Goal: Communication & Community: Participate in discussion

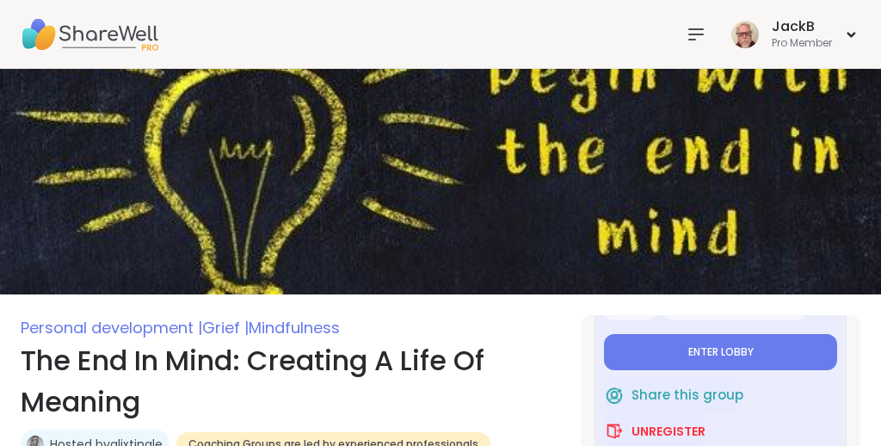
scroll to position [160, 0]
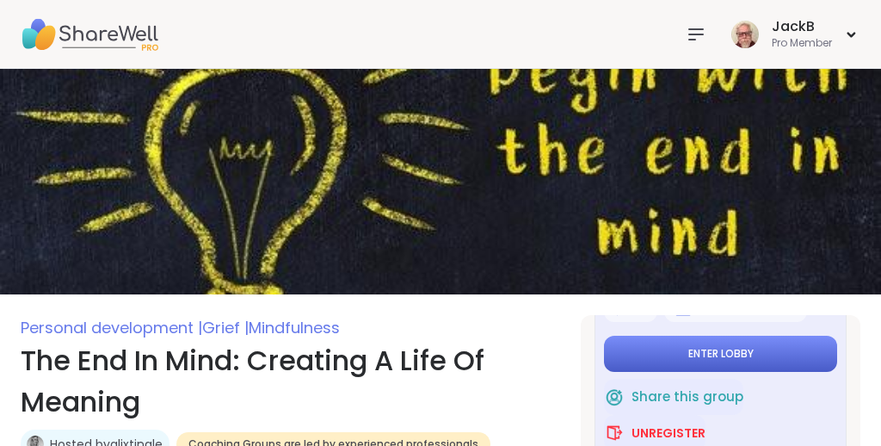
click at [442, 350] on span "Enter lobby" at bounding box center [721, 354] width 65 height 14
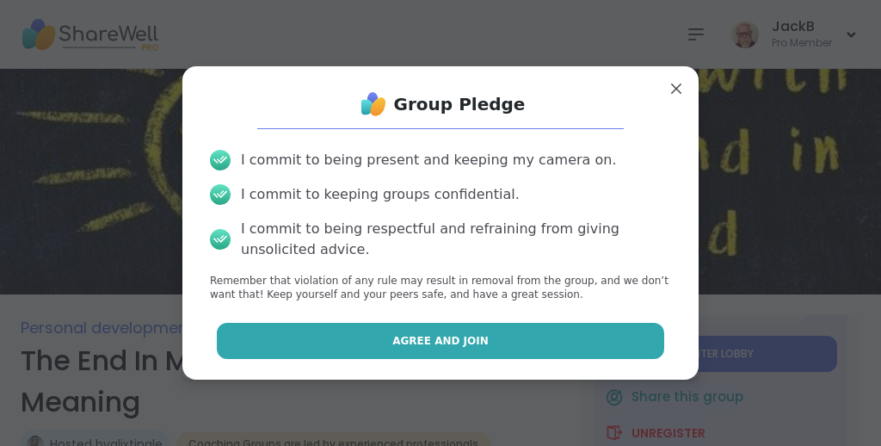
click at [442, 343] on button "Agree and Join" at bounding box center [441, 341] width 448 height 36
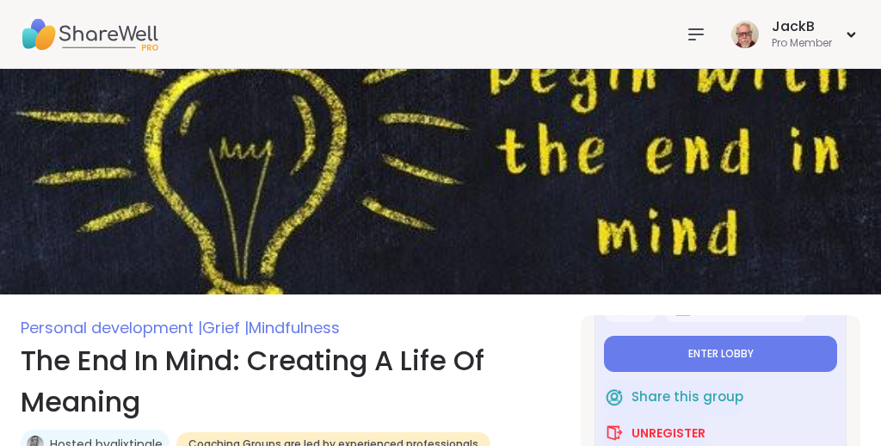
type textarea "*"
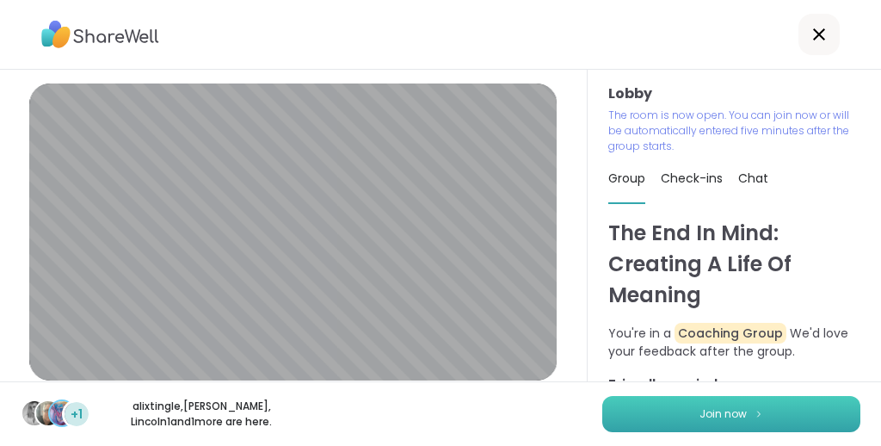
click at [442, 380] on button "Join now" at bounding box center [732, 414] width 258 height 36
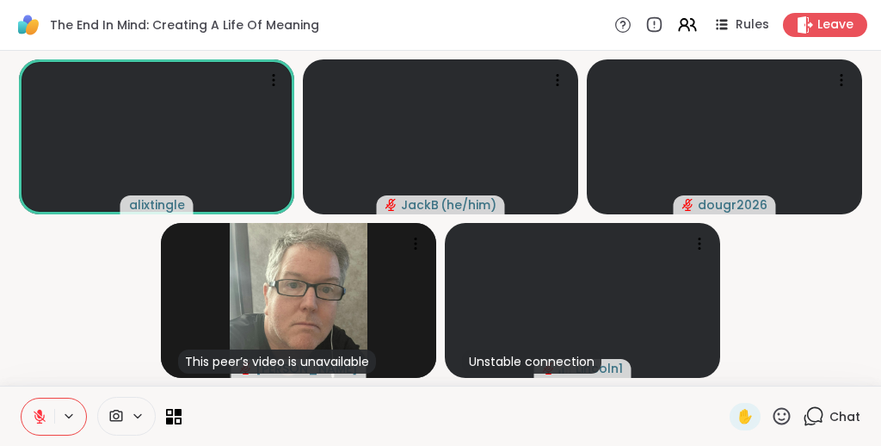
click at [442, 380] on icon at bounding box center [782, 416] width 22 height 22
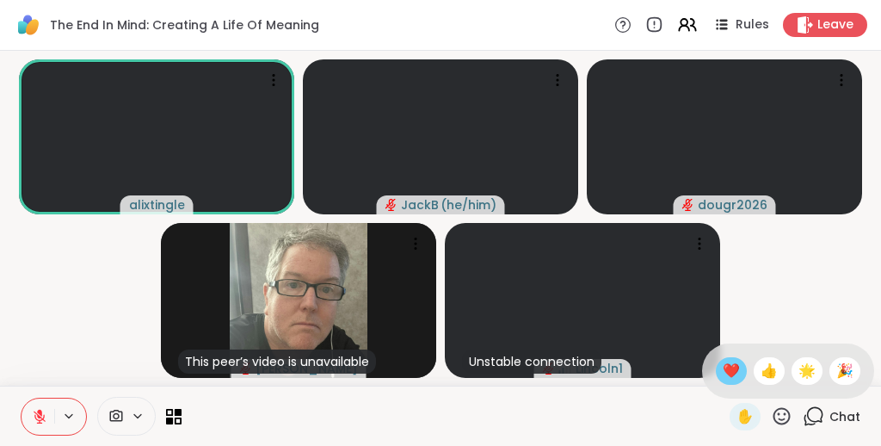
click at [442, 369] on span "❤️" at bounding box center [731, 371] width 17 height 21
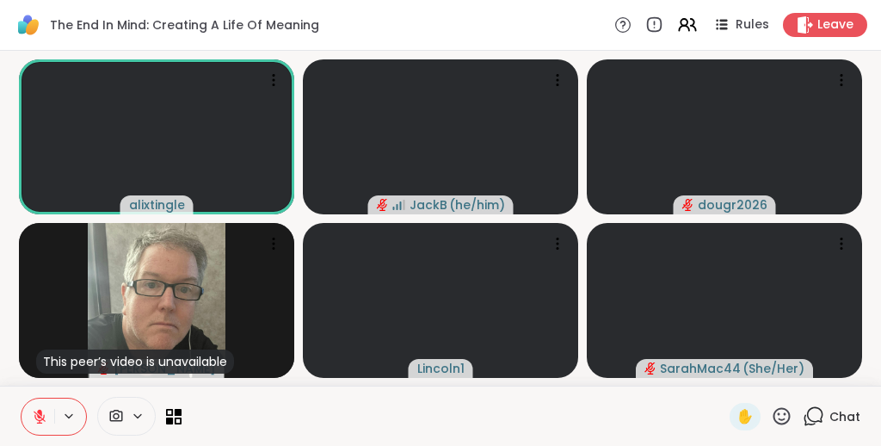
click at [136, 380] on icon at bounding box center [137, 415] width 7 height 3
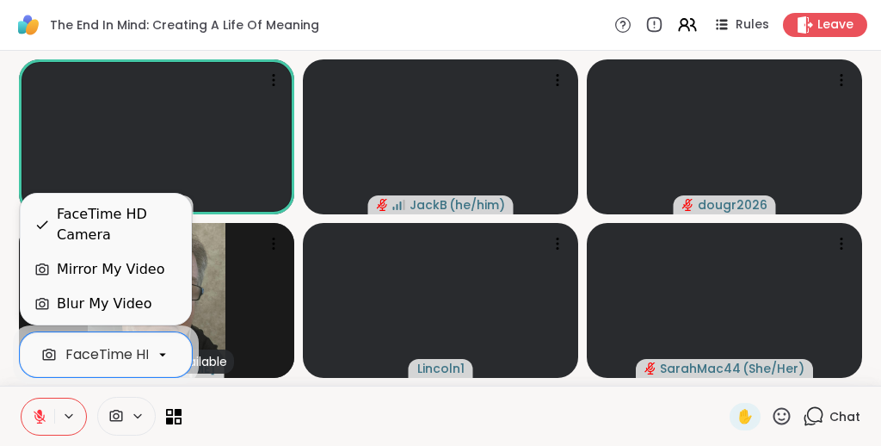
drag, startPoint x: 162, startPoint y: 353, endPoint x: 136, endPoint y: 306, distance: 53.2
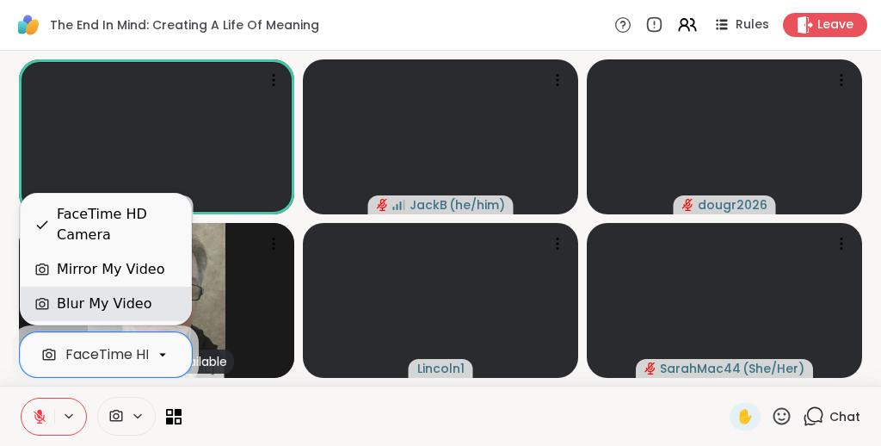
click at [130, 298] on div "Blur My Video" at bounding box center [104, 304] width 95 height 21
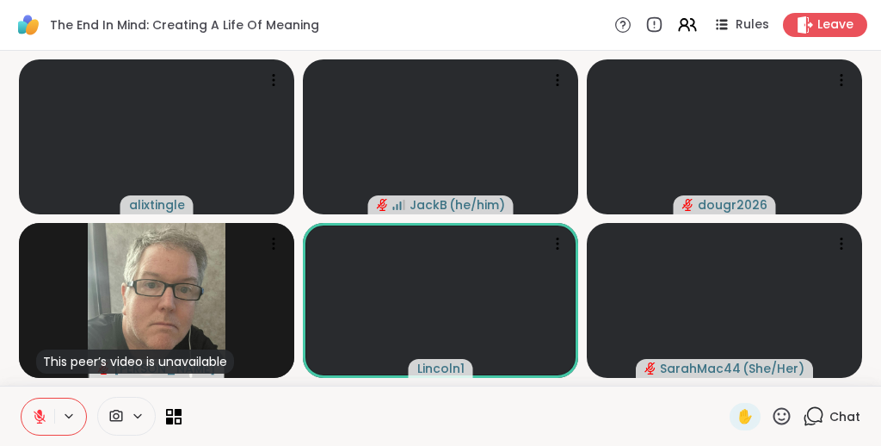
click at [269, 380] on div at bounding box center [456, 416] width 528 height 39
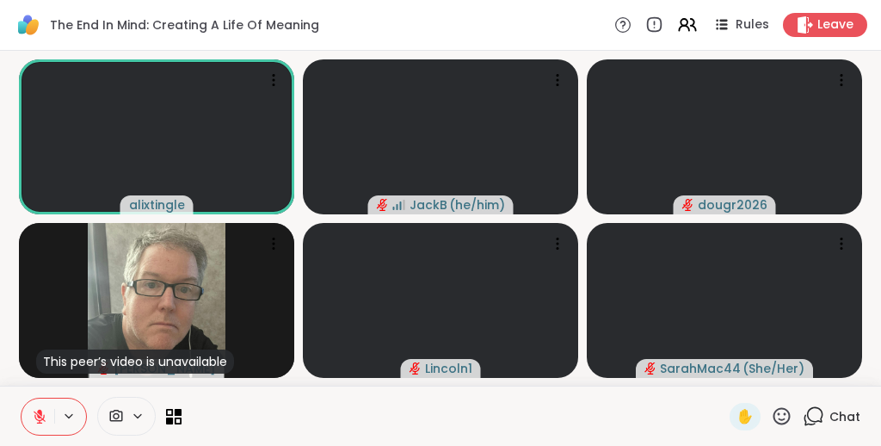
click at [442, 380] on icon at bounding box center [814, 416] width 22 height 22
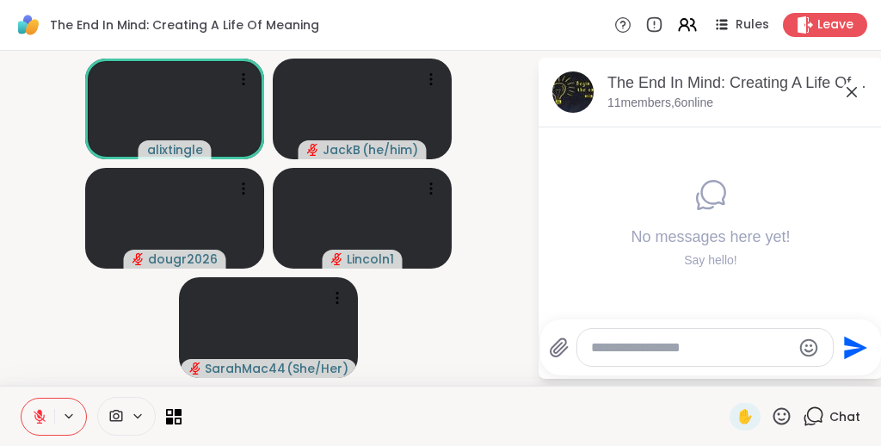
click at [442, 89] on icon at bounding box center [852, 92] width 10 height 10
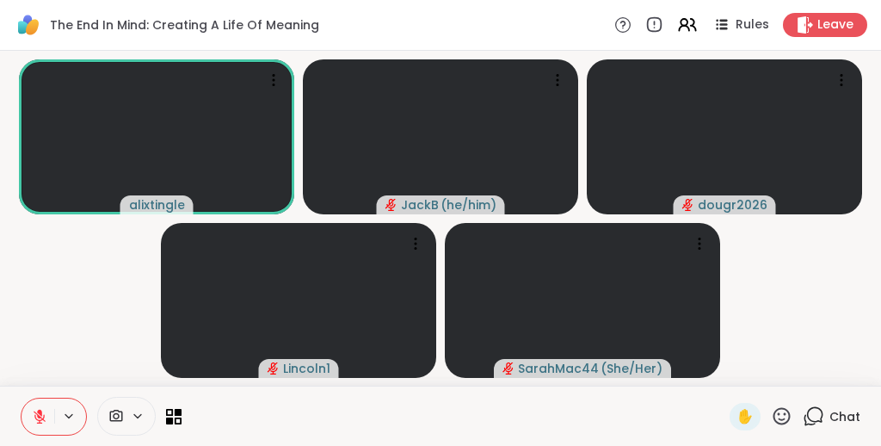
click at [442, 271] on video-player-container "alixtingle JackB ( he/him ) dougr2026 Lincoln1 SarahMac44 ( She/Her )" at bounding box center [440, 218] width 861 height 321
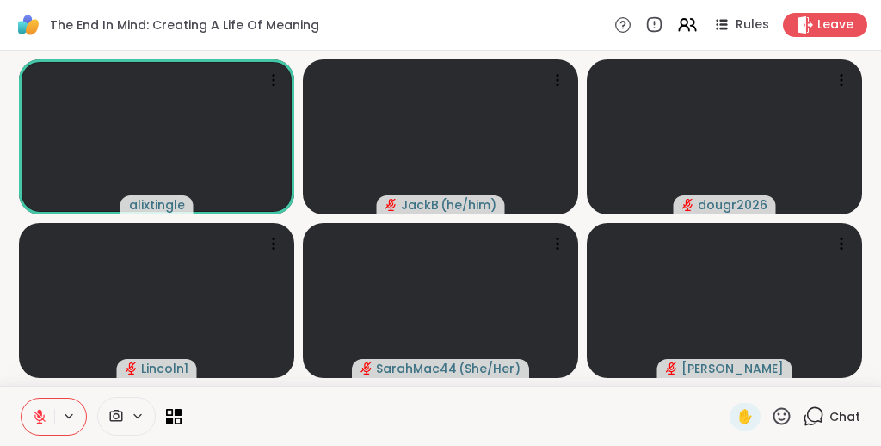
click at [280, 380] on div at bounding box center [456, 416] width 528 height 39
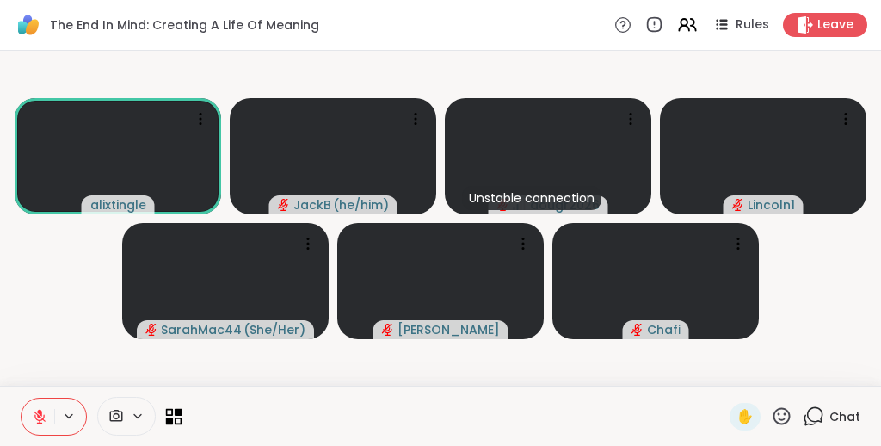
click at [168, 380] on icon at bounding box center [170, 421] width 8 height 8
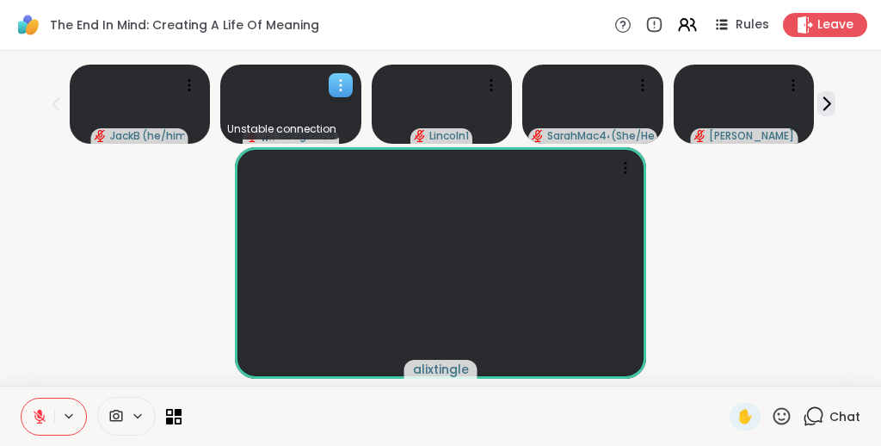
click at [343, 87] on icon at bounding box center [340, 85] width 17 height 17
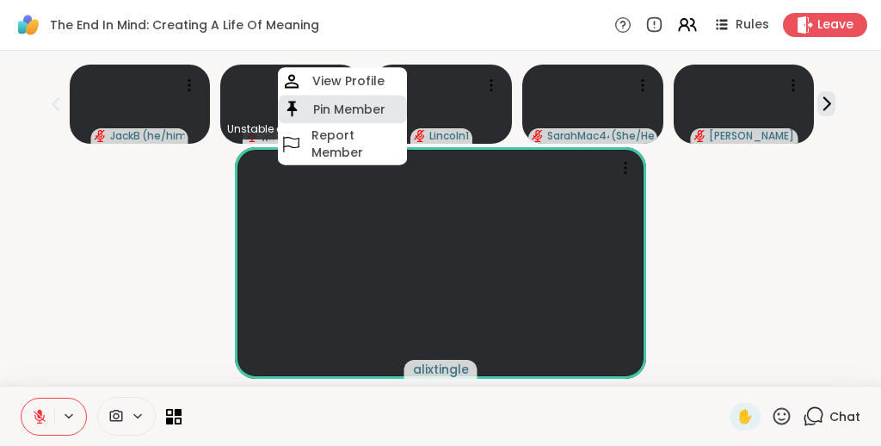
click at [335, 105] on h4 "Pin Member" at bounding box center [349, 109] width 72 height 17
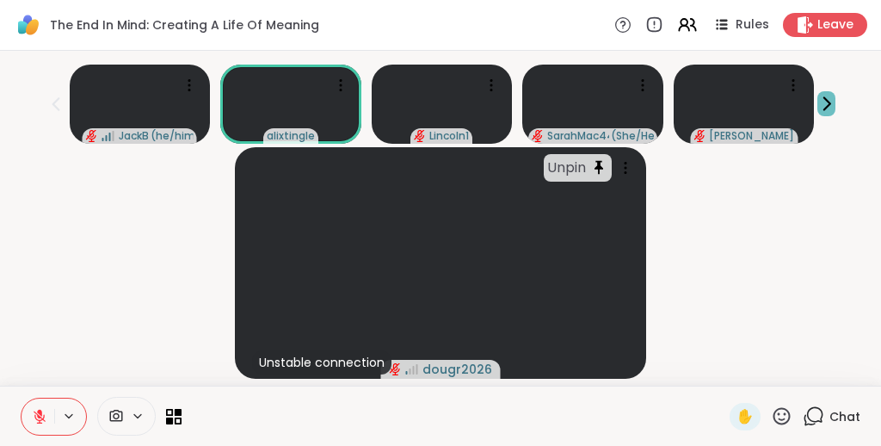
click at [442, 107] on icon at bounding box center [828, 104] width 6 height 12
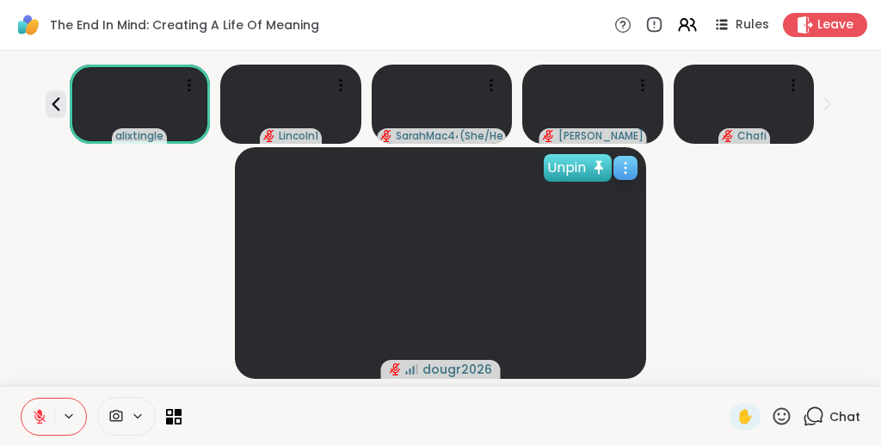
click at [442, 176] on div "Unpin" at bounding box center [578, 168] width 68 height 28
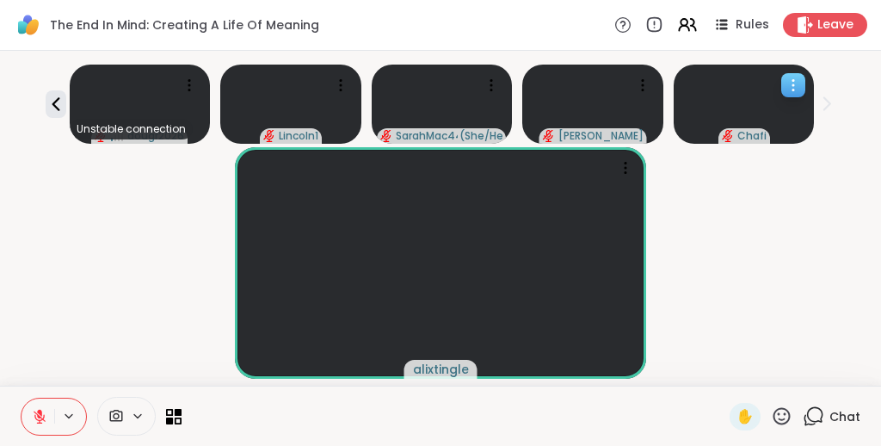
click at [442, 80] on icon at bounding box center [795, 81] width 2 height 2
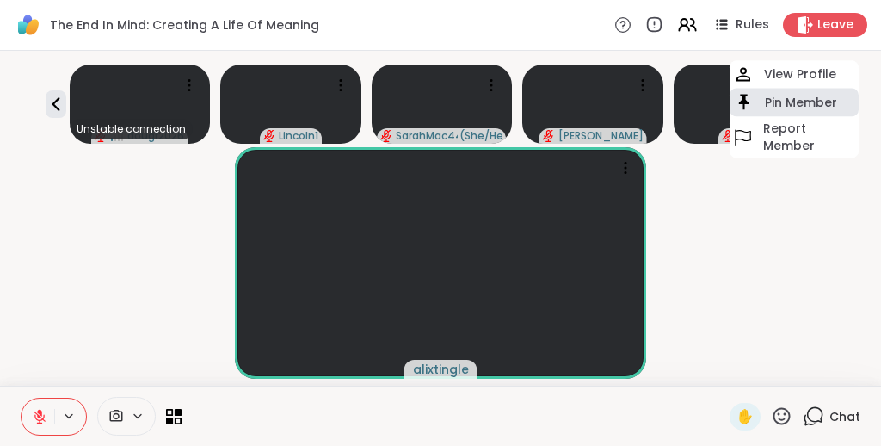
click at [442, 97] on h4 "Pin Member" at bounding box center [801, 102] width 72 height 17
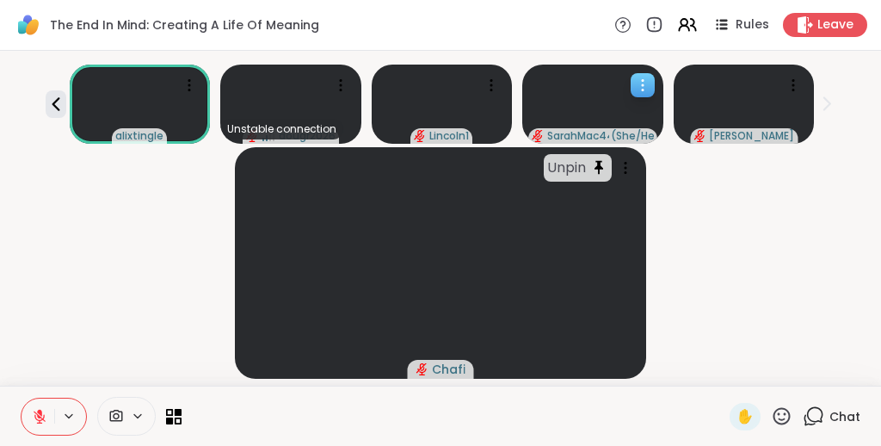
click at [442, 82] on icon at bounding box center [642, 85] width 17 height 17
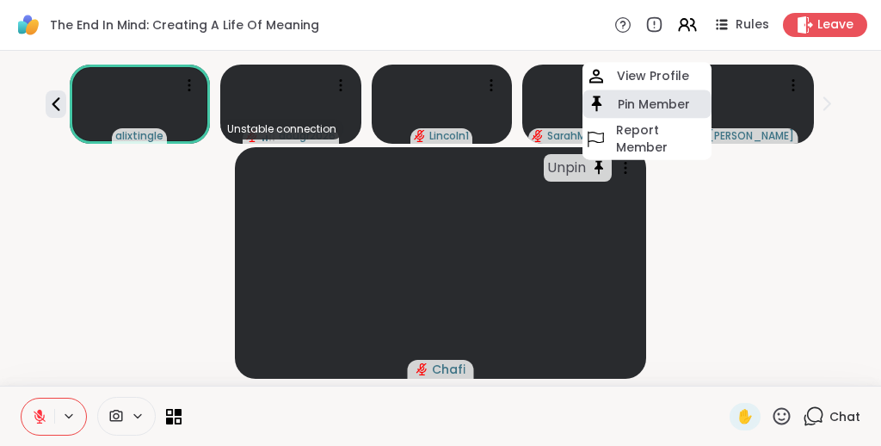
click at [442, 101] on h4 "Pin Member" at bounding box center [654, 104] width 72 height 17
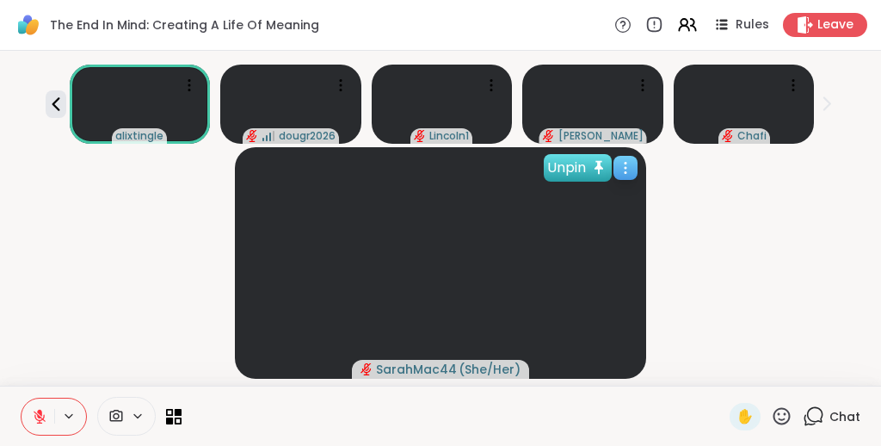
click at [442, 166] on div "Unpin" at bounding box center [578, 168] width 68 height 28
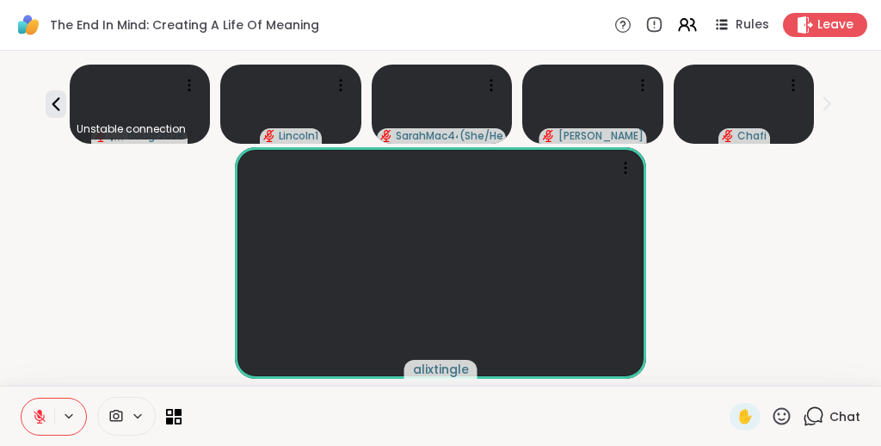
click at [442, 380] on icon at bounding box center [814, 416] width 22 height 22
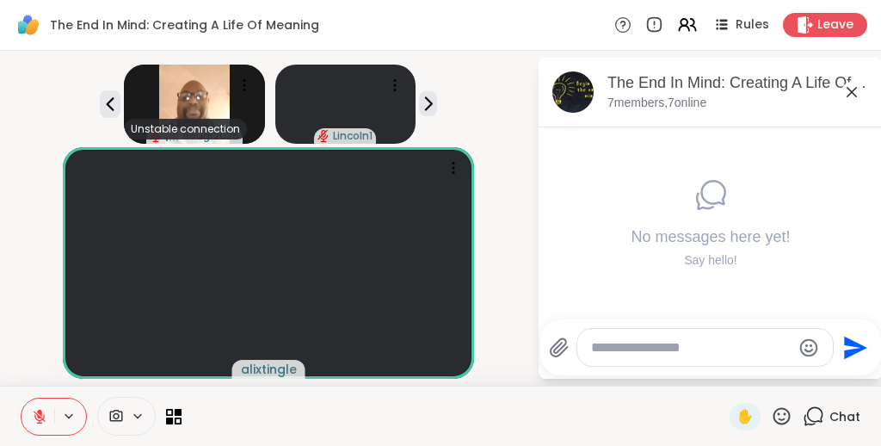
click at [442, 90] on icon at bounding box center [852, 92] width 21 height 21
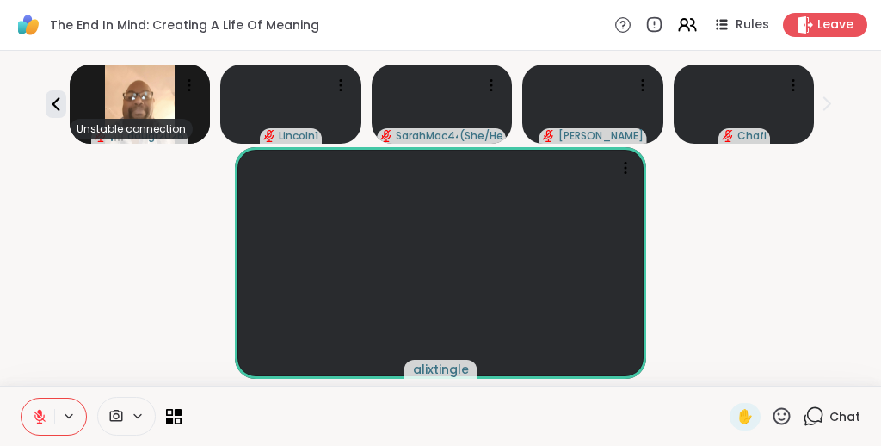
click at [442, 250] on div "alixtingle" at bounding box center [440, 263] width 861 height 232
click at [442, 380] on icon at bounding box center [814, 416] width 22 height 22
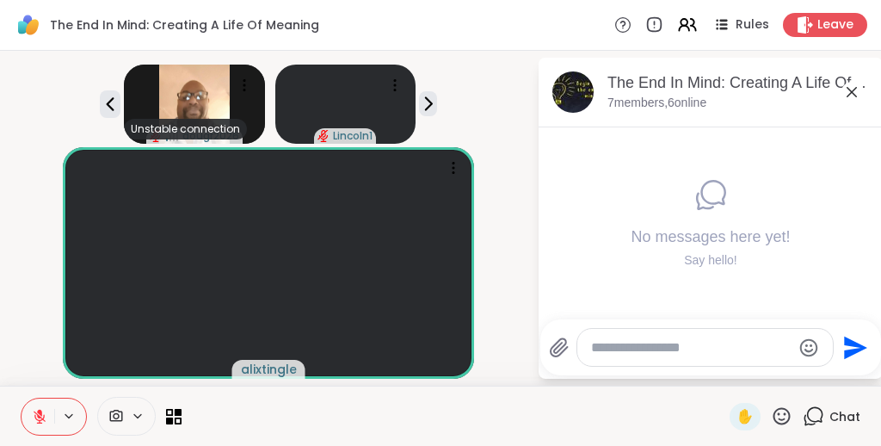
click at [442, 339] on textarea "Type your message" at bounding box center [691, 347] width 201 height 17
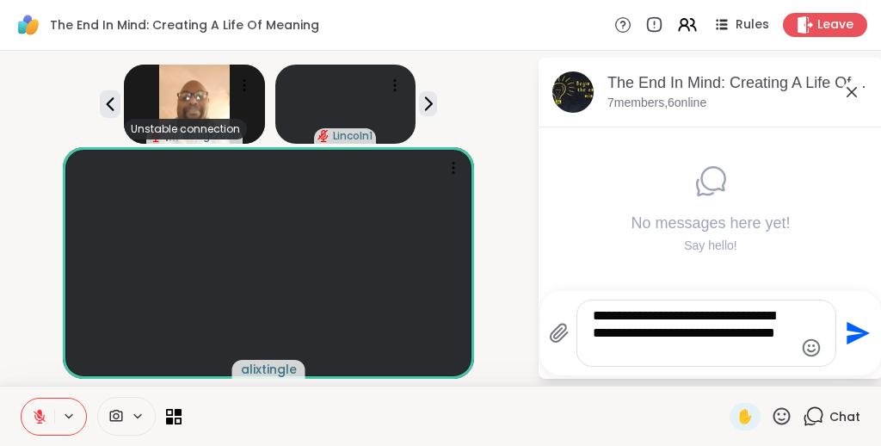
click at [442, 307] on textarea "**********" at bounding box center [693, 333] width 201 height 52
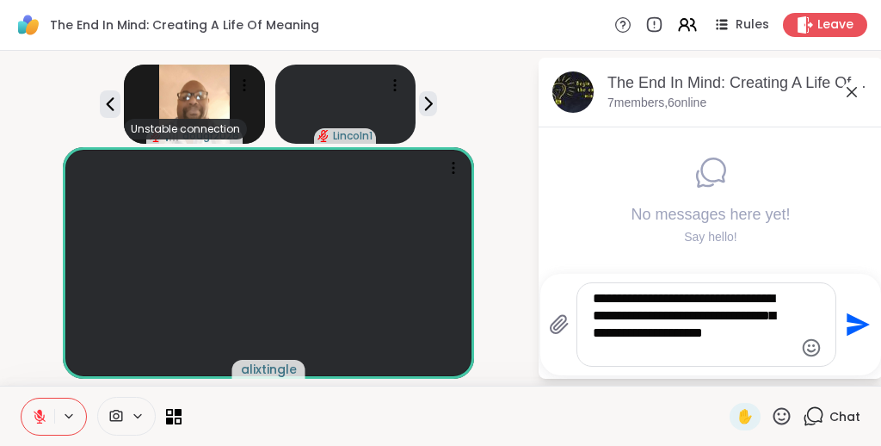
click at [442, 320] on textarea "**********" at bounding box center [693, 324] width 201 height 69
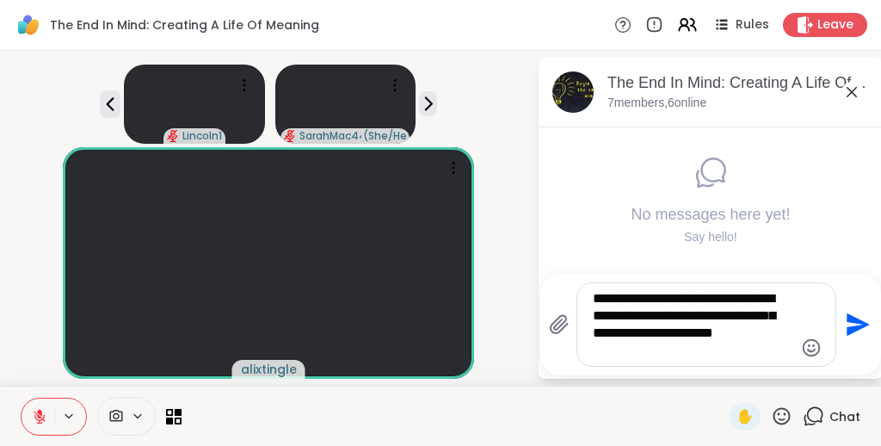
type textarea "**********"
click at [442, 313] on icon "Send" at bounding box center [858, 324] width 23 height 23
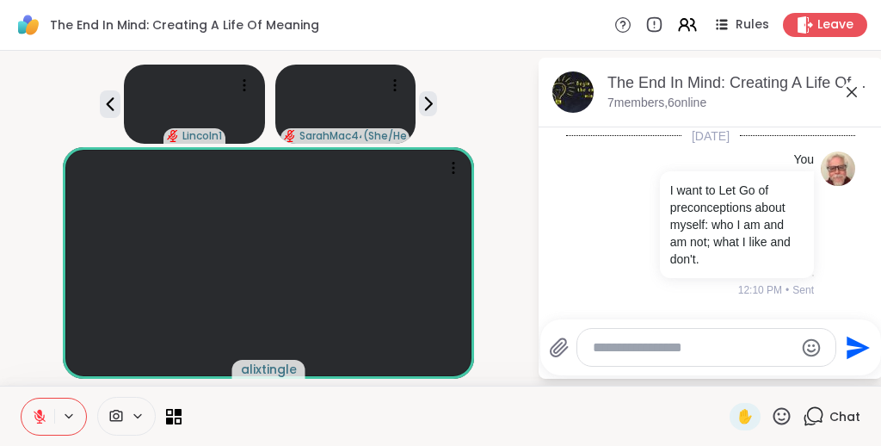
click at [442, 82] on icon at bounding box center [852, 92] width 21 height 21
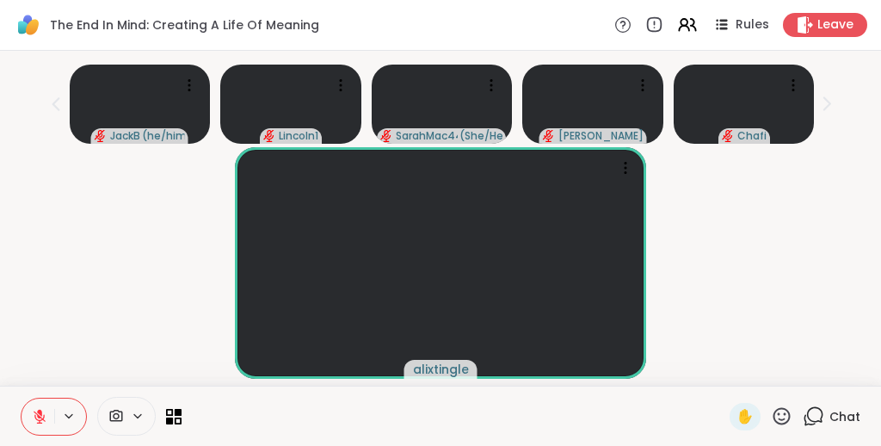
click at [442, 209] on div "alixtingle" at bounding box center [440, 263] width 861 height 232
click at [442, 380] on icon at bounding box center [814, 416] width 22 height 22
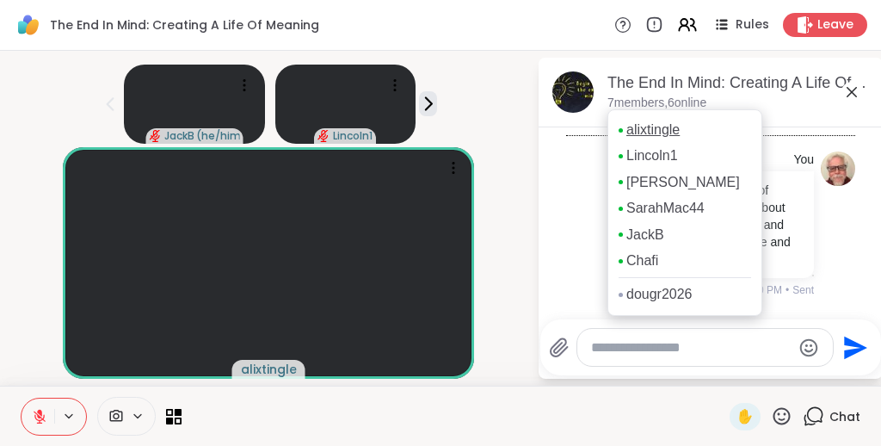
click at [442, 121] on link "alixtingle" at bounding box center [653, 130] width 53 height 19
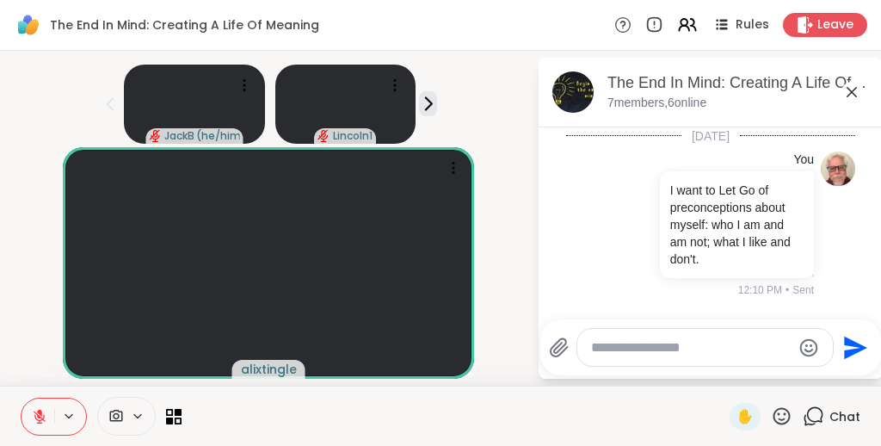
click at [442, 82] on icon at bounding box center [852, 92] width 21 height 21
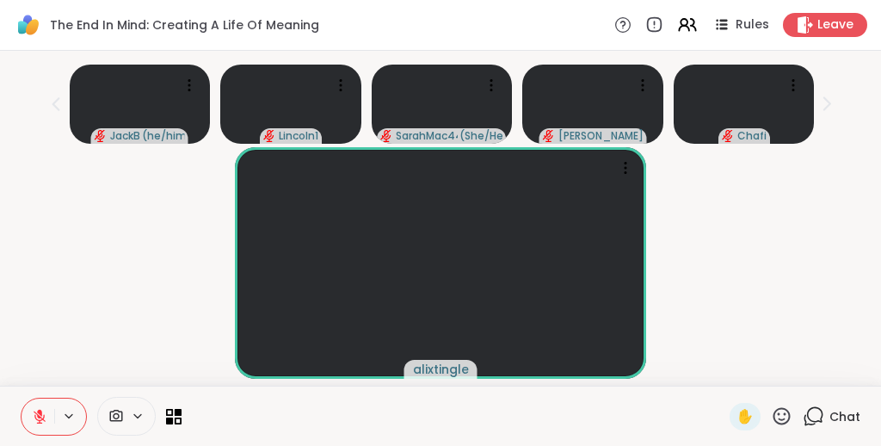
click at [442, 160] on div "alixtingle" at bounding box center [440, 263] width 861 height 232
click at [442, 380] on span "✋" at bounding box center [745, 416] width 17 height 21
click at [170, 380] on icon at bounding box center [174, 416] width 16 height 16
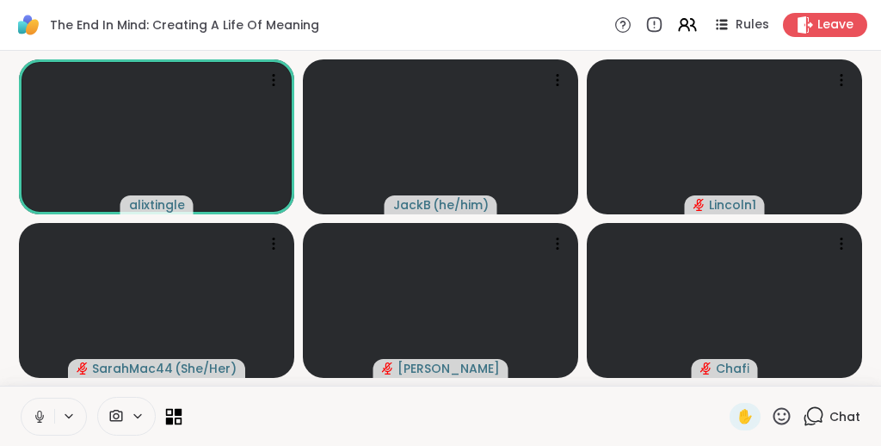
scroll to position [0, 0]
click at [271, 380] on div at bounding box center [456, 416] width 528 height 39
click at [442, 380] on icon at bounding box center [782, 416] width 22 height 22
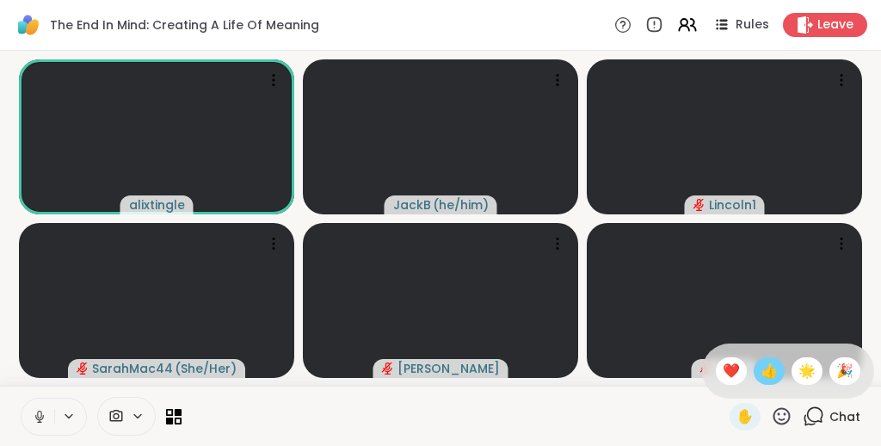
click at [442, 375] on span "👍" at bounding box center [769, 371] width 17 height 21
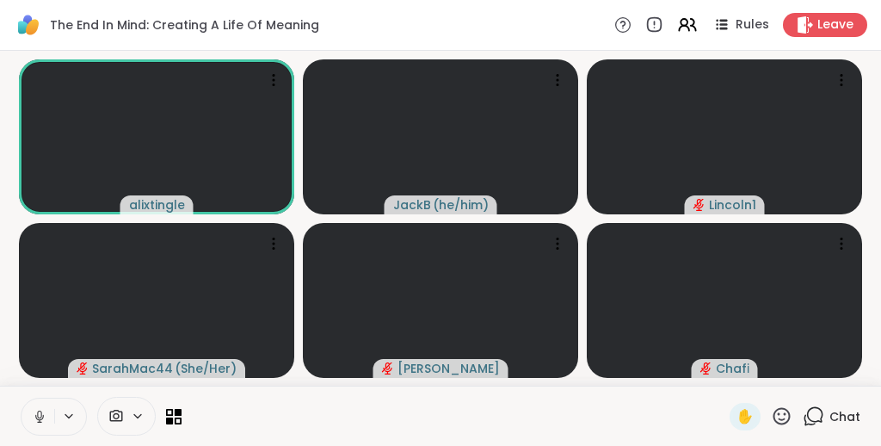
click at [442, 380] on div at bounding box center [456, 416] width 528 height 39
click at [177, 380] on icon at bounding box center [179, 412] width 8 height 8
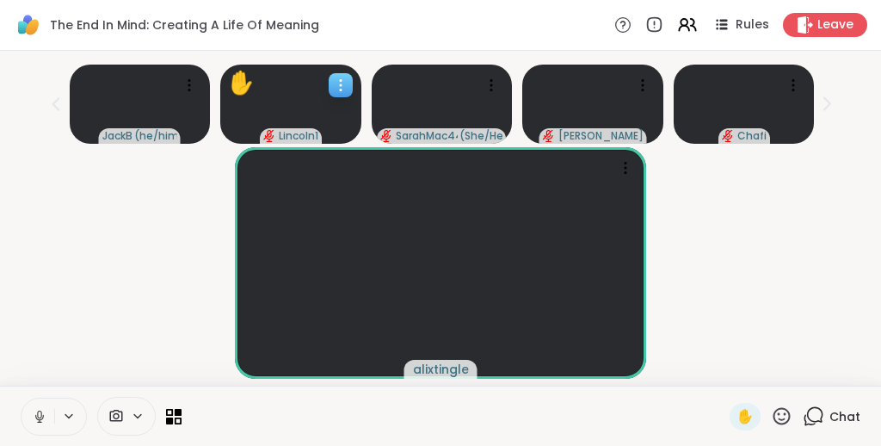
click at [346, 89] on icon at bounding box center [340, 85] width 17 height 17
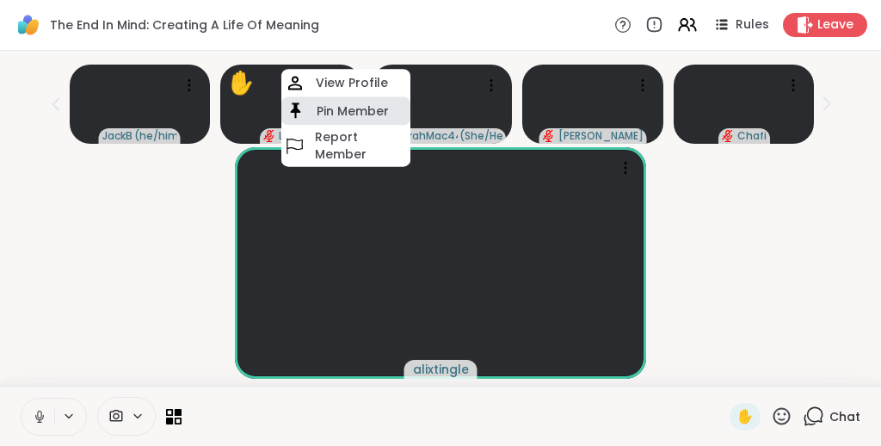
click at [343, 109] on h4 "Pin Member" at bounding box center [353, 110] width 72 height 17
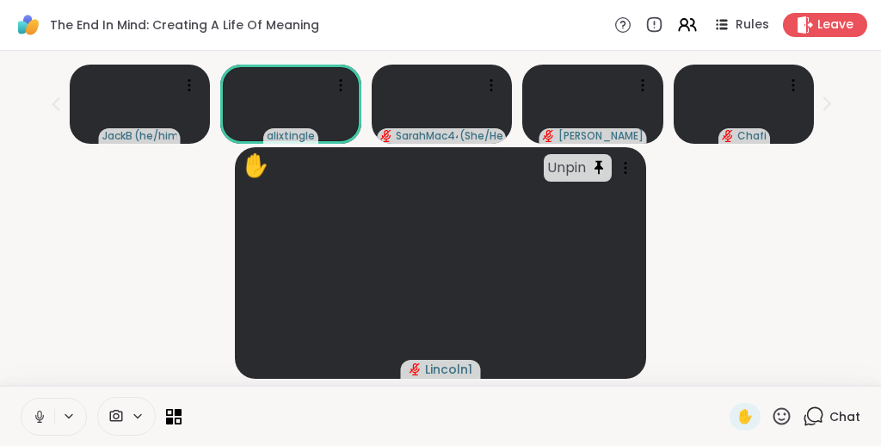
scroll to position [34, 0]
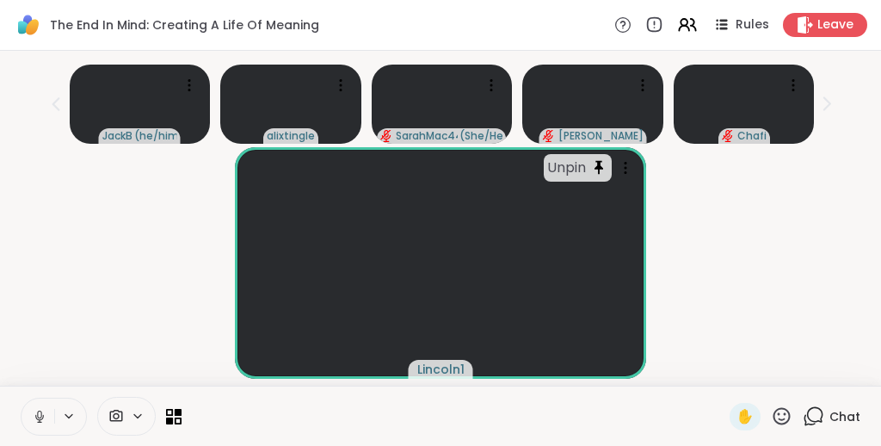
click at [442, 210] on div "Unpin Lincoln1" at bounding box center [440, 263] width 861 height 232
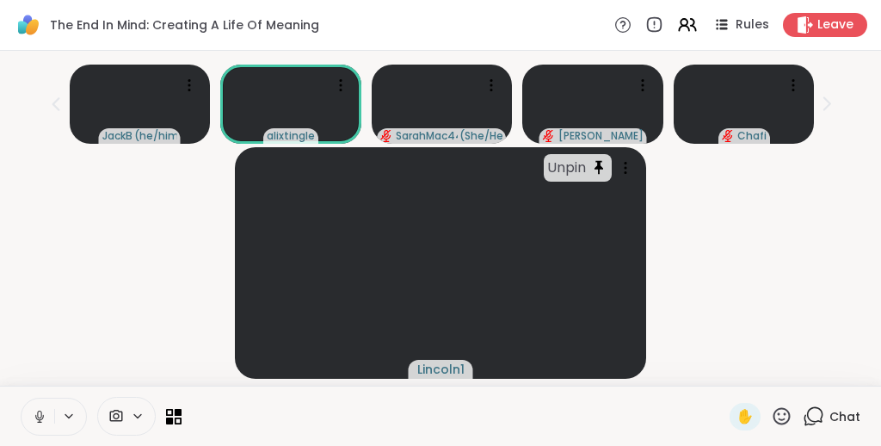
click at [442, 380] on icon at bounding box center [782, 416] width 22 height 22
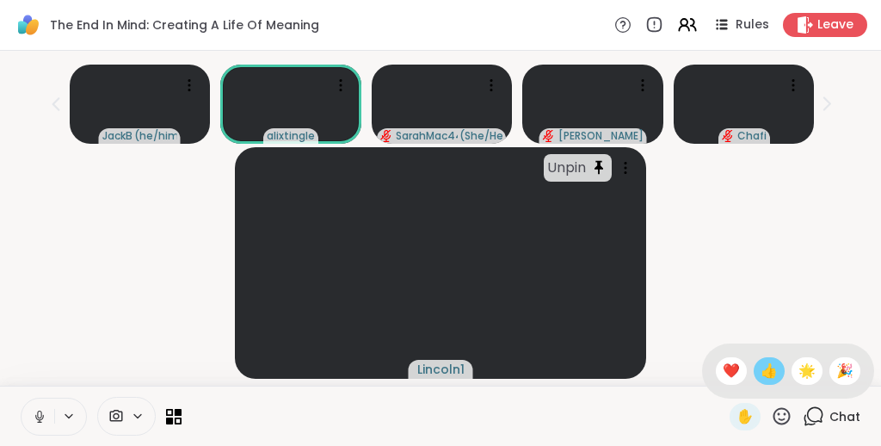
click at [442, 380] on span "👍" at bounding box center [769, 371] width 17 height 21
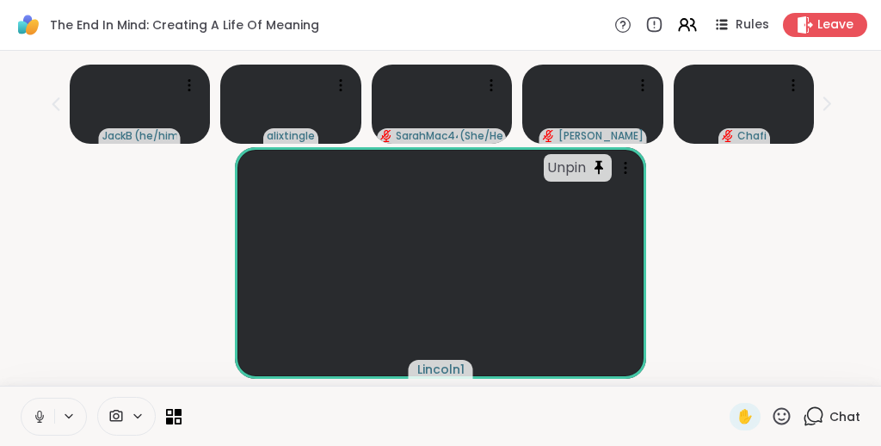
scroll to position [34, 0]
click at [442, 380] on icon at bounding box center [782, 416] width 22 height 22
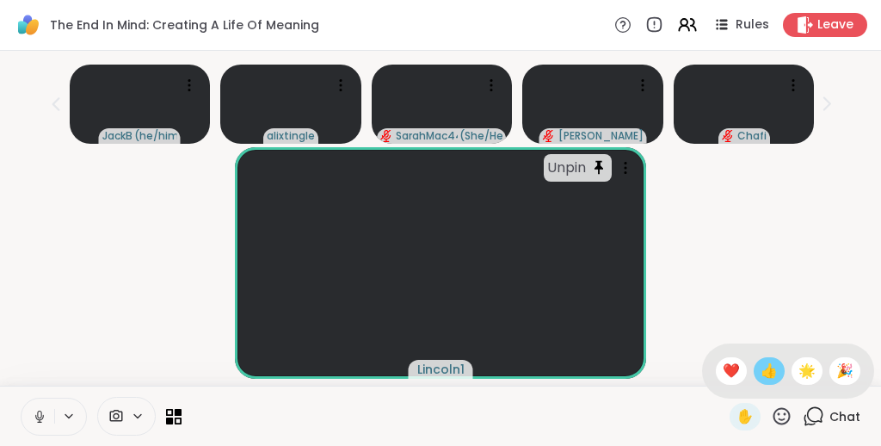
click at [442, 368] on span "👍" at bounding box center [769, 371] width 17 height 21
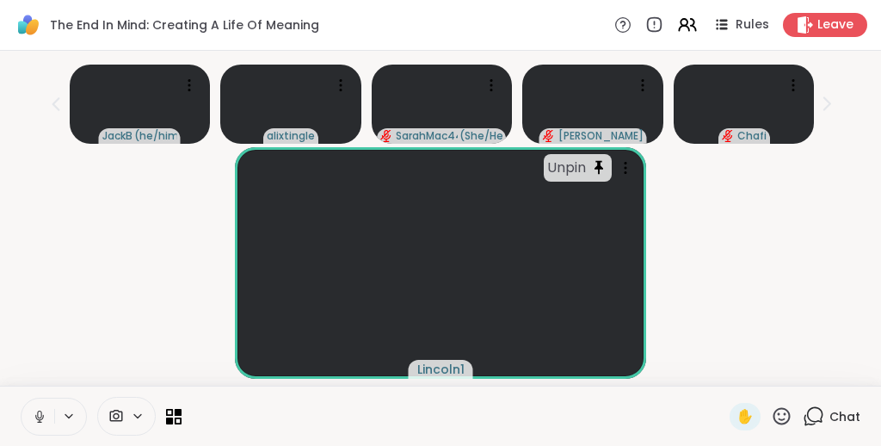
scroll to position [12, 0]
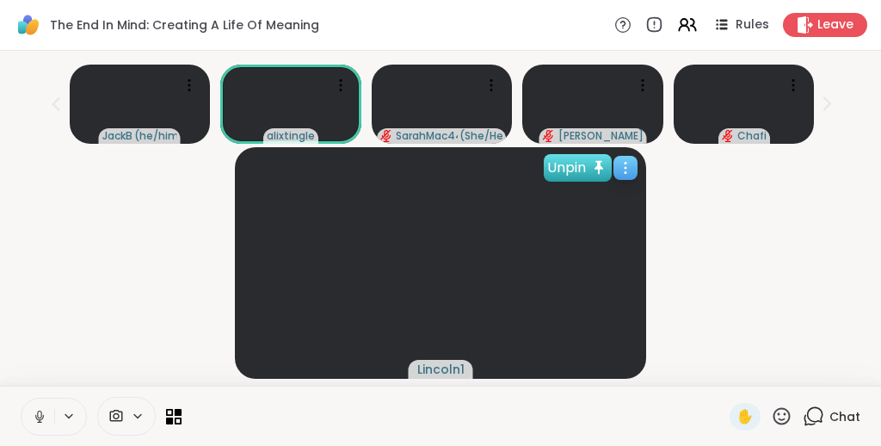
click at [442, 158] on div "Unpin" at bounding box center [578, 168] width 68 height 28
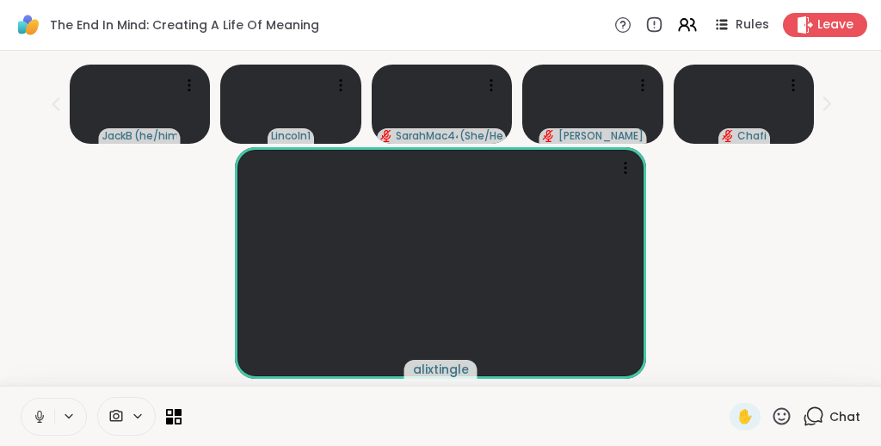
click at [442, 227] on div "alixtingle" at bounding box center [440, 263] width 861 height 232
click at [442, 380] on icon at bounding box center [782, 415] width 17 height 17
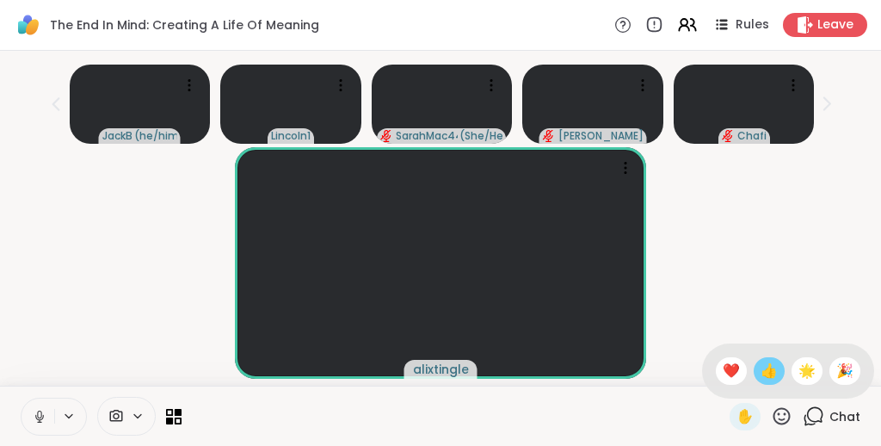
click at [442, 364] on span "👍" at bounding box center [769, 371] width 17 height 21
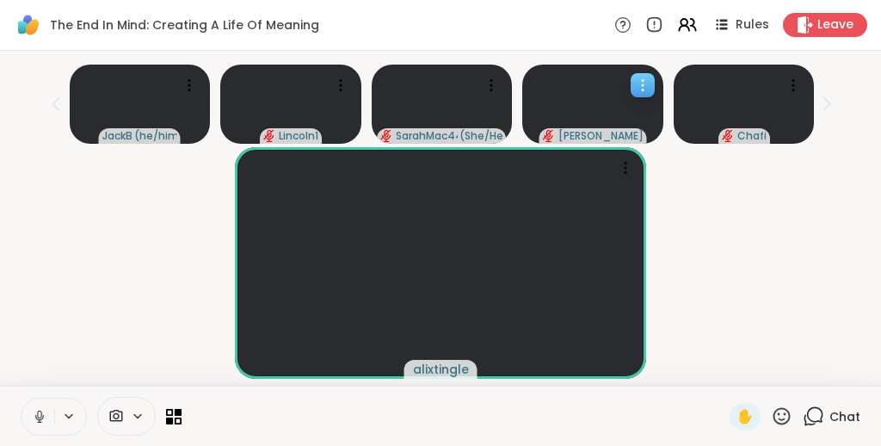
click at [442, 84] on icon at bounding box center [643, 85] width 2 height 2
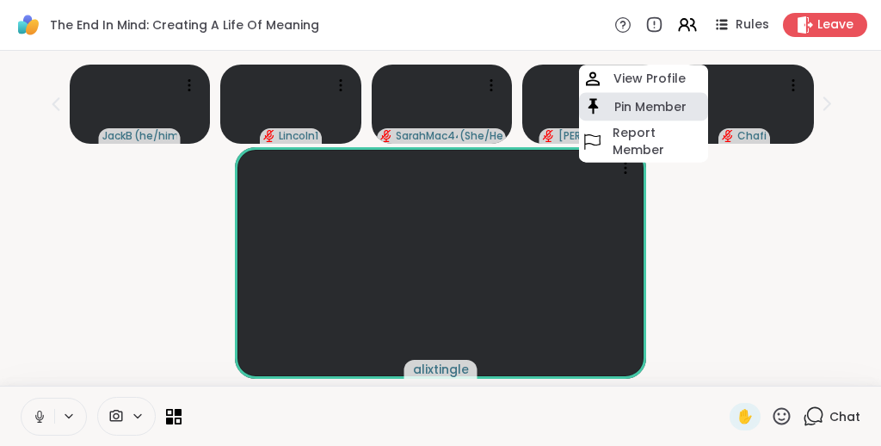
click at [442, 101] on h4 "Pin Member" at bounding box center [651, 106] width 72 height 17
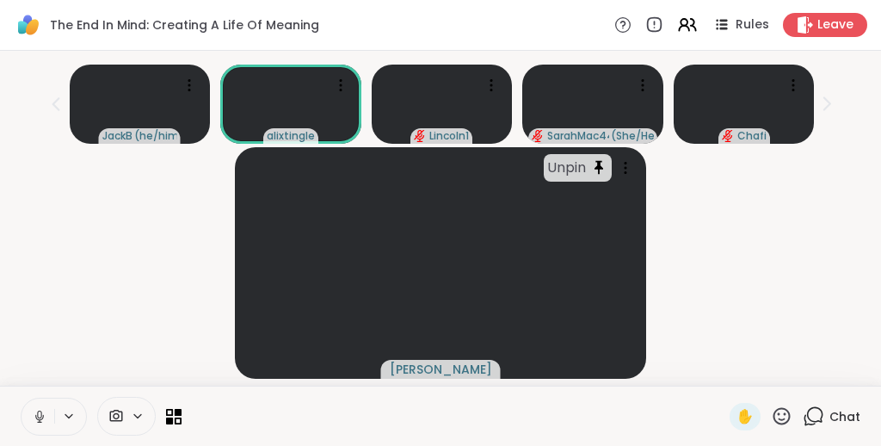
click at [442, 213] on div "Unpin Chuck" at bounding box center [440, 263] width 861 height 232
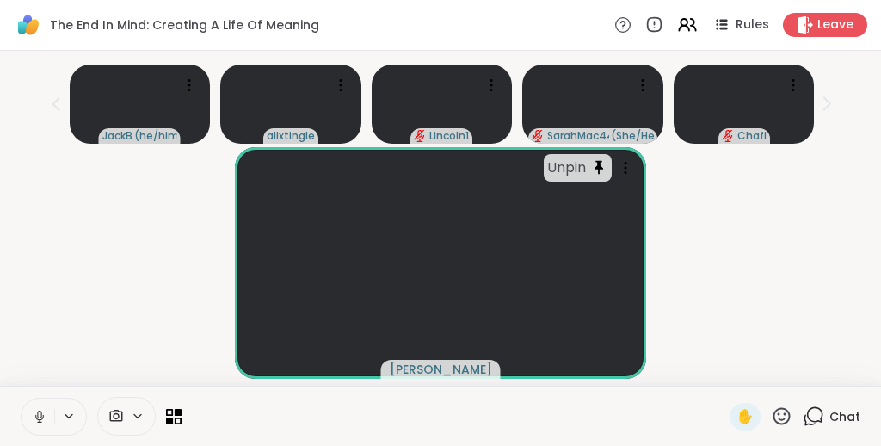
click at [442, 276] on div "Unpin Chuck" at bounding box center [440, 263] width 861 height 232
click at [442, 380] on icon at bounding box center [782, 416] width 22 height 22
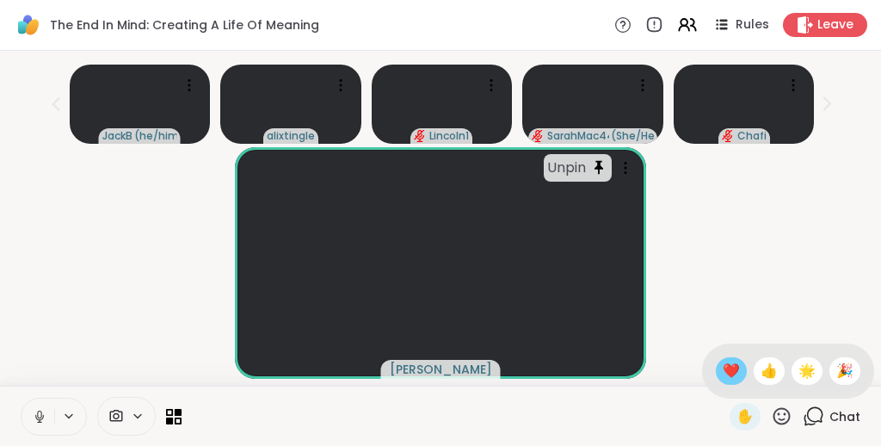
click at [442, 371] on span "❤️" at bounding box center [731, 371] width 17 height 21
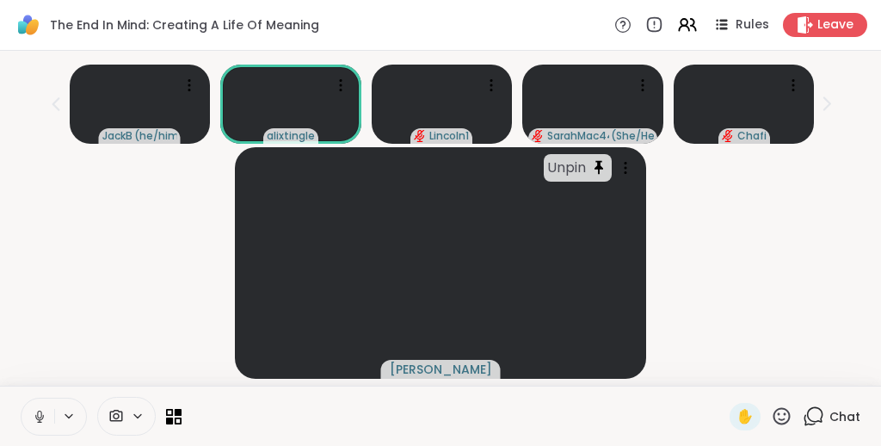
scroll to position [0, 0]
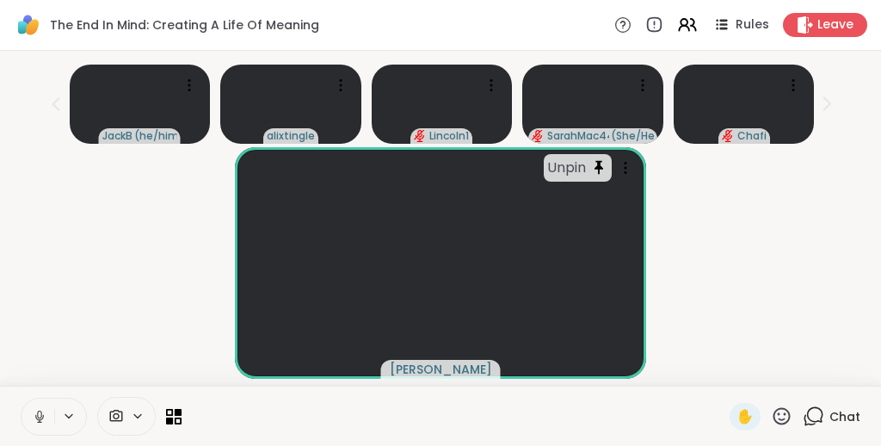
click at [442, 380] on icon at bounding box center [782, 415] width 17 height 17
click at [442, 222] on div "Unpin Chuck" at bounding box center [440, 263] width 861 height 232
click at [442, 380] on icon at bounding box center [782, 416] width 22 height 22
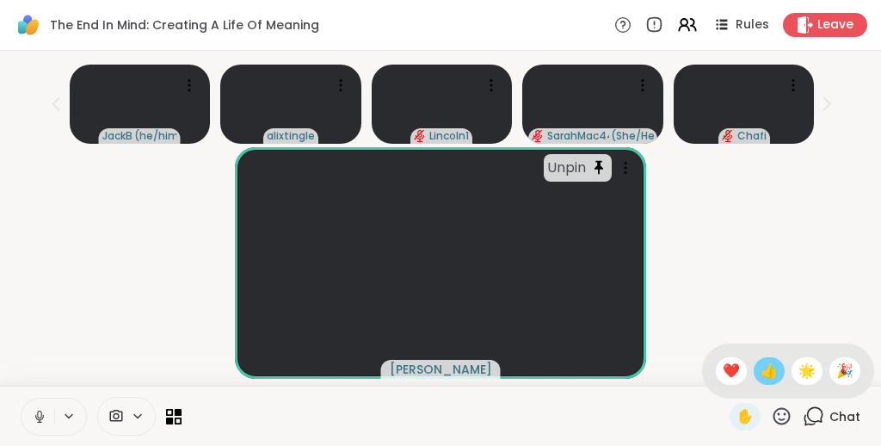
click at [442, 374] on span "👍" at bounding box center [769, 371] width 17 height 21
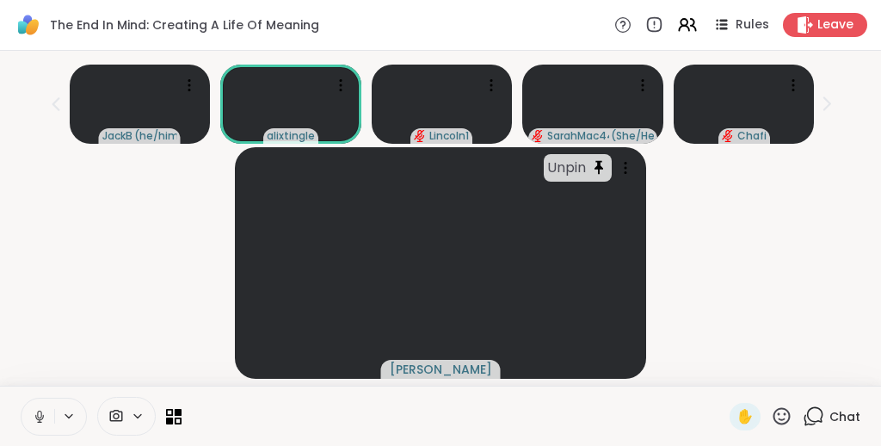
click at [442, 380] on icon at bounding box center [814, 416] width 22 height 22
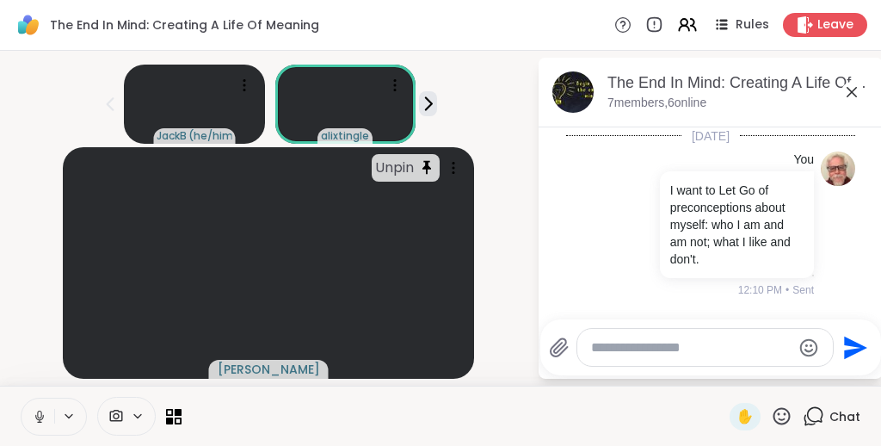
click at [442, 350] on textarea "Type your message" at bounding box center [691, 347] width 201 height 17
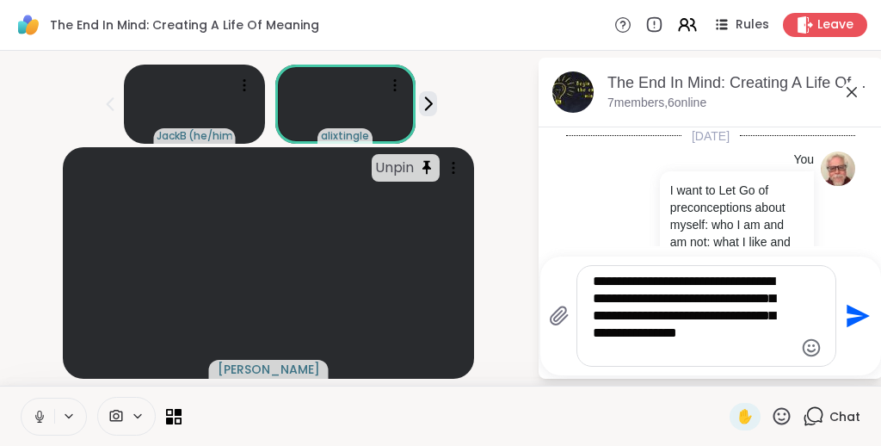
click at [442, 317] on textarea "**********" at bounding box center [693, 316] width 201 height 86
click at [442, 356] on textarea "**********" at bounding box center [693, 316] width 201 height 86
type textarea "**********"
click at [442, 310] on icon "Send" at bounding box center [857, 316] width 28 height 28
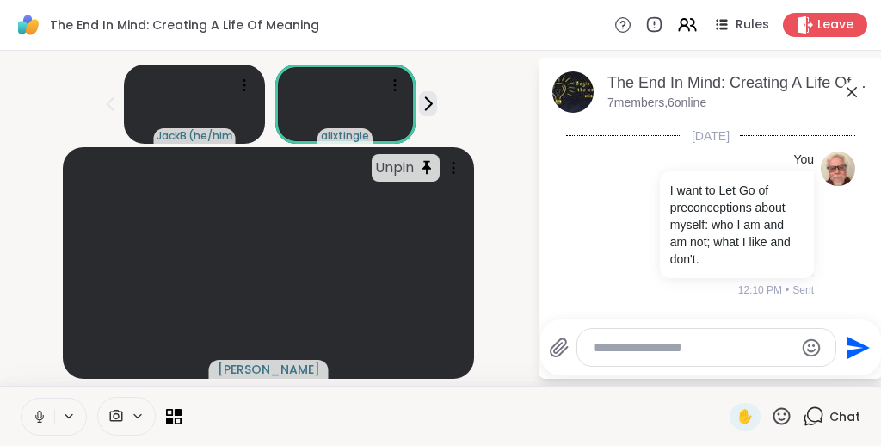
scroll to position [191, 0]
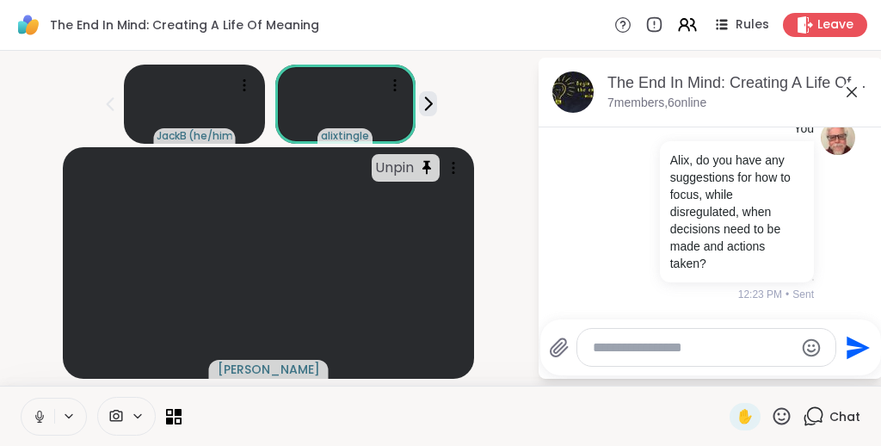
click at [442, 94] on icon at bounding box center [852, 92] width 21 height 21
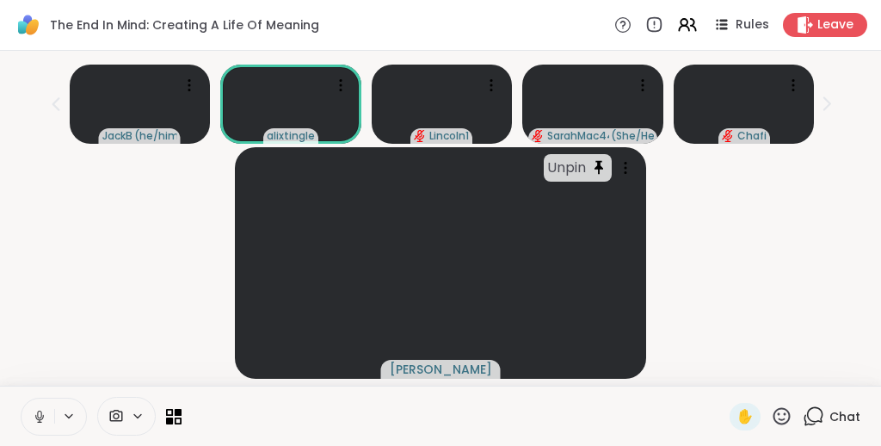
click at [442, 213] on div "Unpin Chuck" at bounding box center [440, 263] width 861 height 232
click at [442, 167] on div "Unpin" at bounding box center [578, 168] width 68 height 28
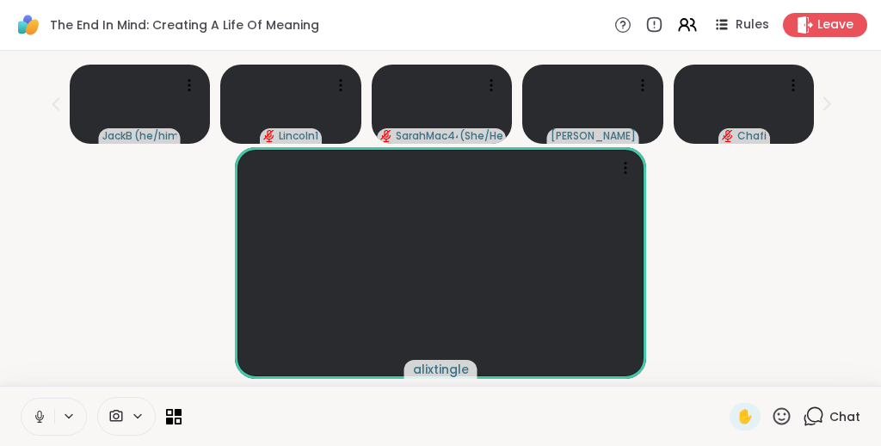
click at [442, 218] on div "alixtingle" at bounding box center [440, 263] width 861 height 232
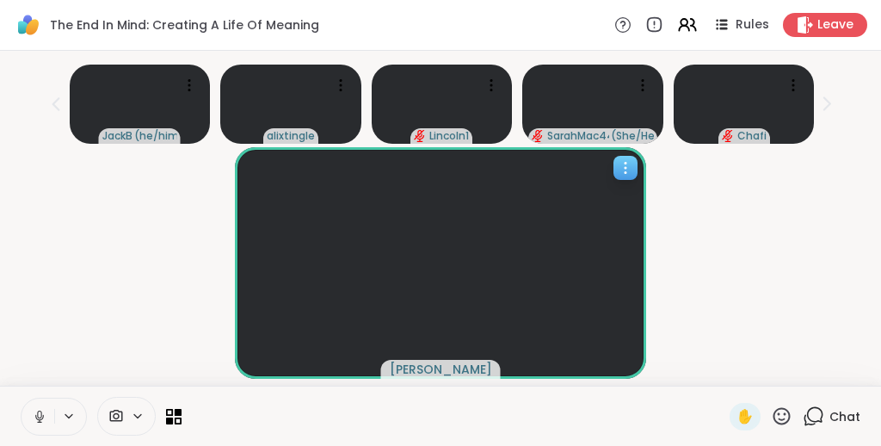
click at [442, 167] on icon at bounding box center [625, 167] width 17 height 17
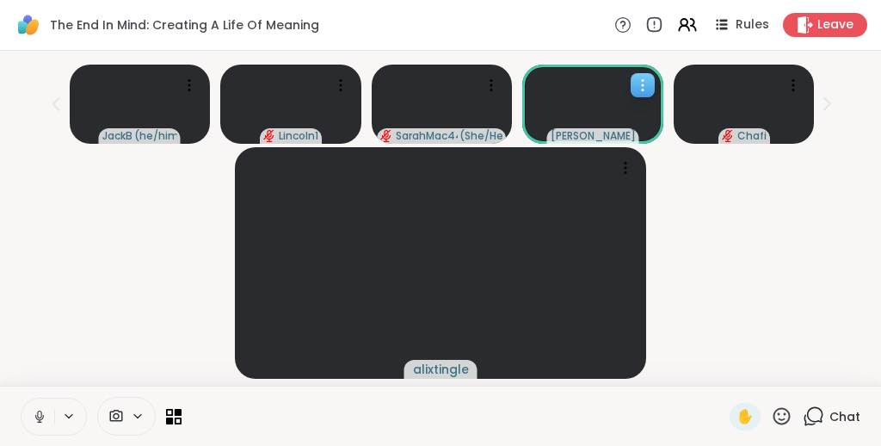
click at [442, 83] on icon at bounding box center [642, 85] width 17 height 17
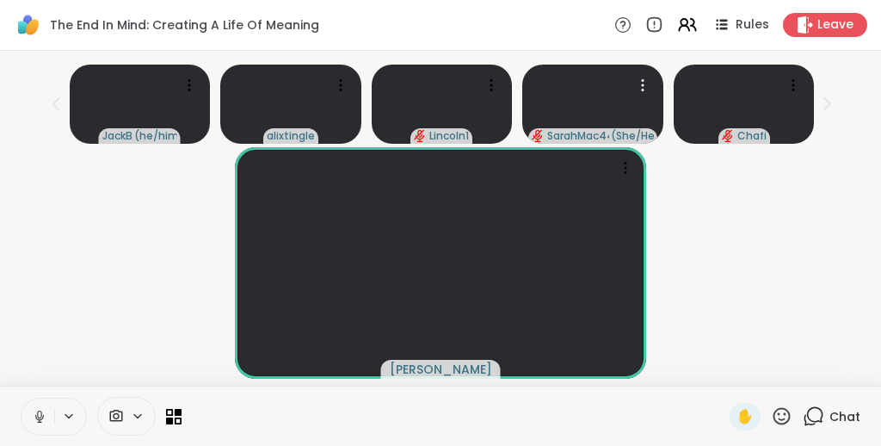
click at [442, 103] on video at bounding box center [592, 104] width 141 height 79
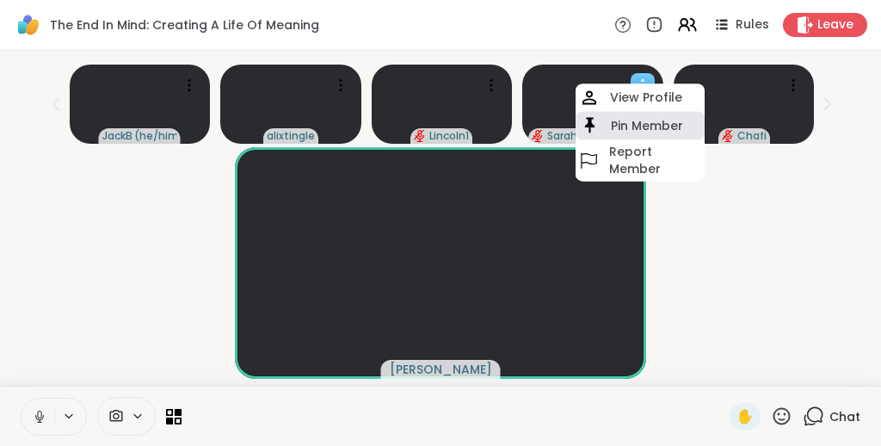
click at [442, 125] on h4 "Pin Member" at bounding box center [647, 125] width 72 height 17
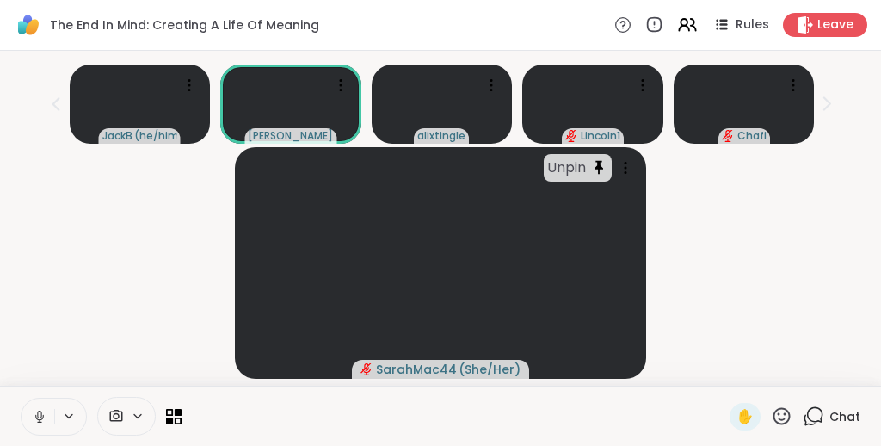
click at [442, 283] on div "Unpin SarahMac44 ( She/Her )" at bounding box center [440, 263] width 861 height 232
click at [343, 82] on icon at bounding box center [340, 85] width 17 height 17
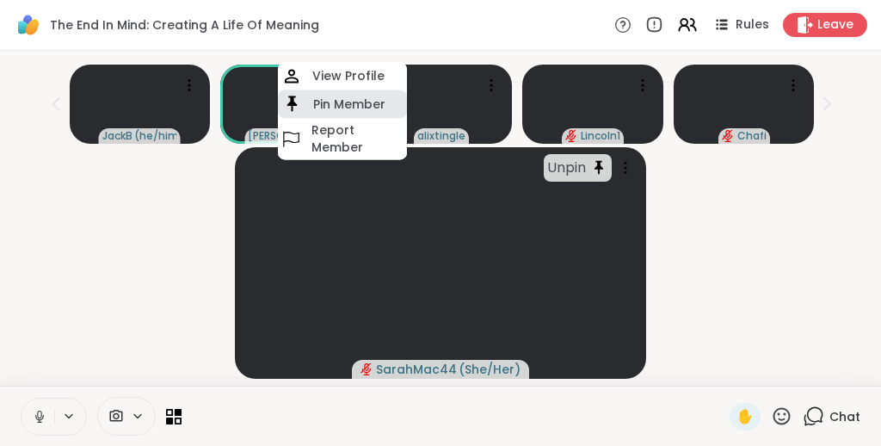
click at [340, 99] on h4 "Pin Member" at bounding box center [349, 104] width 72 height 17
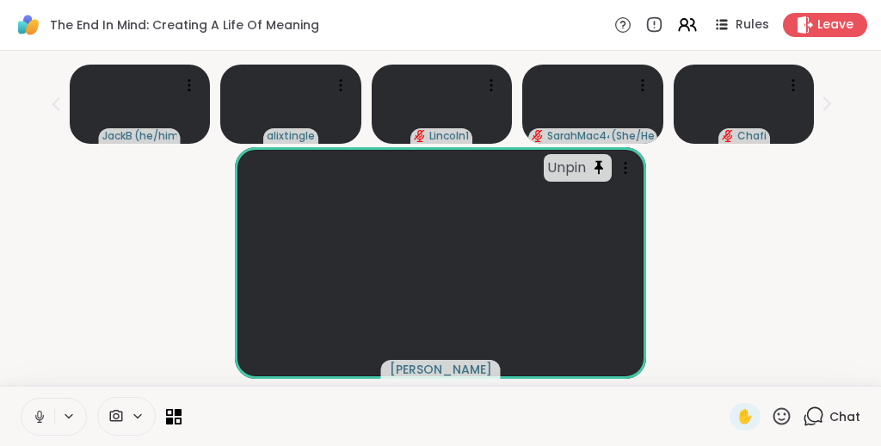
click at [442, 212] on div "Unpin Chuck" at bounding box center [440, 263] width 861 height 232
click at [349, 86] on div at bounding box center [341, 85] width 24 height 24
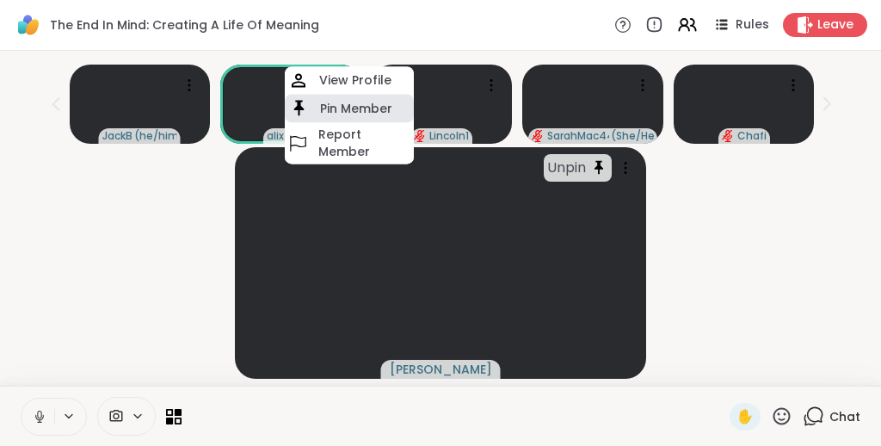
click at [352, 104] on h4 "Pin Member" at bounding box center [356, 108] width 72 height 17
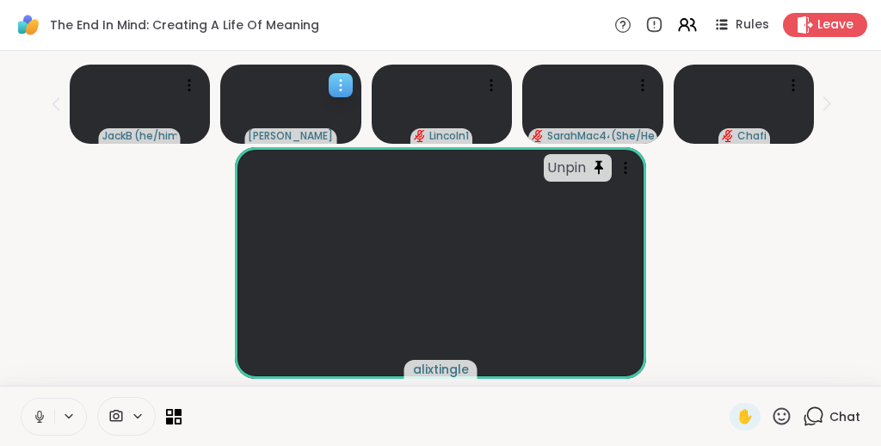
click at [342, 84] on icon at bounding box center [340, 85] width 17 height 17
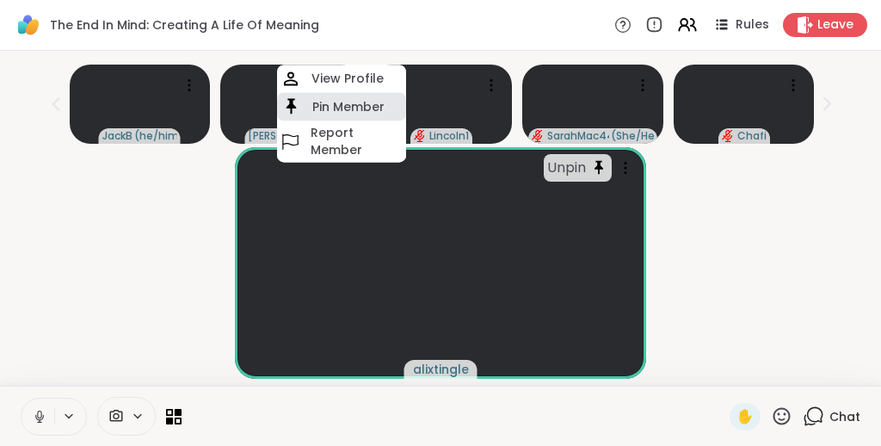
click at [344, 103] on h4 "Pin Member" at bounding box center [348, 106] width 72 height 17
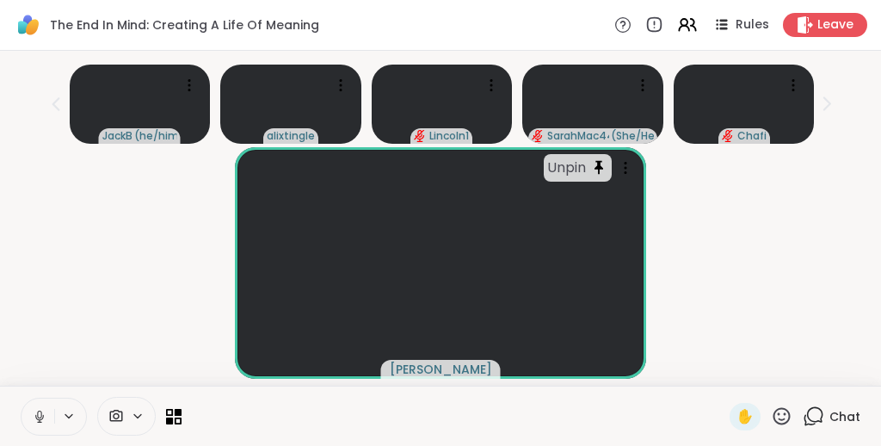
click at [442, 380] on icon at bounding box center [782, 416] width 22 height 22
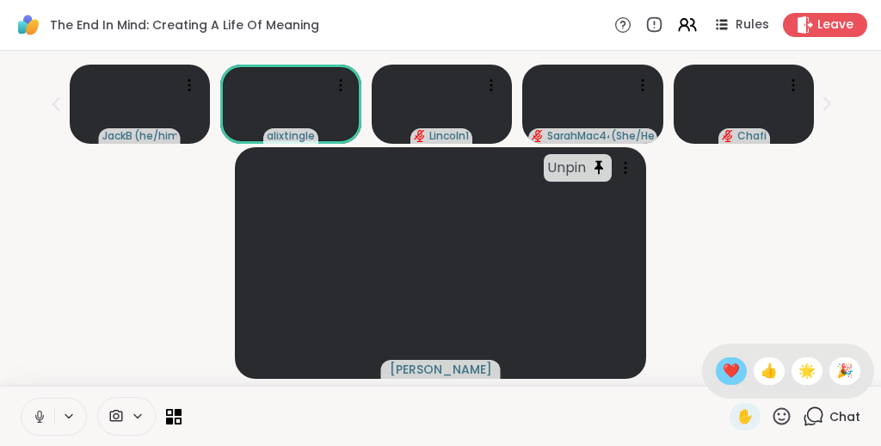
click at [442, 373] on span "❤️" at bounding box center [731, 371] width 17 height 21
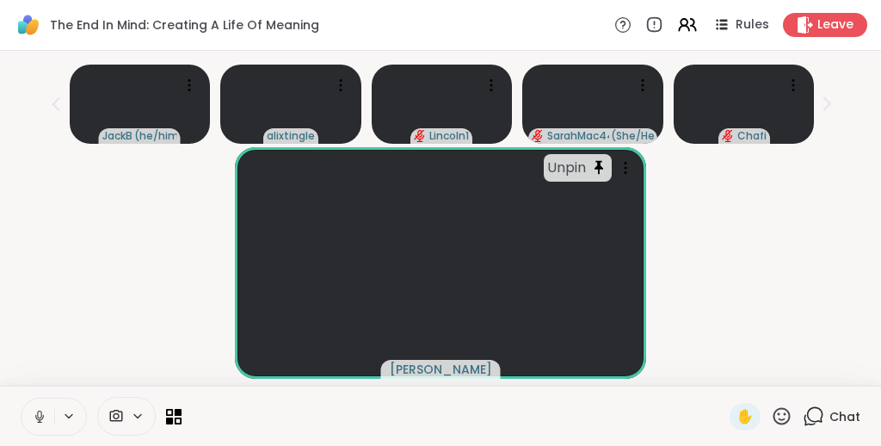
scroll to position [34, 0]
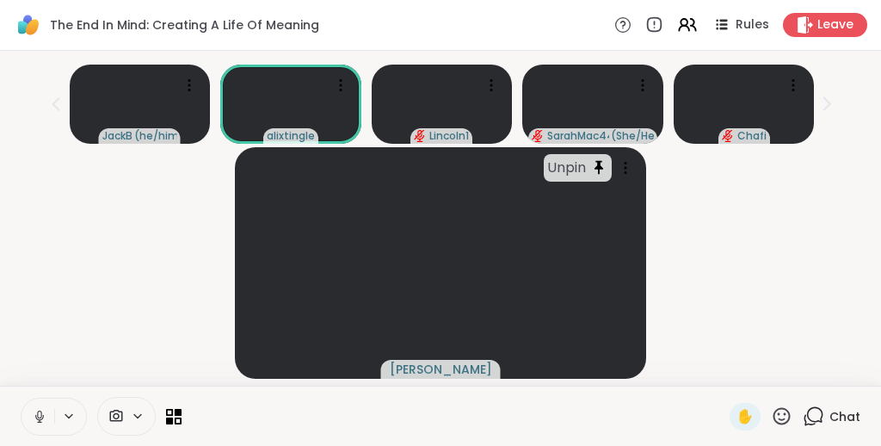
click at [442, 380] on icon at bounding box center [782, 416] width 22 height 22
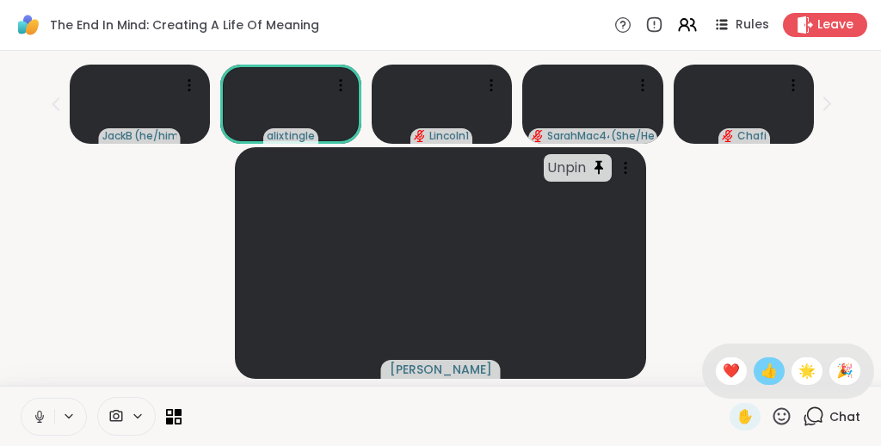
click at [442, 369] on span "👍" at bounding box center [769, 371] width 17 height 21
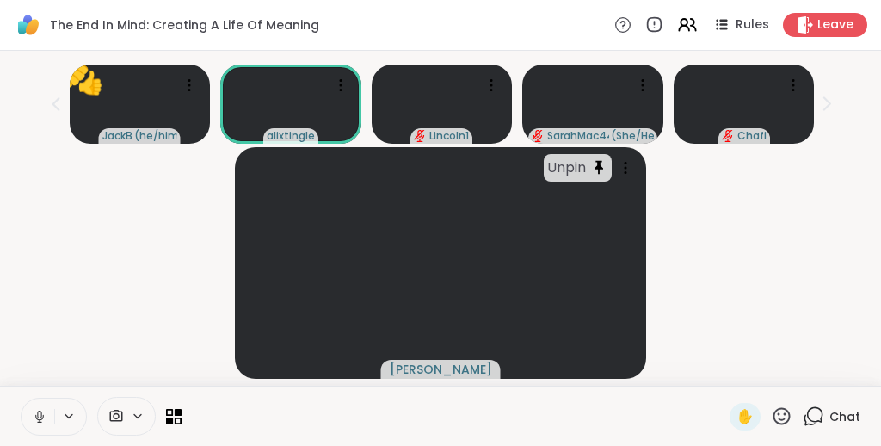
scroll to position [0, 0]
click at [442, 173] on div "Unpin" at bounding box center [578, 168] width 68 height 28
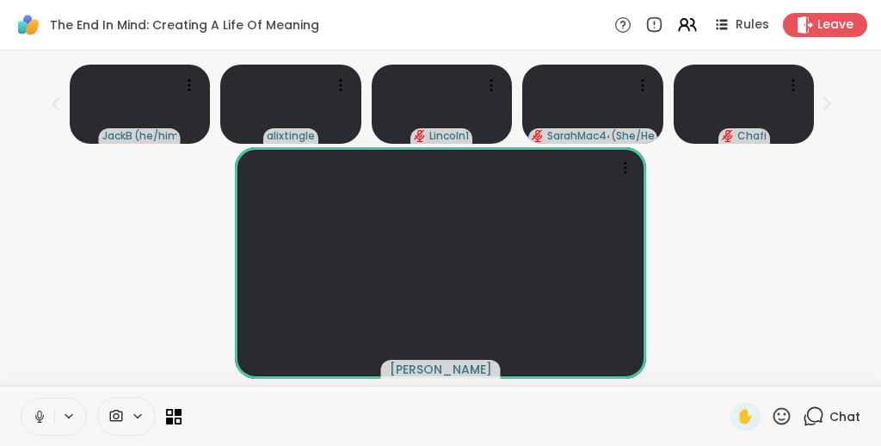
click at [442, 226] on div "[PERSON_NAME]" at bounding box center [440, 263] width 861 height 232
click at [442, 83] on icon at bounding box center [642, 85] width 17 height 17
click at [442, 242] on div "[PERSON_NAME]" at bounding box center [440, 263] width 861 height 232
click at [442, 168] on icon at bounding box center [625, 167] width 17 height 17
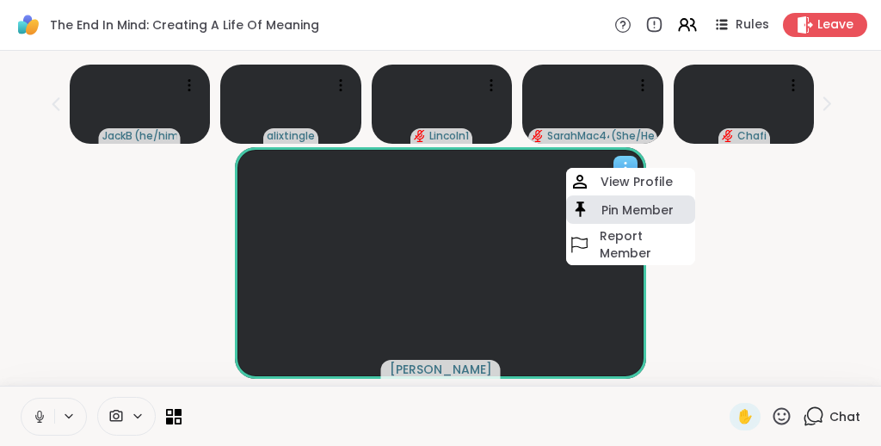
click at [442, 203] on h4 "Pin Member" at bounding box center [638, 209] width 72 height 17
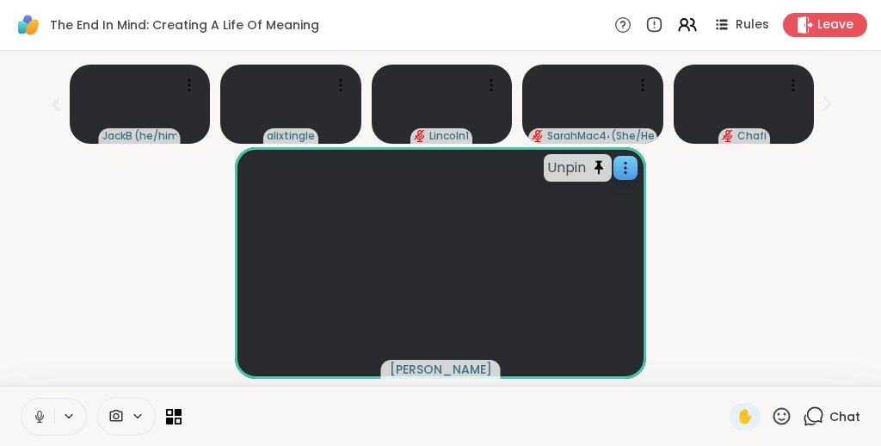
click at [442, 222] on div "Unpin Chuck" at bounding box center [440, 263] width 861 height 232
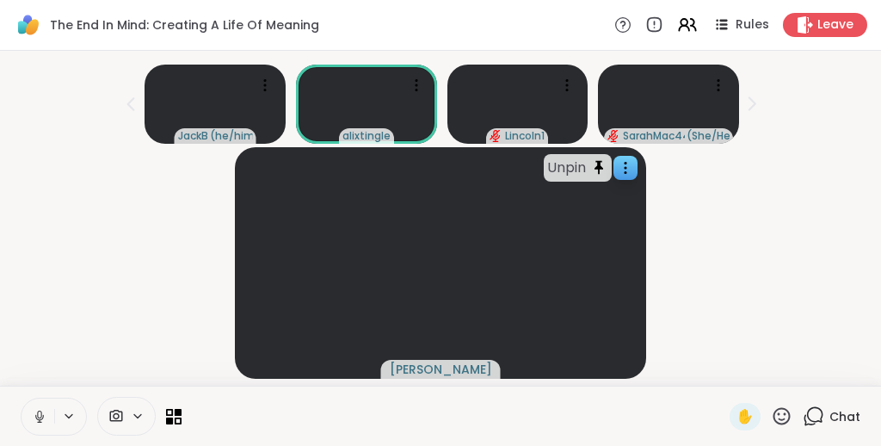
click at [442, 224] on div "Unpin Chuck" at bounding box center [440, 263] width 861 height 232
click at [420, 85] on icon at bounding box center [416, 85] width 17 height 17
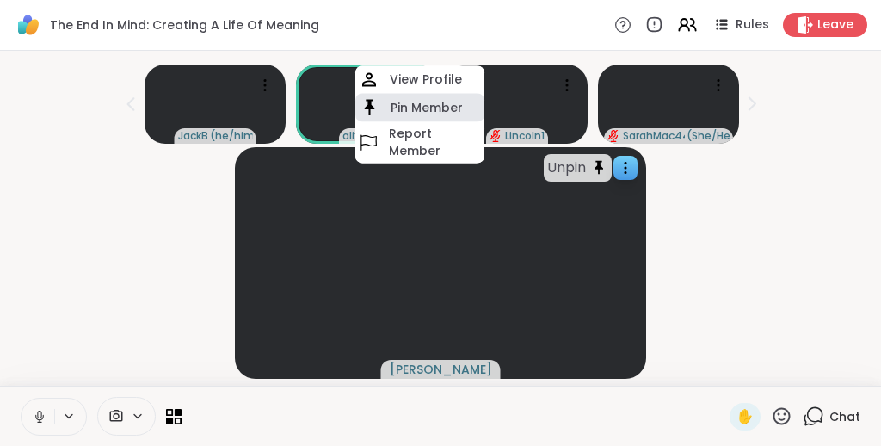
click at [417, 104] on h4 "Pin Member" at bounding box center [427, 107] width 72 height 17
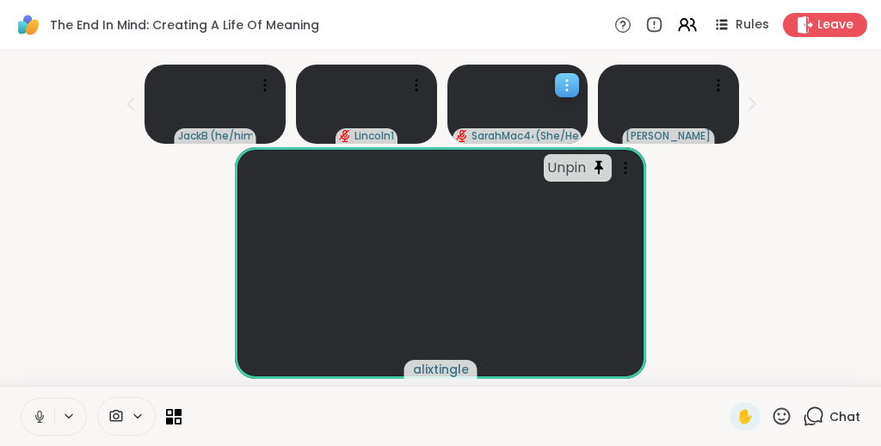
click at [442, 88] on icon at bounding box center [567, 85] width 17 height 17
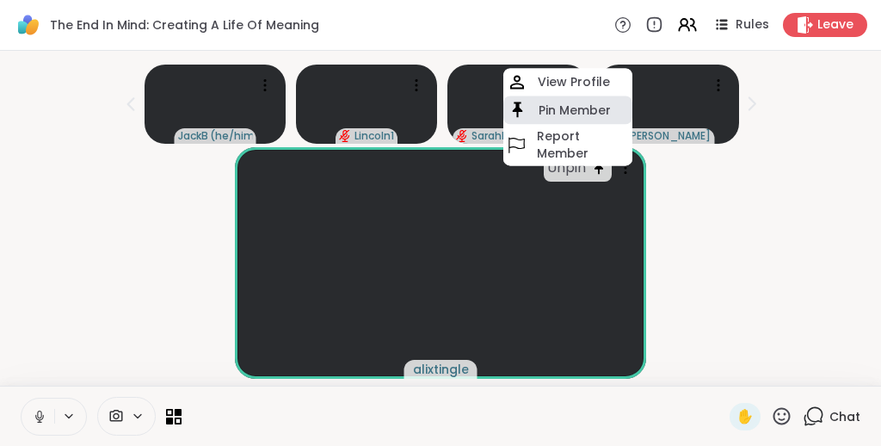
click at [442, 108] on h4 "Pin Member" at bounding box center [575, 110] width 72 height 17
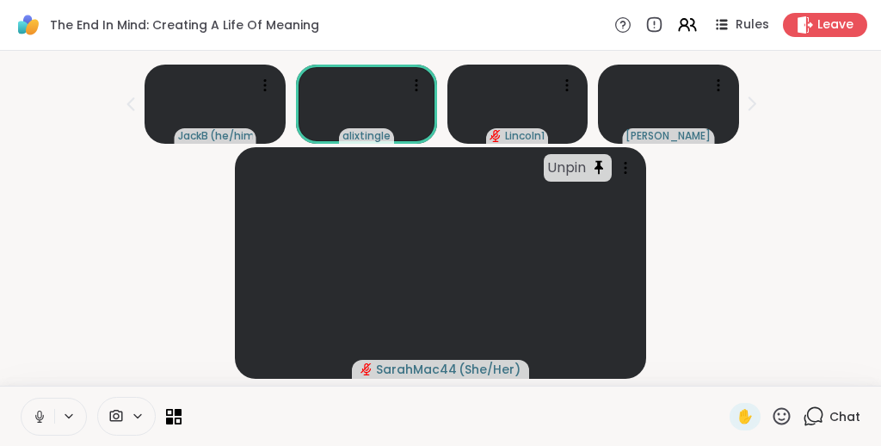
click at [442, 232] on div "Unpin SarahMac44 ( She/Her )" at bounding box center [440, 263] width 861 height 232
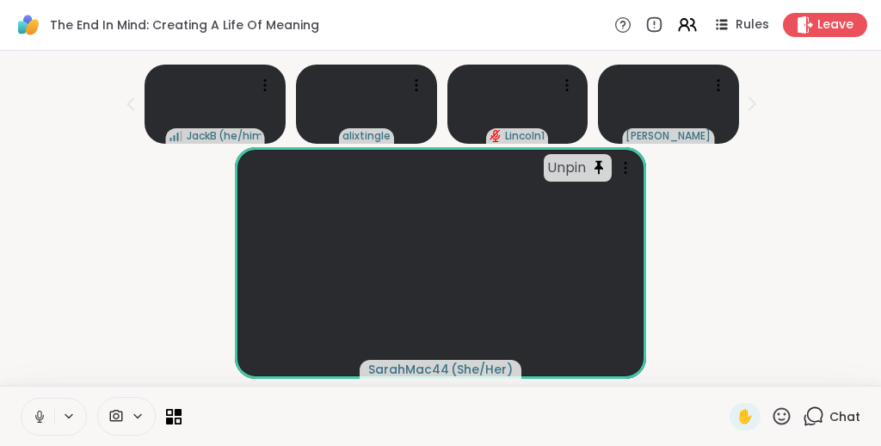
click at [442, 255] on div "Unpin SarahMac44 ( She/Her )" at bounding box center [440, 263] width 861 height 232
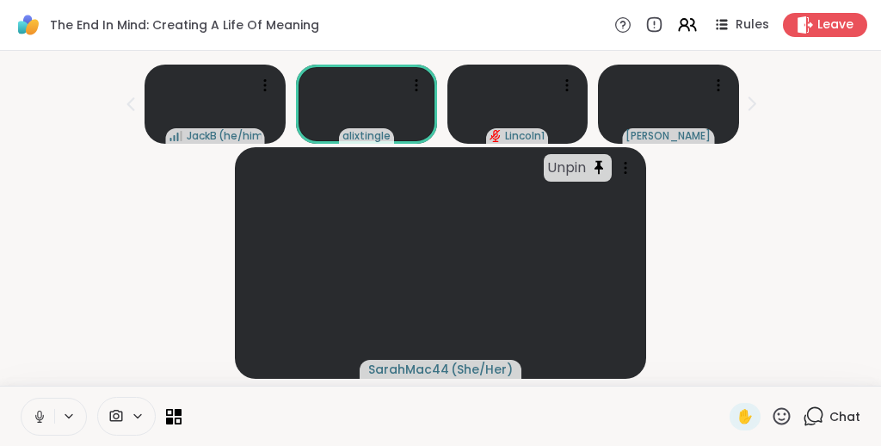
click at [442, 380] on icon at bounding box center [814, 416] width 22 height 22
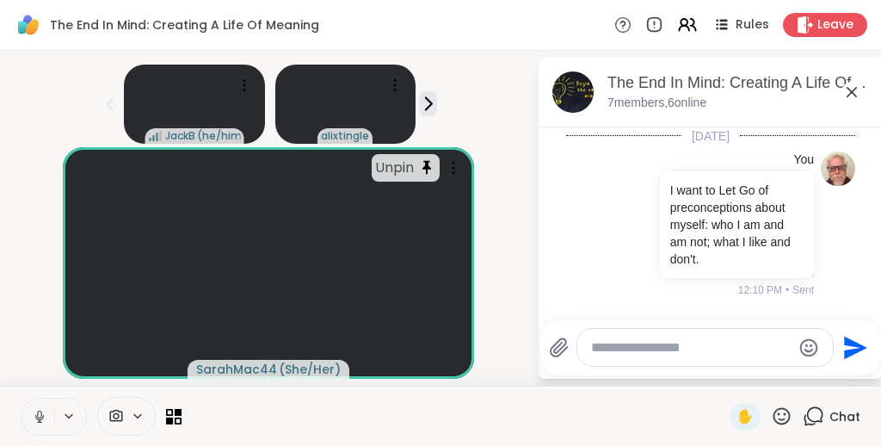
scroll to position [191, 0]
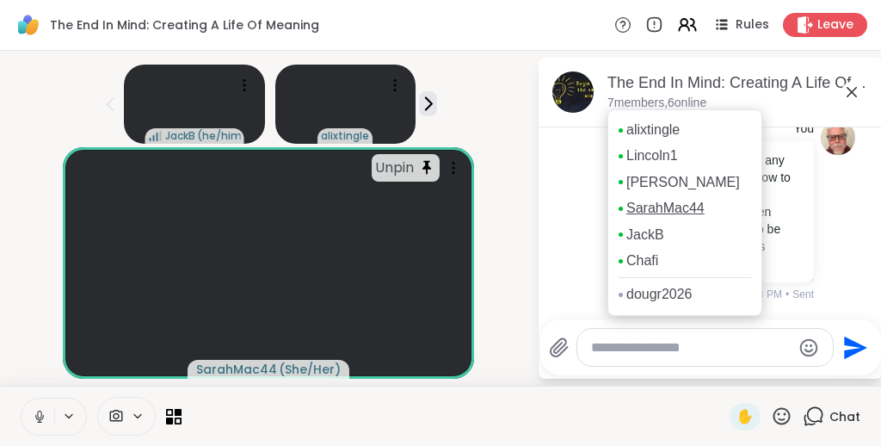
click at [442, 204] on link "SarahMac44" at bounding box center [666, 208] width 78 height 19
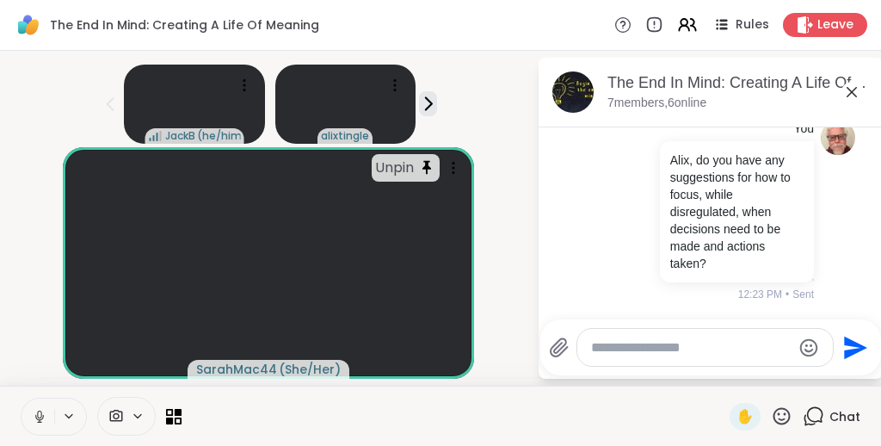
click at [442, 97] on div "JackB ( he/him ) alixtingle" at bounding box center [268, 101] width 516 height 86
click at [442, 90] on icon at bounding box center [852, 92] width 21 height 21
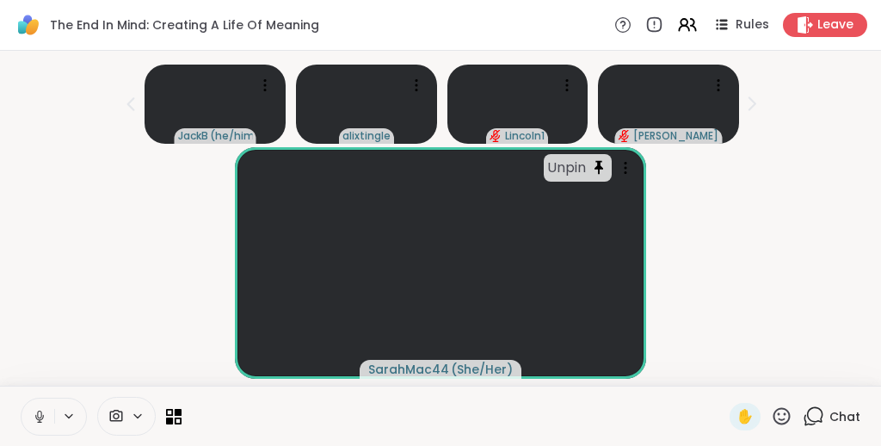
click at [442, 380] on icon at bounding box center [782, 415] width 17 height 17
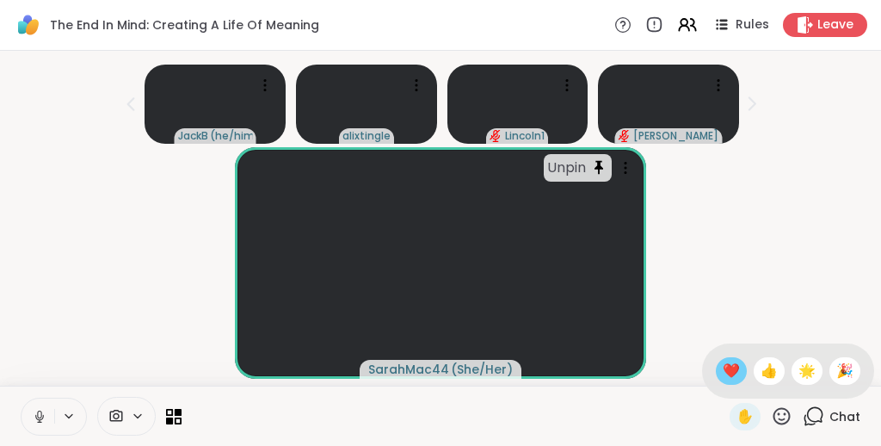
click at [442, 370] on span "❤️" at bounding box center [731, 371] width 17 height 21
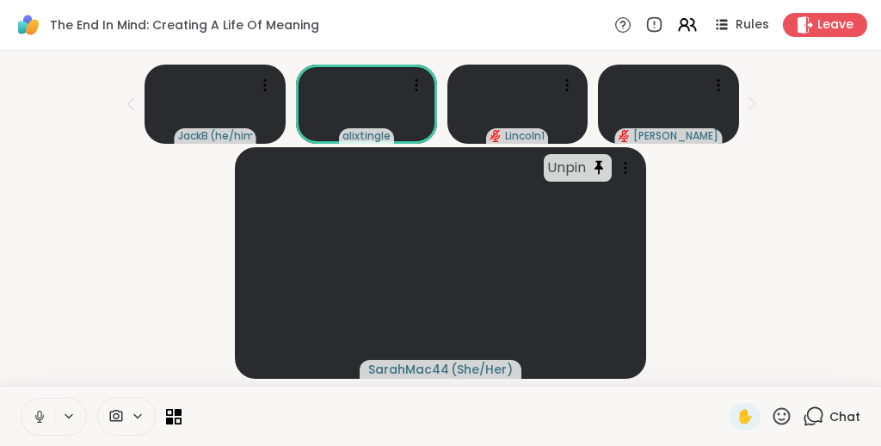
scroll to position [0, 0]
click at [442, 380] on icon at bounding box center [782, 416] width 22 height 22
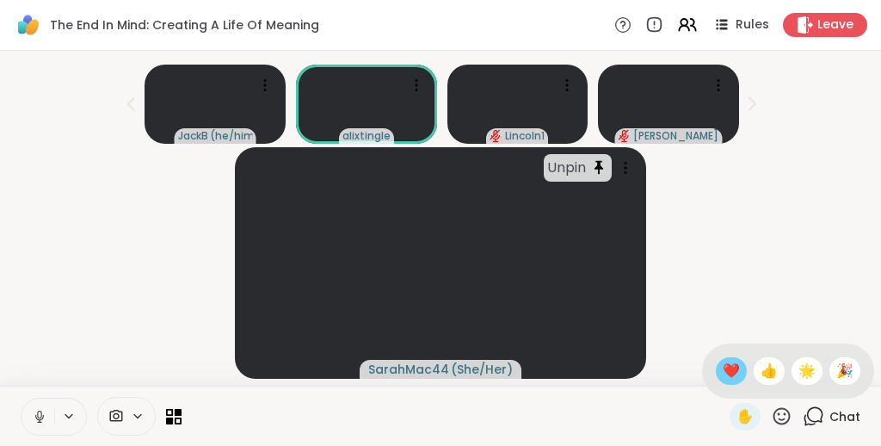
click at [442, 369] on span "❤️" at bounding box center [731, 371] width 17 height 21
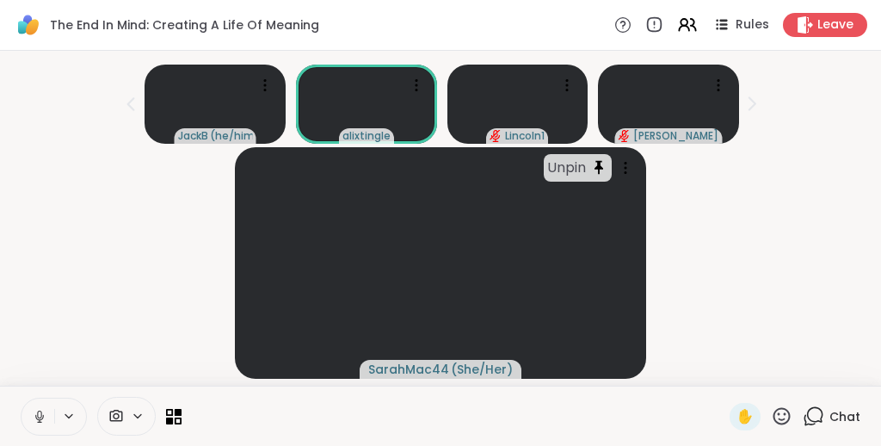
click at [442, 380] on icon at bounding box center [782, 416] width 22 height 22
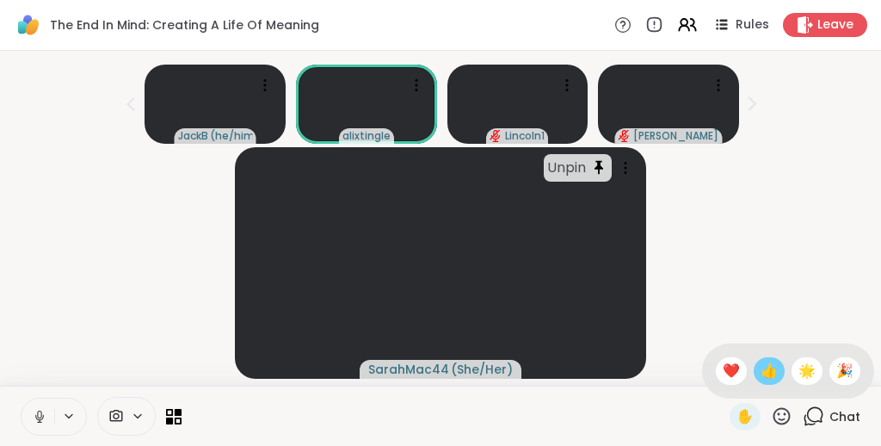
click at [442, 373] on span "👍" at bounding box center [769, 371] width 17 height 21
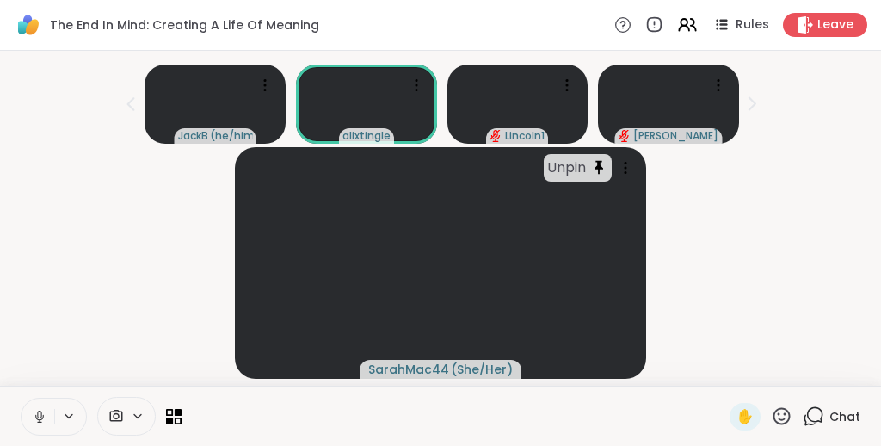
click at [442, 380] on icon at bounding box center [782, 416] width 22 height 22
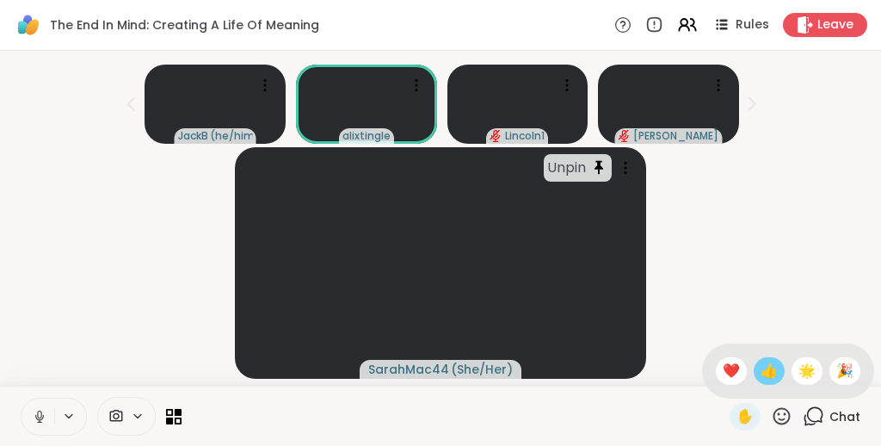
click at [442, 371] on span "👍" at bounding box center [769, 371] width 17 height 21
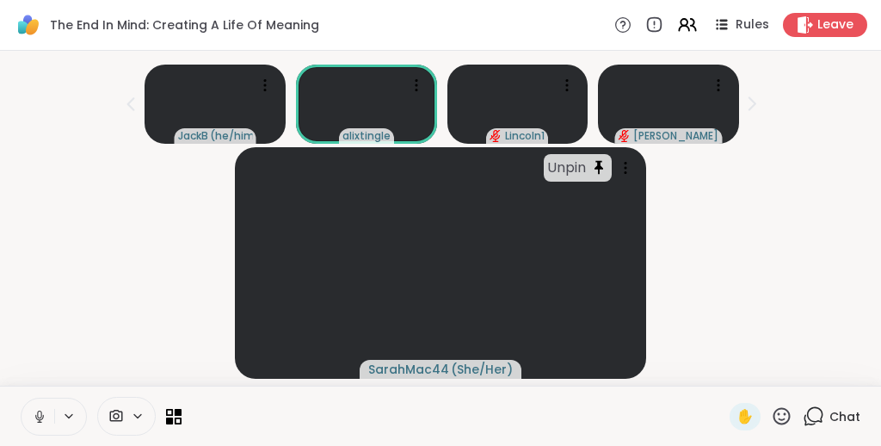
click at [442, 380] on icon at bounding box center [782, 416] width 22 height 22
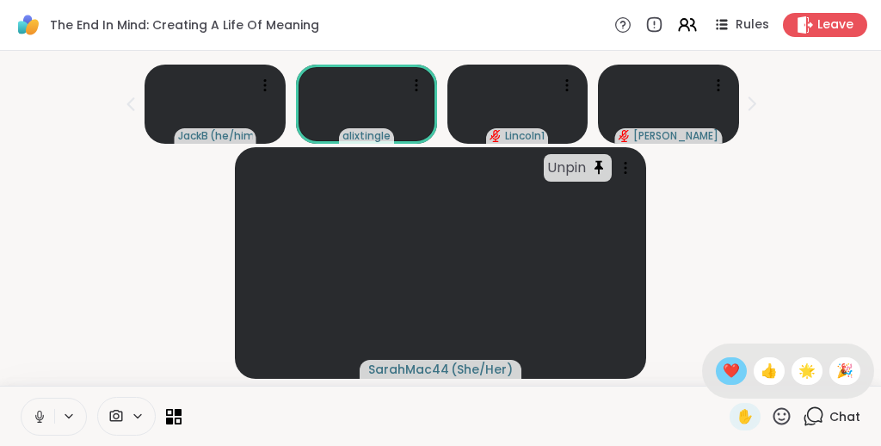
click at [442, 371] on span "❤️" at bounding box center [731, 371] width 17 height 21
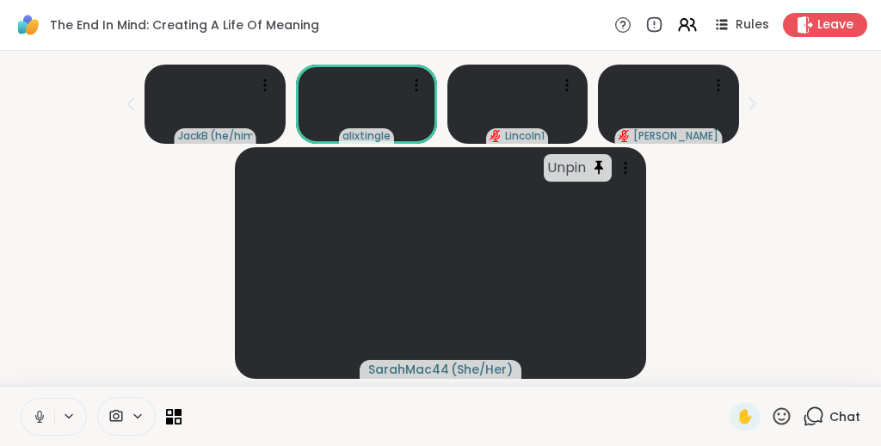
scroll to position [34, 0]
click at [442, 147] on div "Unpin SarahMac44 ( She/Her )" at bounding box center [440, 263] width 861 height 232
click at [442, 258] on div "Unpin SarahMac44 ( She/Her )" at bounding box center [440, 263] width 861 height 232
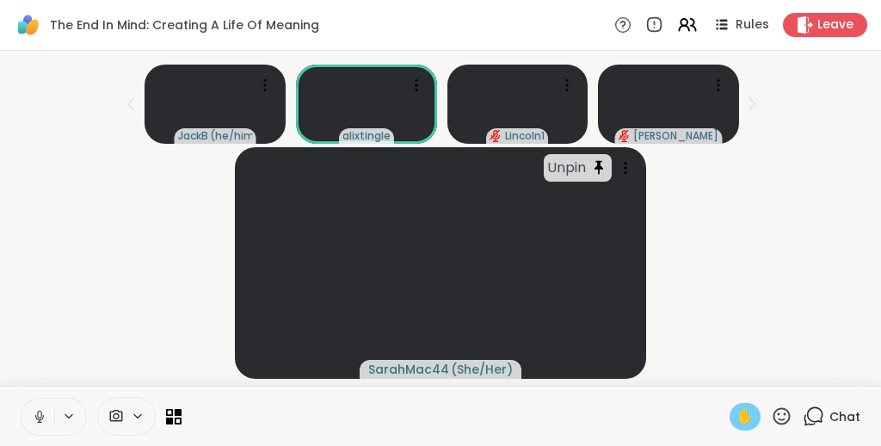
click at [442, 380] on span "✋" at bounding box center [745, 416] width 17 height 21
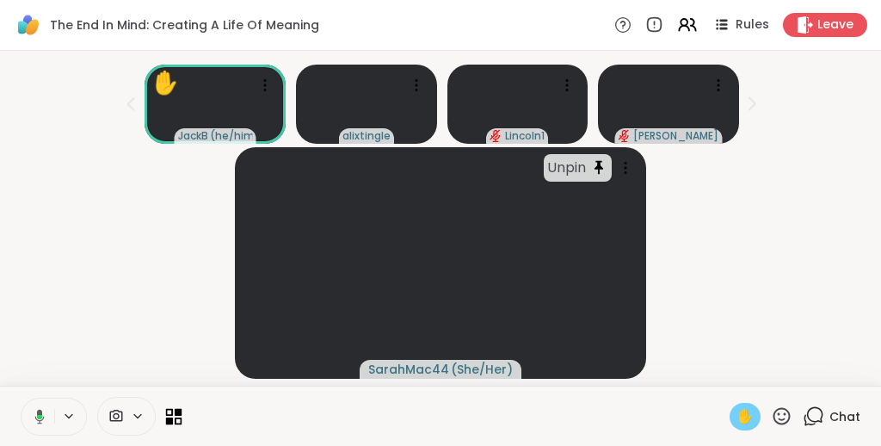
click at [177, 380] on icon at bounding box center [179, 421] width 8 height 8
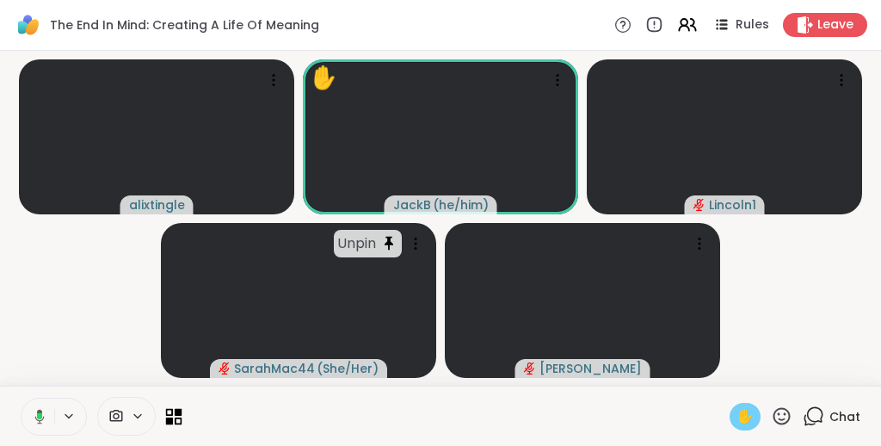
scroll to position [0, 0]
click at [84, 319] on video-player-container "alixtingle ✋ JackB ( he/him ) Lincoln1 Unpin SarahMac44 ( She/Her ) Chuck" at bounding box center [440, 218] width 861 height 321
click at [418, 244] on icon at bounding box center [415, 243] width 17 height 17
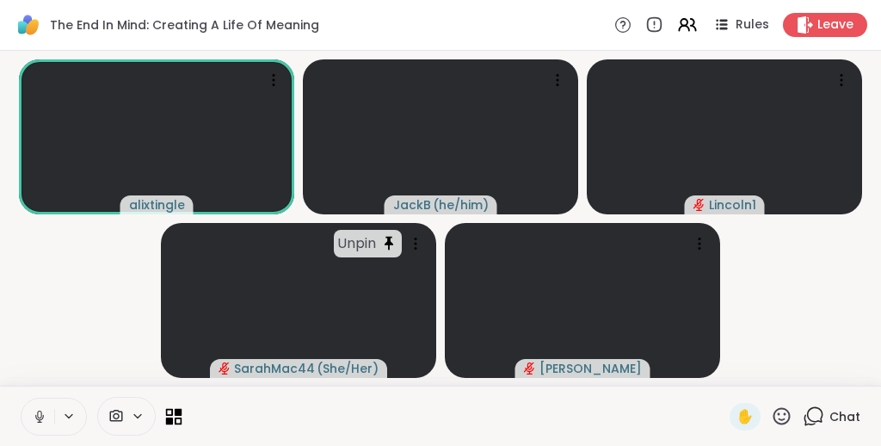
click at [171, 380] on icon at bounding box center [170, 412] width 8 height 8
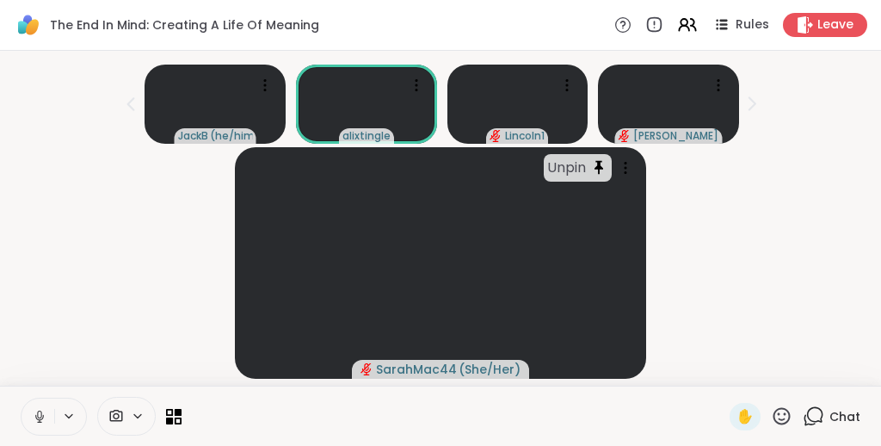
scroll to position [34, 0]
click at [442, 380] on icon at bounding box center [782, 415] width 17 height 17
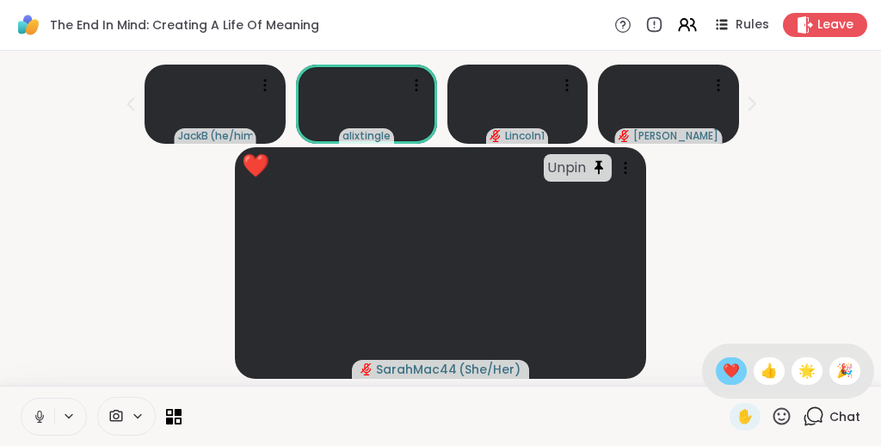
click at [442, 374] on span "❤️" at bounding box center [731, 371] width 17 height 21
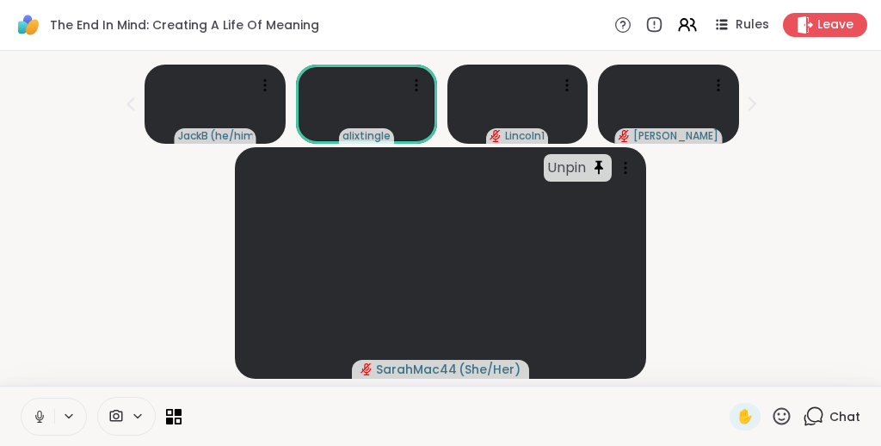
scroll to position [0, 0]
click at [90, 166] on div "Unpin SarahMac44 ( She/Her )" at bounding box center [440, 263] width 861 height 232
click at [442, 380] on icon at bounding box center [782, 416] width 22 height 22
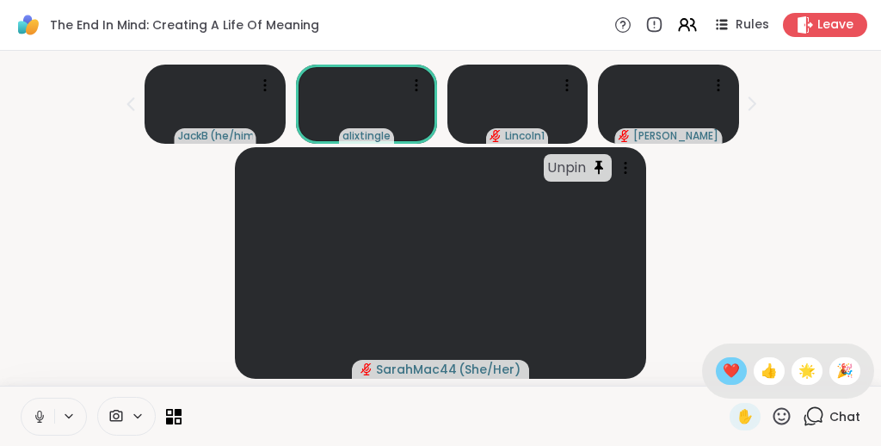
click at [442, 373] on span "❤️" at bounding box center [731, 371] width 17 height 21
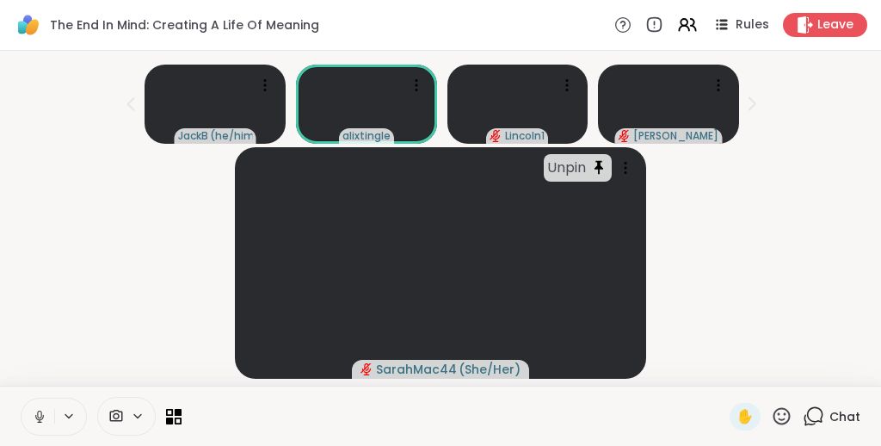
scroll to position [0, 0]
click at [417, 80] on icon at bounding box center [417, 81] width 2 height 2
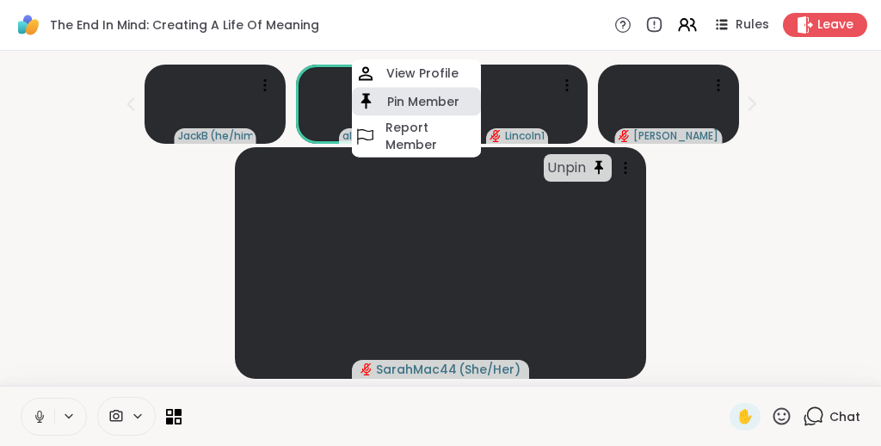
click at [412, 100] on h4 "Pin Member" at bounding box center [423, 101] width 72 height 17
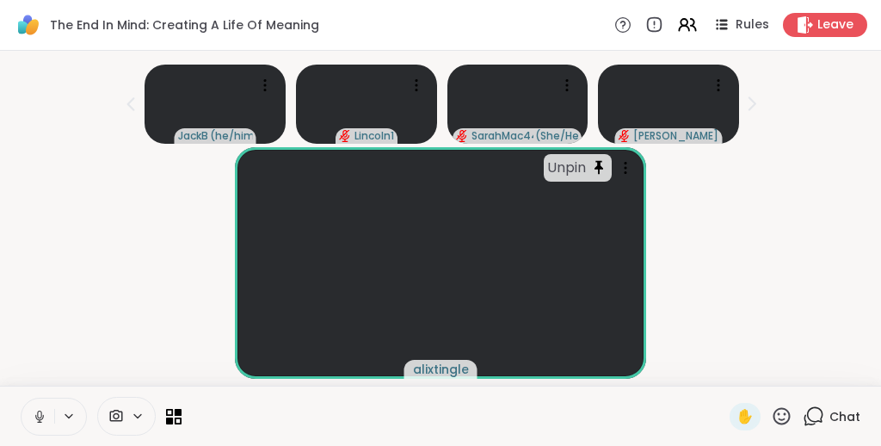
scroll to position [34, 0]
click at [442, 380] on icon at bounding box center [782, 416] width 22 height 22
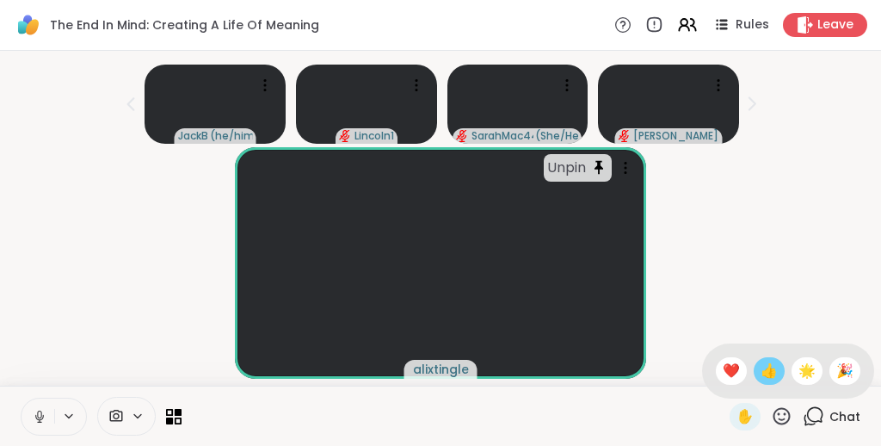
click at [442, 374] on span "👍" at bounding box center [769, 371] width 17 height 21
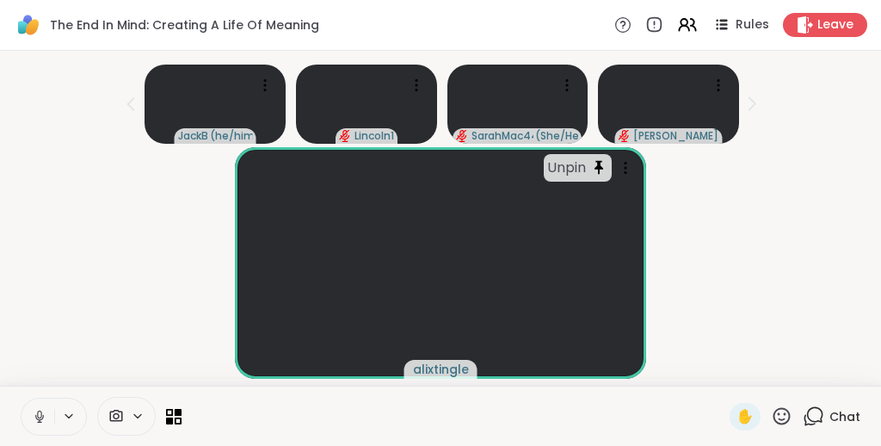
click at [442, 380] on icon at bounding box center [814, 416] width 22 height 22
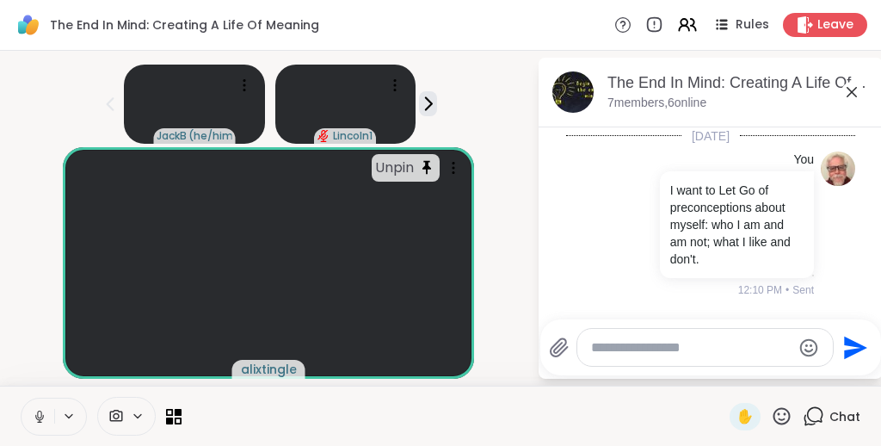
scroll to position [283, 0]
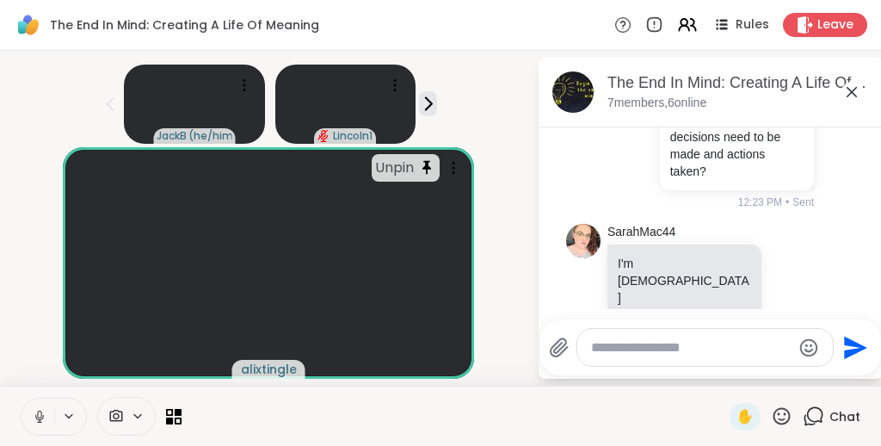
click at [442, 339] on textarea "Type your message" at bounding box center [691, 347] width 201 height 17
type textarea "**********"
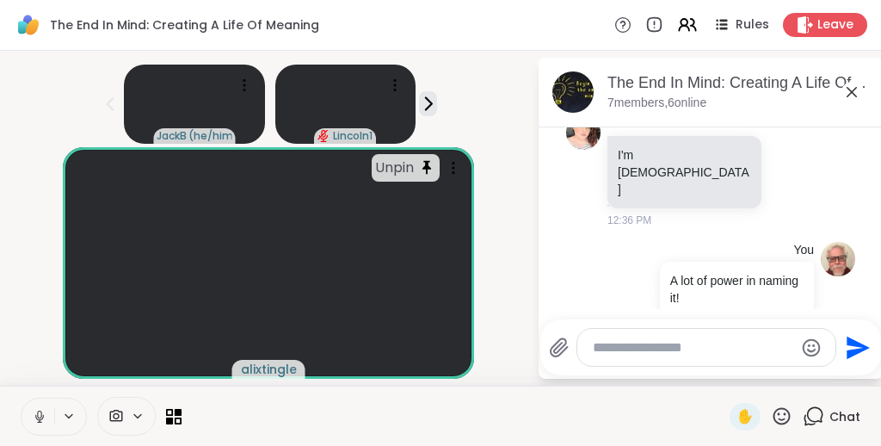
click at [442, 82] on icon at bounding box center [852, 92] width 21 height 21
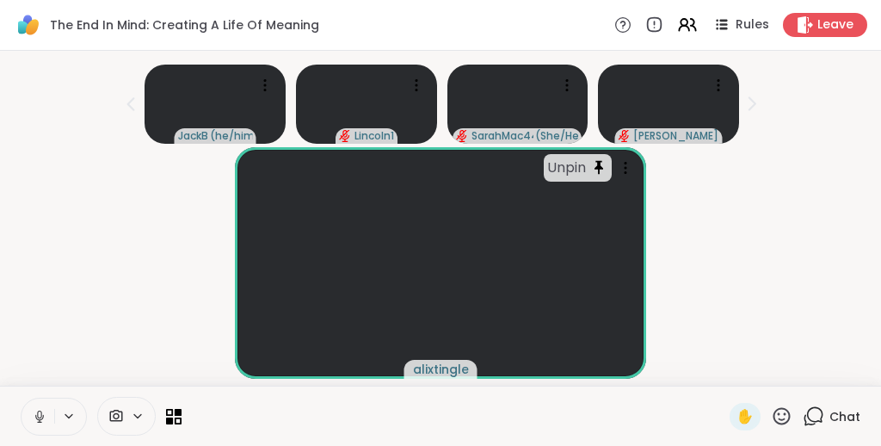
click at [442, 167] on div "Unpin alixtingle" at bounding box center [440, 263] width 861 height 232
click at [442, 380] on icon at bounding box center [782, 415] width 17 height 17
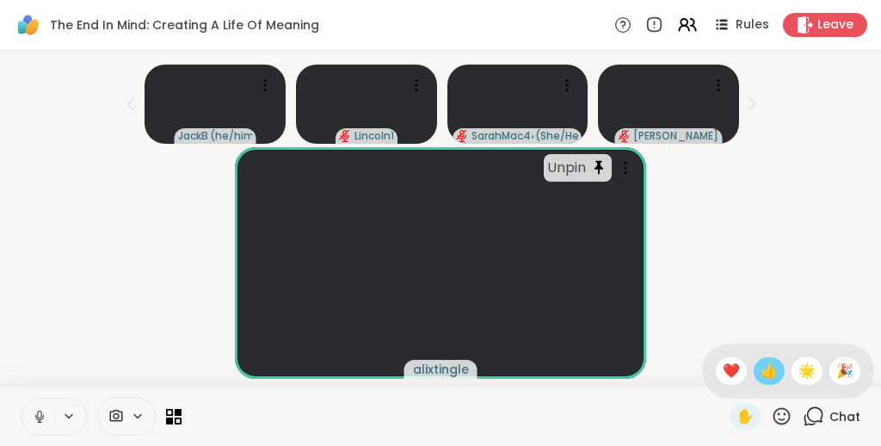
click at [442, 368] on span "👍" at bounding box center [769, 371] width 17 height 21
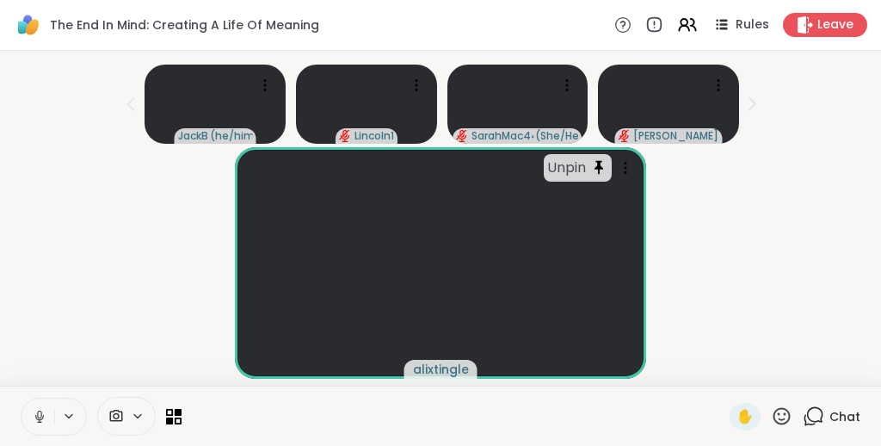
click at [442, 380] on icon at bounding box center [782, 415] width 17 height 17
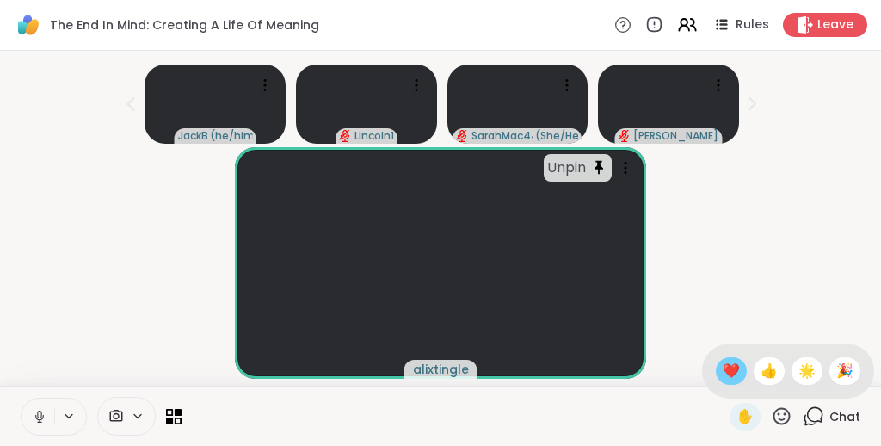
click at [442, 375] on span "❤️" at bounding box center [731, 371] width 17 height 21
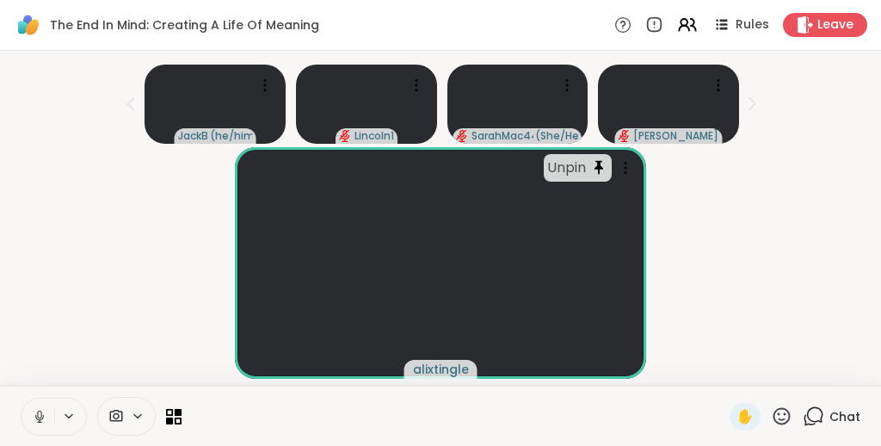
click at [442, 380] on icon at bounding box center [782, 416] width 22 height 22
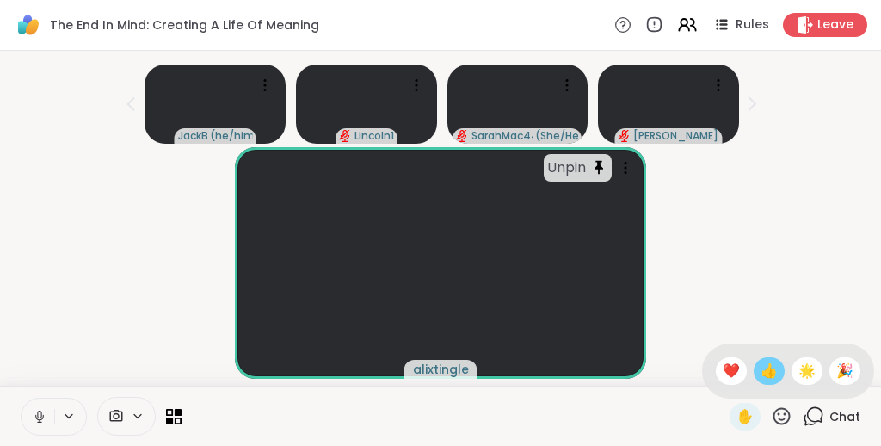
click at [442, 373] on span "👍" at bounding box center [769, 371] width 17 height 21
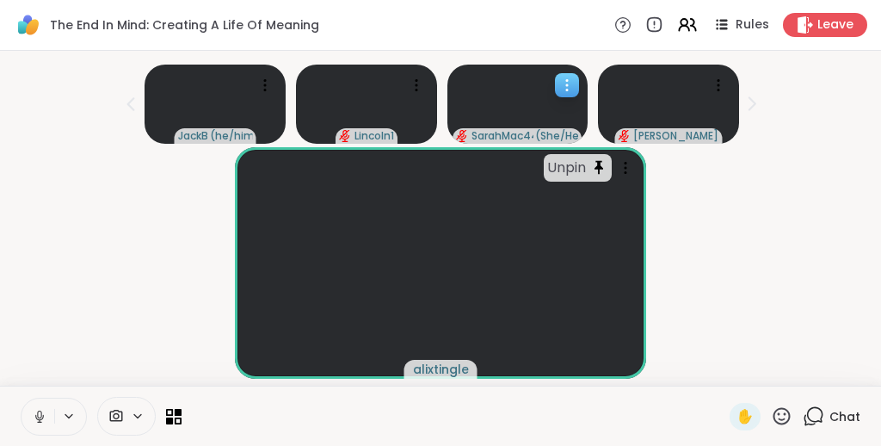
click at [442, 81] on icon at bounding box center [567, 85] width 17 height 17
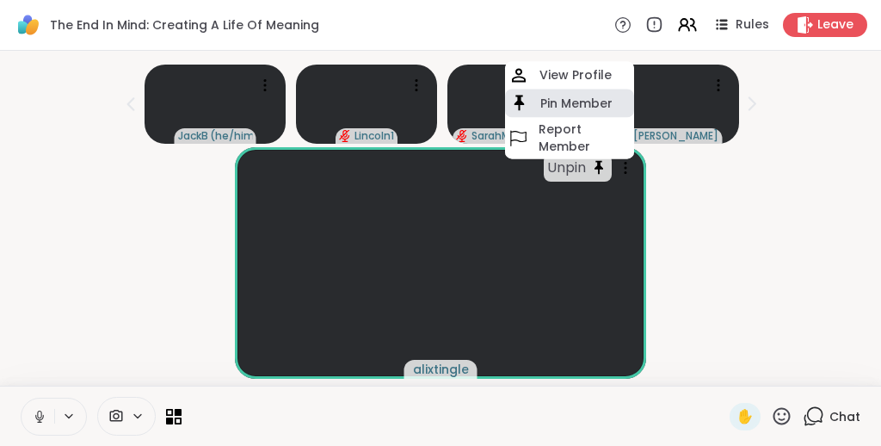
click at [442, 96] on h4 "Pin Member" at bounding box center [577, 103] width 72 height 17
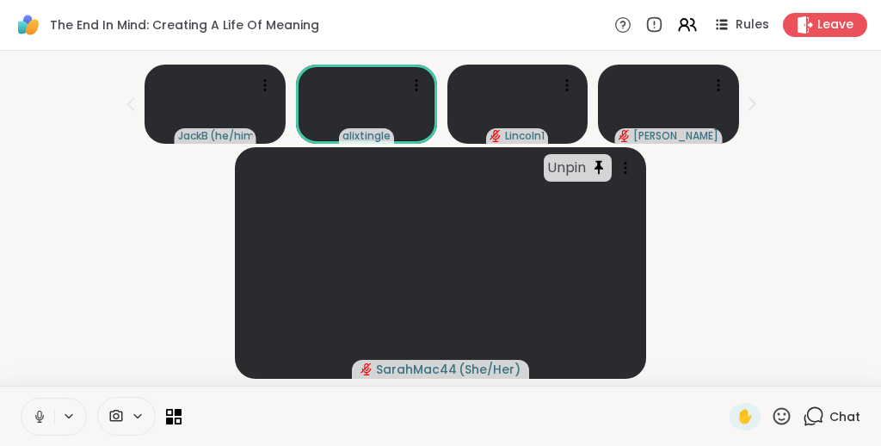
scroll to position [34, 0]
click at [442, 380] on icon at bounding box center [782, 416] width 22 height 22
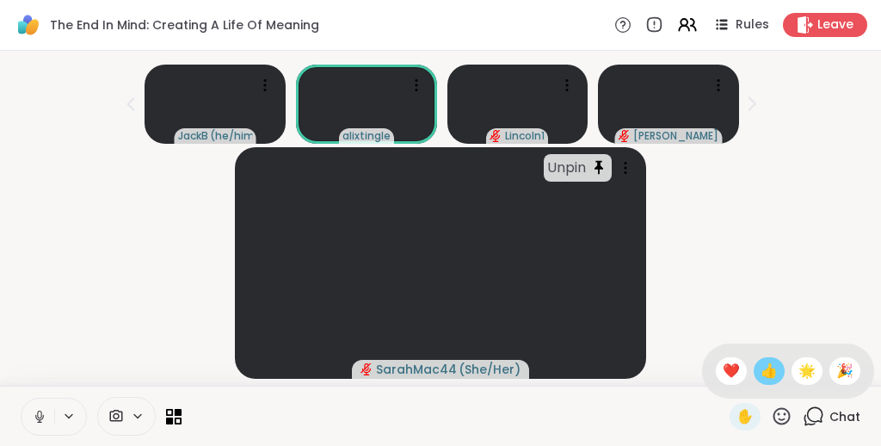
click at [442, 369] on span "👍" at bounding box center [769, 371] width 17 height 21
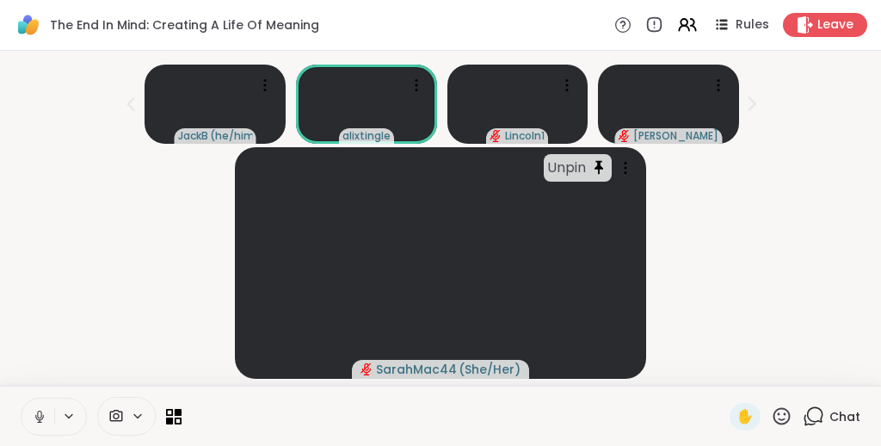
scroll to position [0, 0]
click at [442, 380] on span "✋" at bounding box center [745, 416] width 17 height 21
click at [176, 380] on icon at bounding box center [179, 421] width 8 height 8
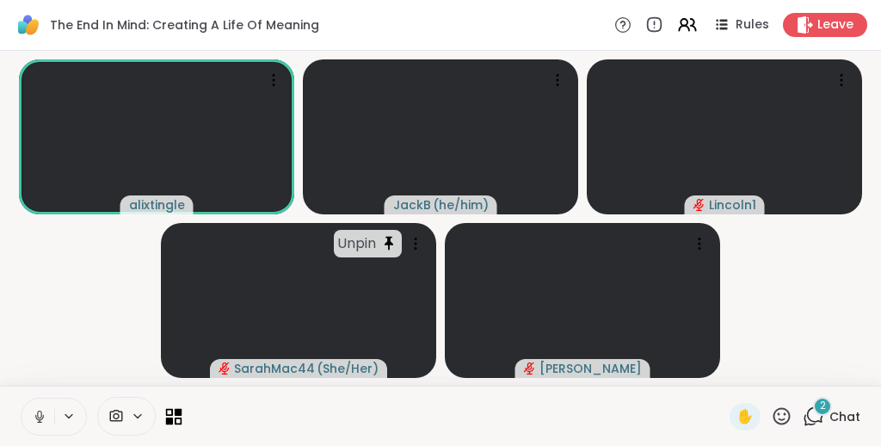
click at [174, 380] on icon at bounding box center [174, 416] width 16 height 16
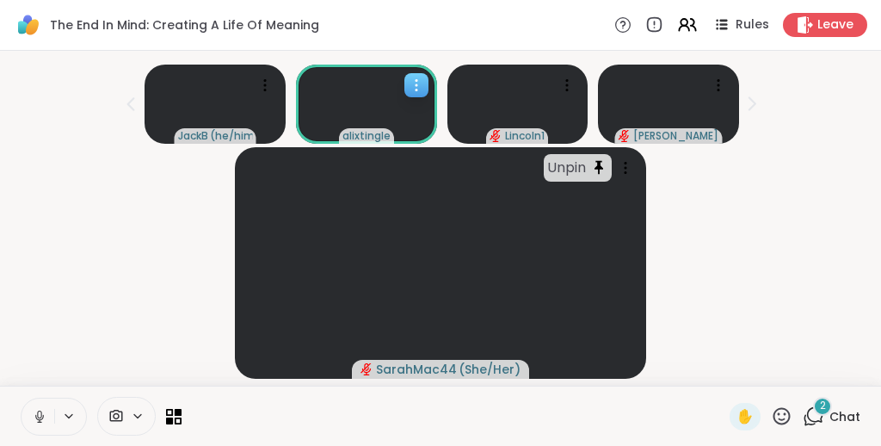
click at [413, 86] on icon at bounding box center [416, 85] width 17 height 17
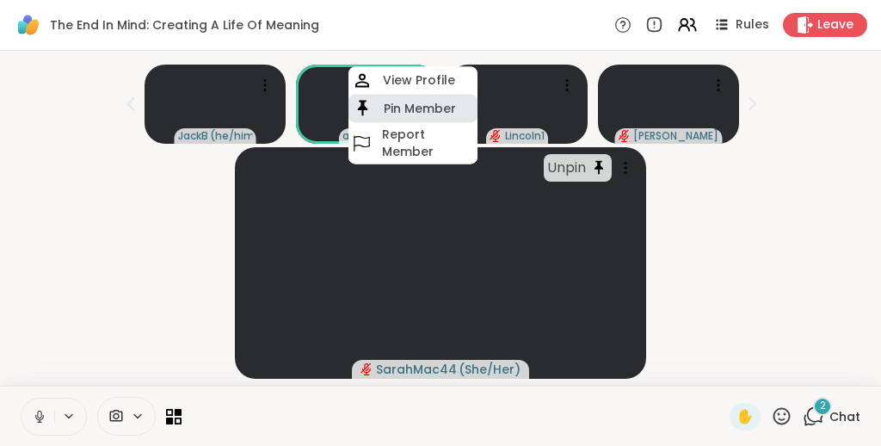
click at [403, 110] on h4 "Pin Member" at bounding box center [420, 108] width 72 height 17
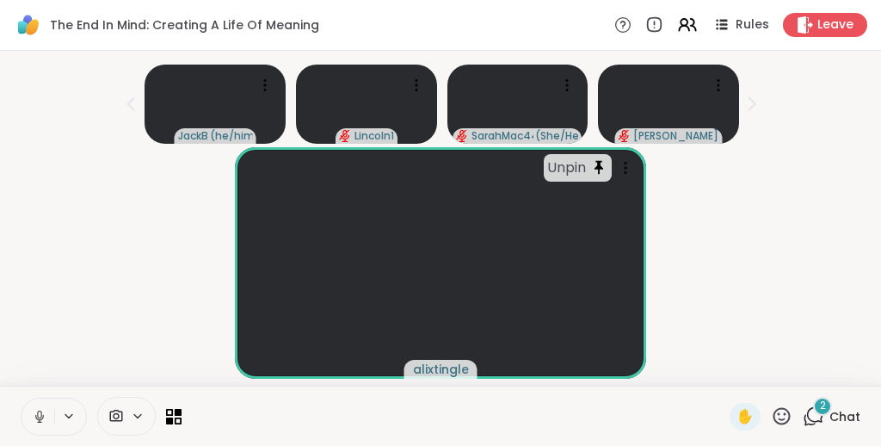
click at [130, 239] on div "Unpin alixtingle" at bounding box center [440, 263] width 861 height 232
click at [56, 207] on div "Unpin alixtingle" at bounding box center [440, 263] width 861 height 232
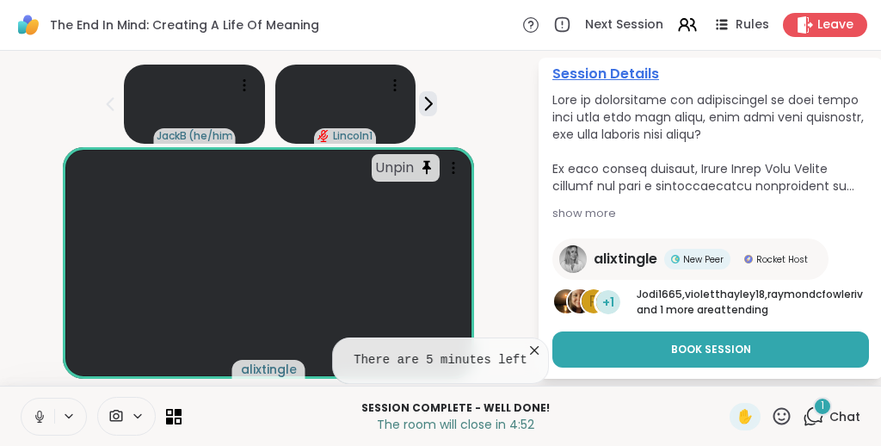
scroll to position [185, 0]
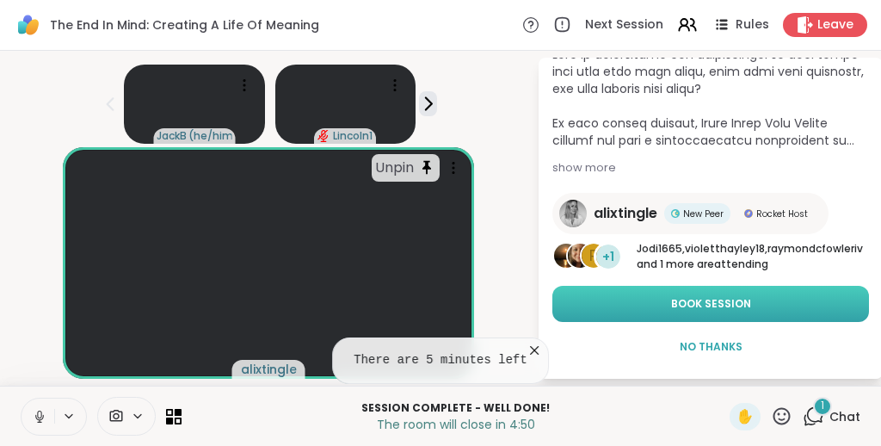
click at [442, 300] on span "Book Session" at bounding box center [711, 303] width 80 height 15
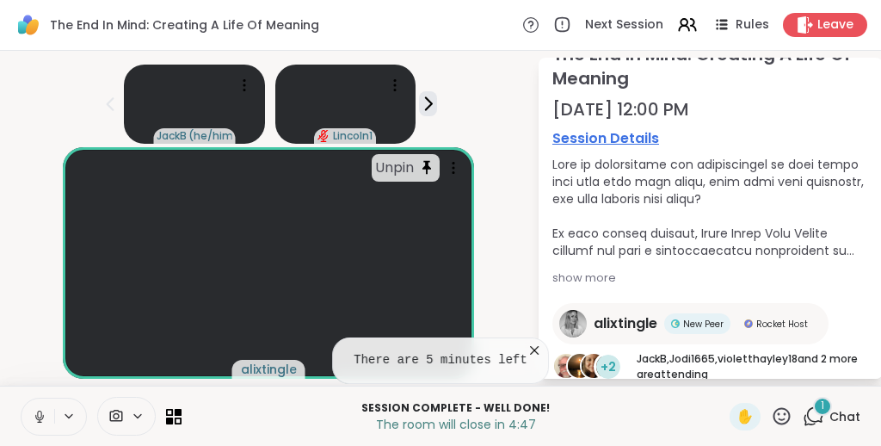
scroll to position [0, 0]
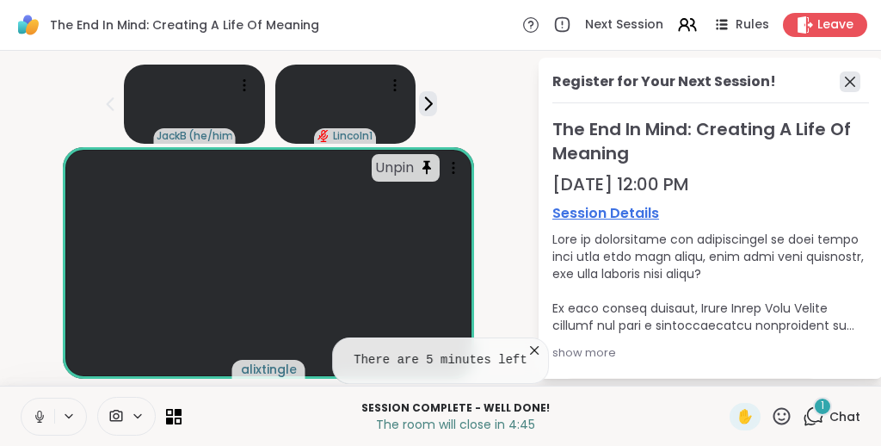
click at [442, 83] on icon at bounding box center [850, 82] width 10 height 10
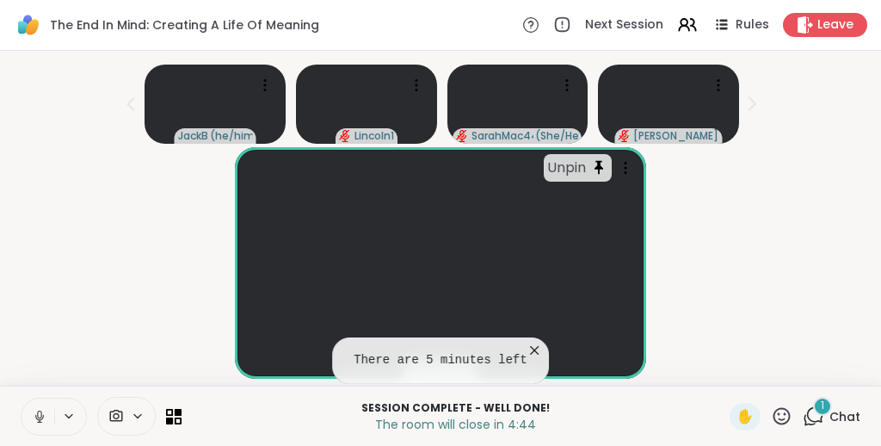
click at [442, 380] on icon at bounding box center [782, 416] width 22 height 22
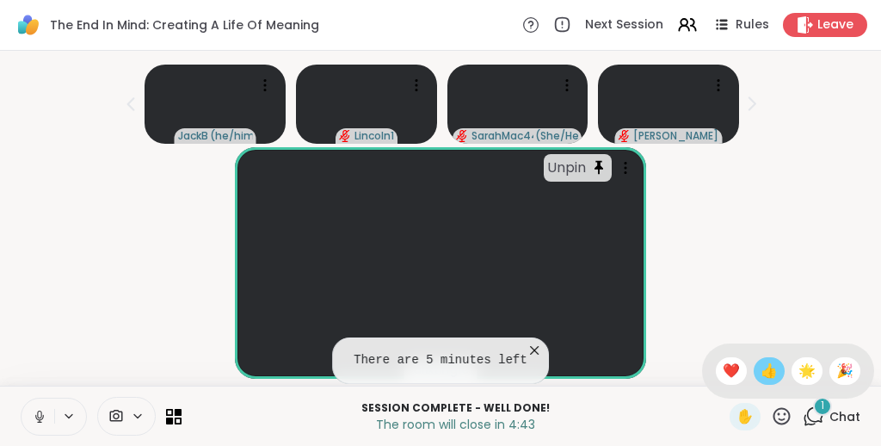
click at [442, 368] on span "👍" at bounding box center [769, 371] width 17 height 21
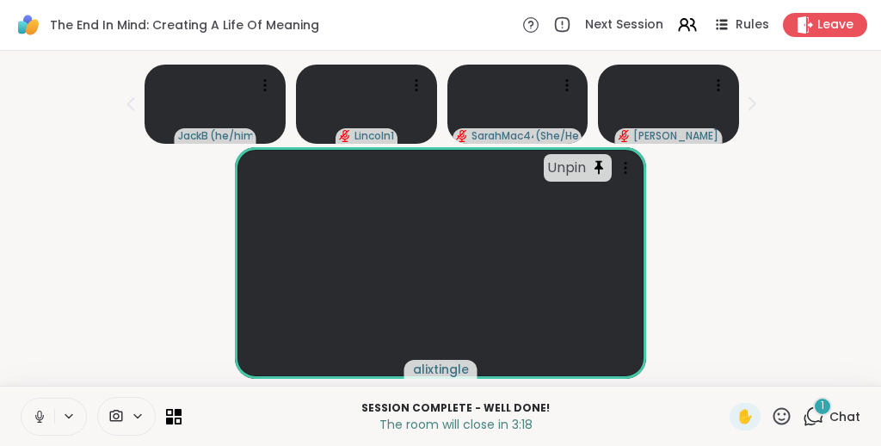
click at [442, 380] on icon at bounding box center [782, 416] width 22 height 22
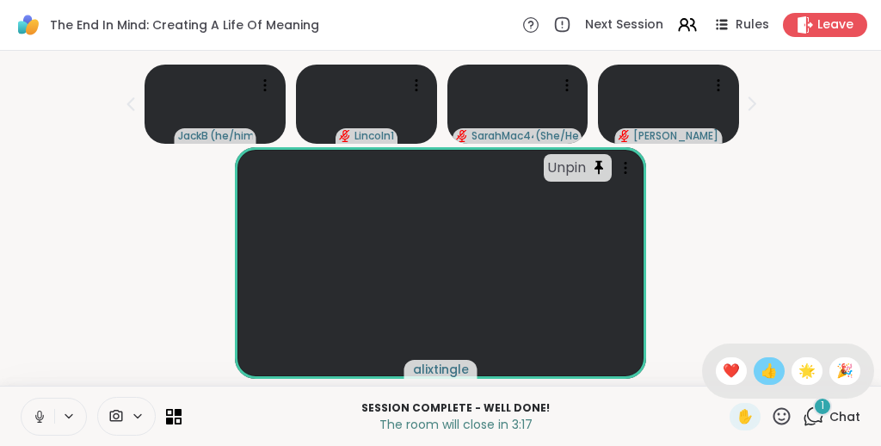
click at [442, 375] on span "👍" at bounding box center [769, 371] width 17 height 21
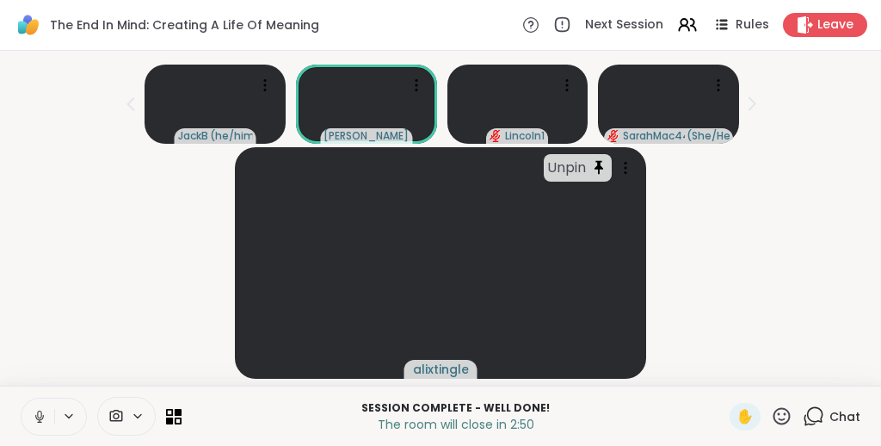
click at [442, 250] on div "Unpin alixtingle" at bounding box center [440, 263] width 861 height 232
click at [412, 80] on icon at bounding box center [416, 85] width 17 height 17
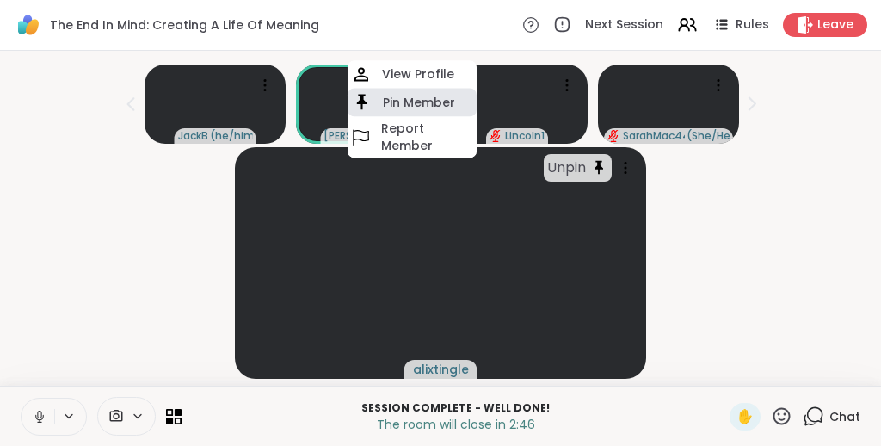
click at [411, 101] on h4 "Pin Member" at bounding box center [419, 102] width 72 height 17
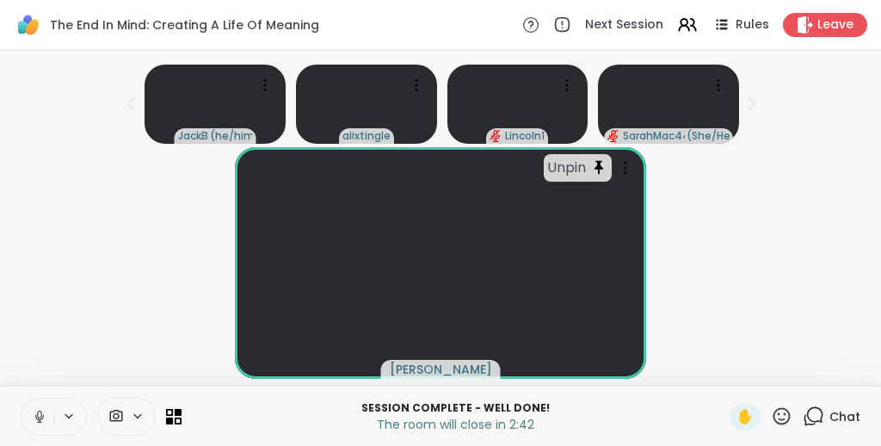
scroll to position [34, 0]
click at [171, 380] on icon at bounding box center [170, 412] width 8 height 8
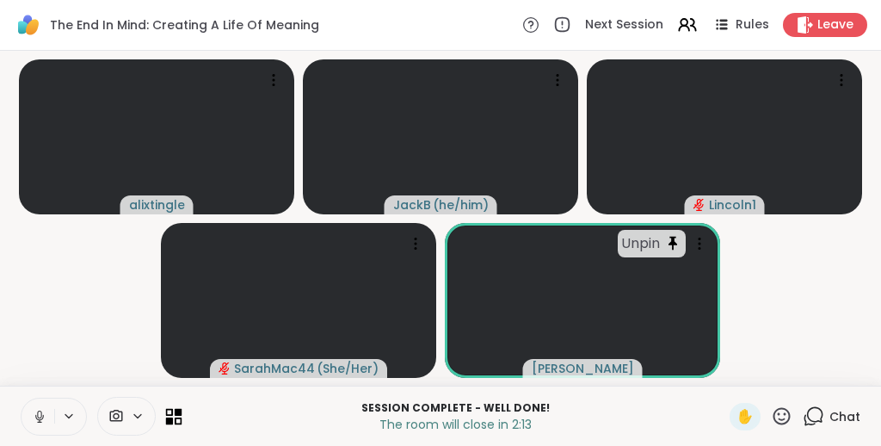
scroll to position [0, 0]
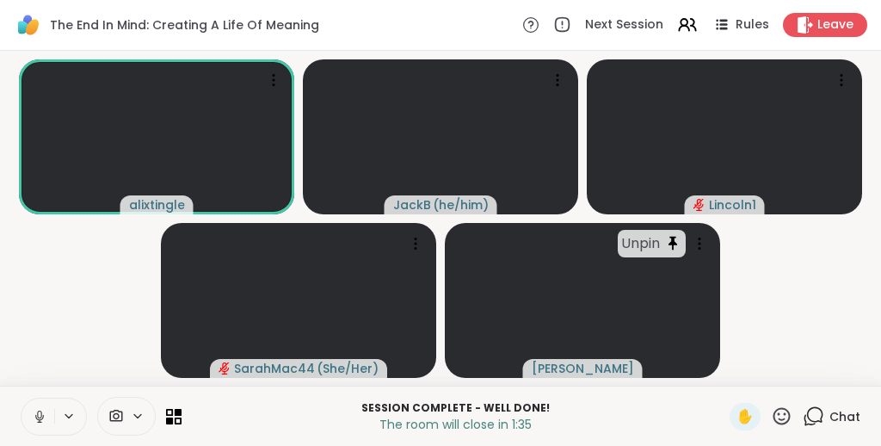
click at [442, 380] on icon at bounding box center [782, 416] width 22 height 22
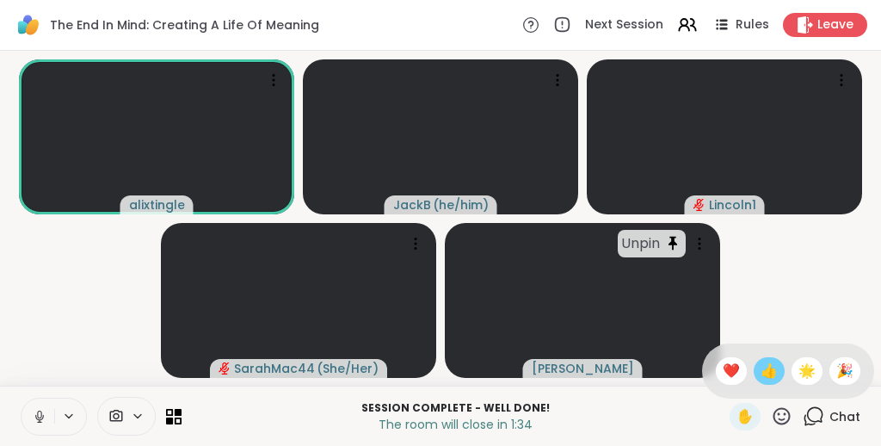
click at [442, 373] on span "👍" at bounding box center [769, 371] width 17 height 21
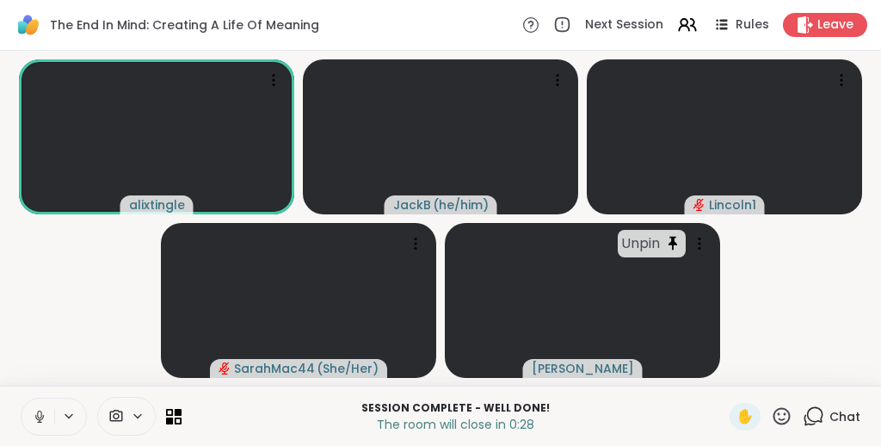
click at [442, 380] on icon at bounding box center [782, 416] width 22 height 22
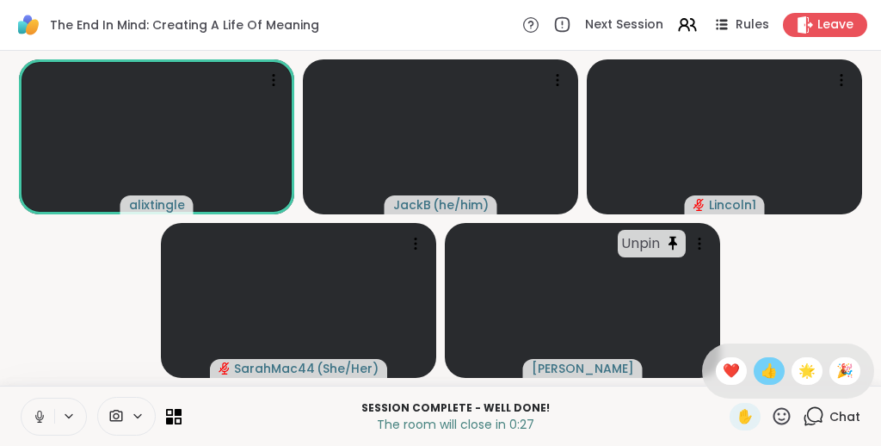
click at [442, 374] on span "👍" at bounding box center [769, 371] width 17 height 21
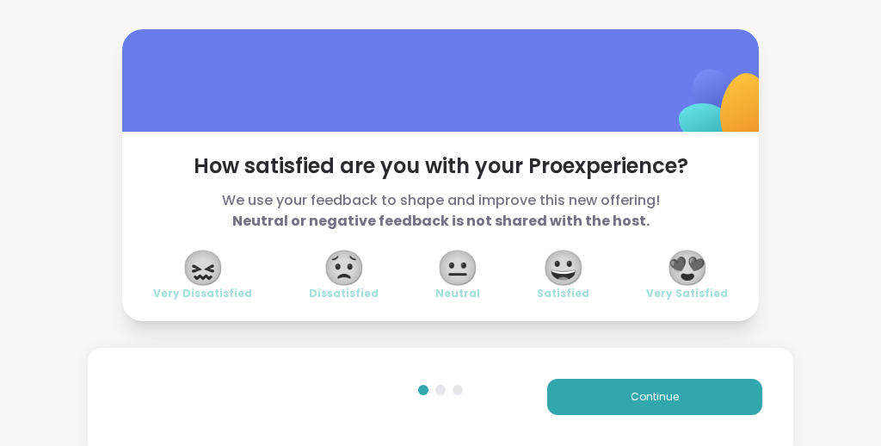
click at [442, 267] on span "😍" at bounding box center [687, 267] width 43 height 31
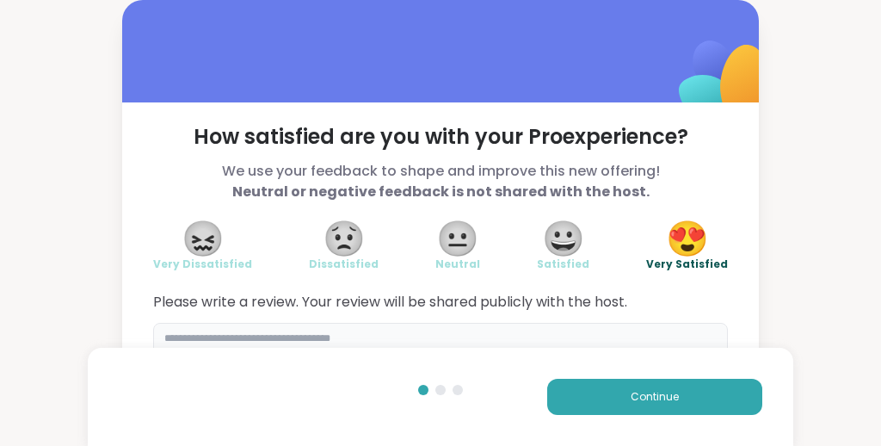
click at [442, 336] on textarea at bounding box center [440, 364] width 575 height 83
type textarea "**********"
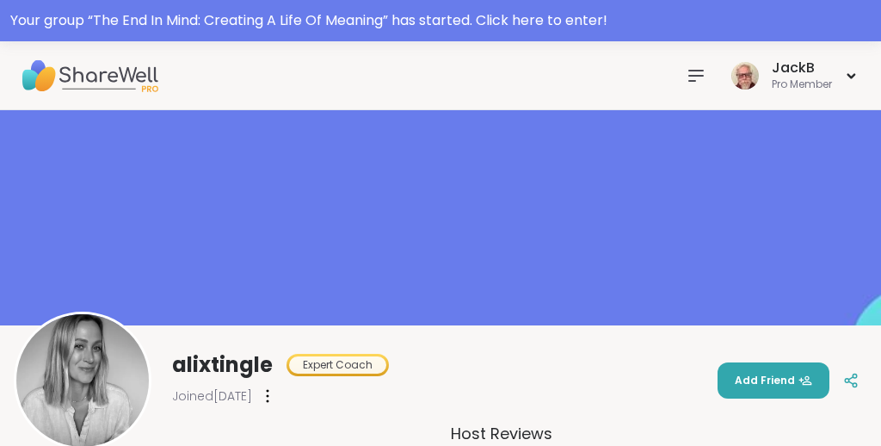
click at [698, 76] on icon at bounding box center [696, 76] width 14 height 10
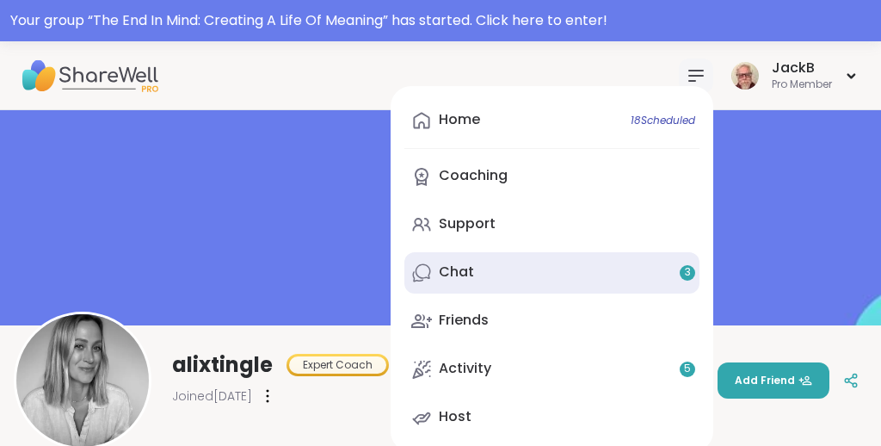
click at [452, 268] on div "Chat 3" at bounding box center [456, 272] width 35 height 19
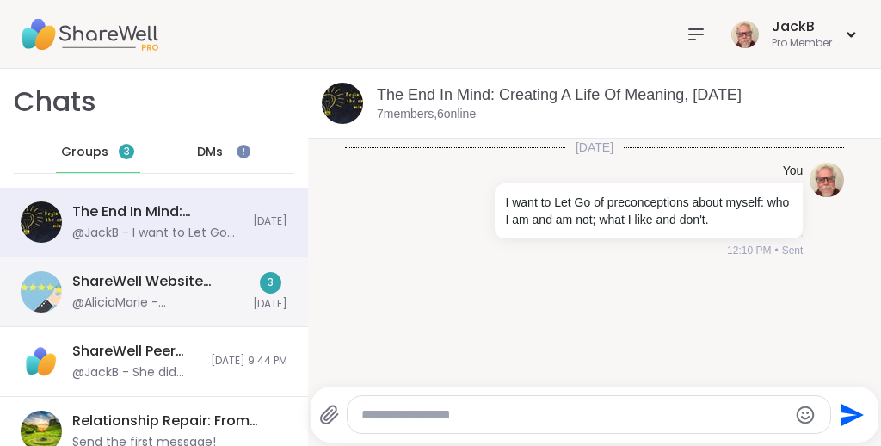
click at [191, 284] on div "ShareWell Website Feedback Session, [DATE]" at bounding box center [157, 281] width 170 height 19
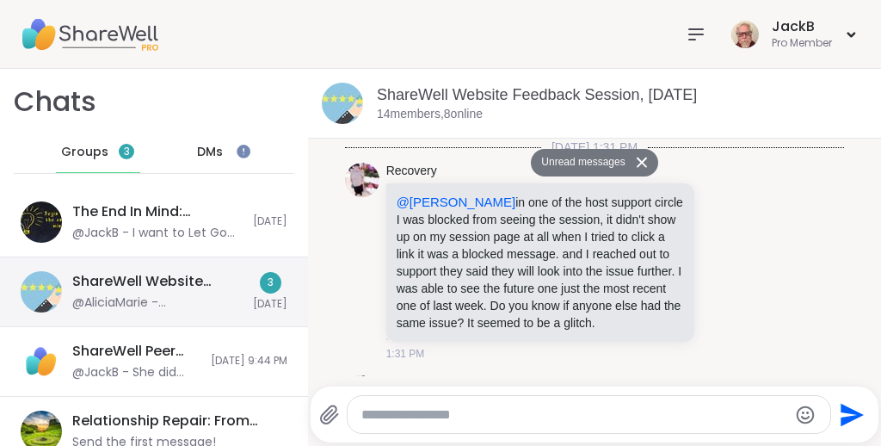
scroll to position [1126, 0]
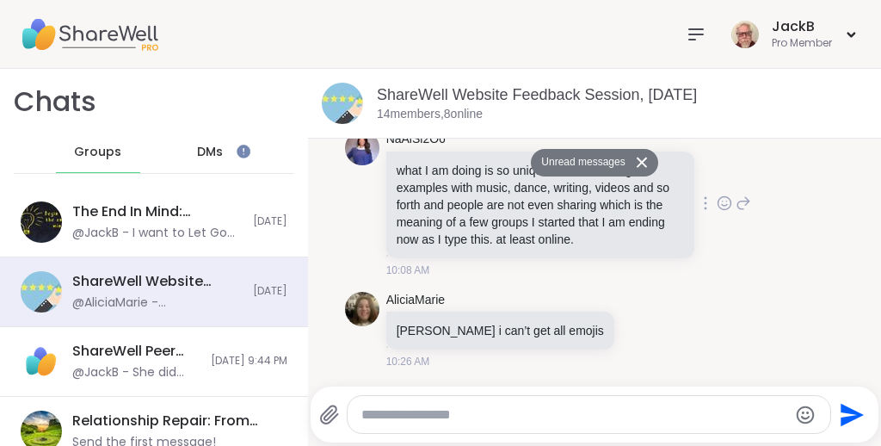
click at [796, 200] on div "NaAlSi2O6 what I am doing is so unique that I have to give examples with music,…" at bounding box center [595, 204] width 500 height 161
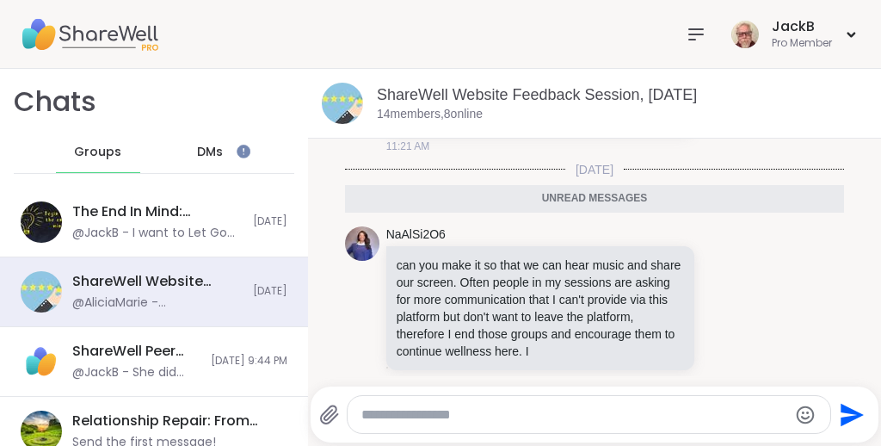
scroll to position [820, 0]
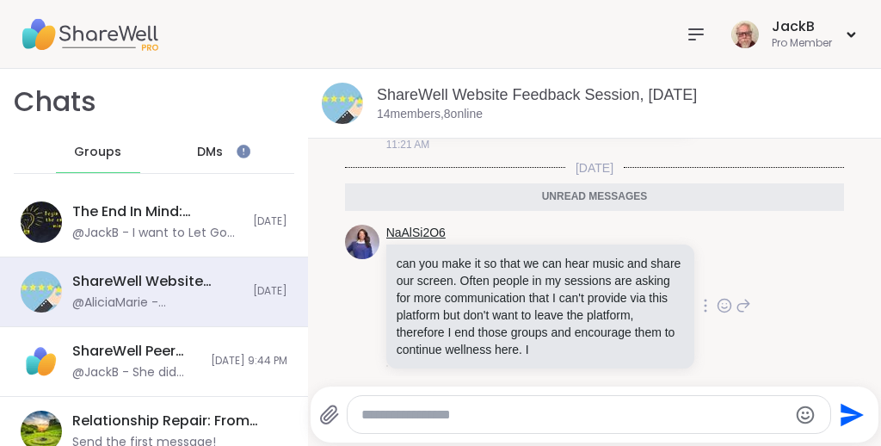
click at [422, 242] on link "NaAlSi2O6" at bounding box center [415, 233] width 59 height 17
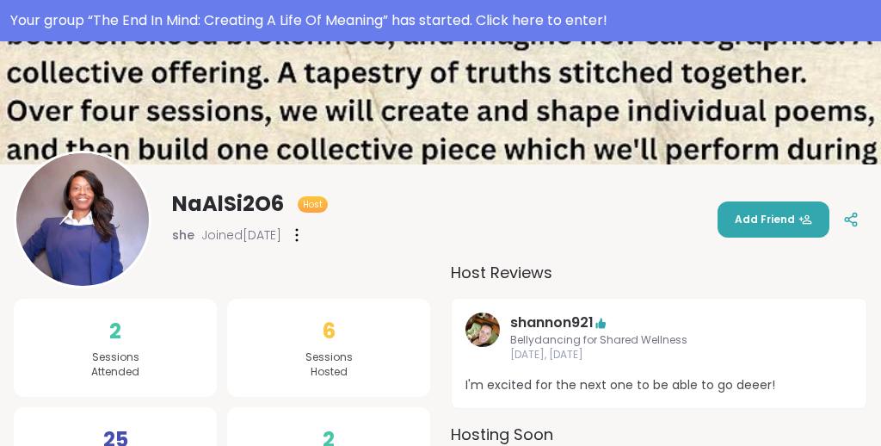
scroll to position [158, 0]
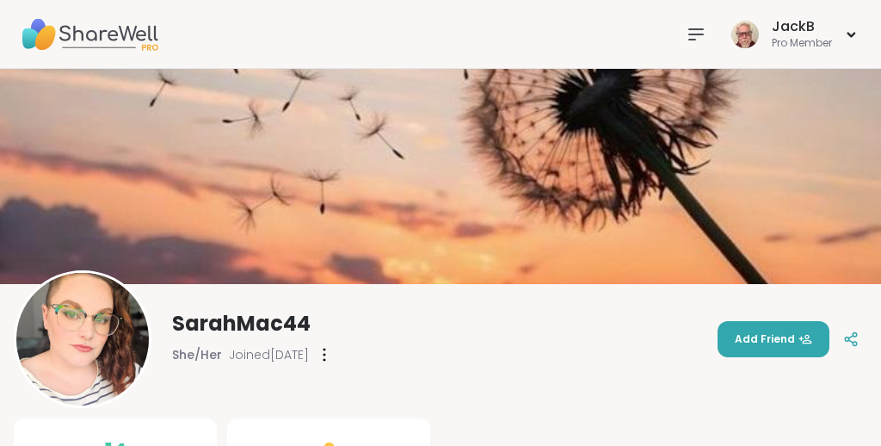
click at [695, 28] on icon at bounding box center [696, 34] width 21 height 21
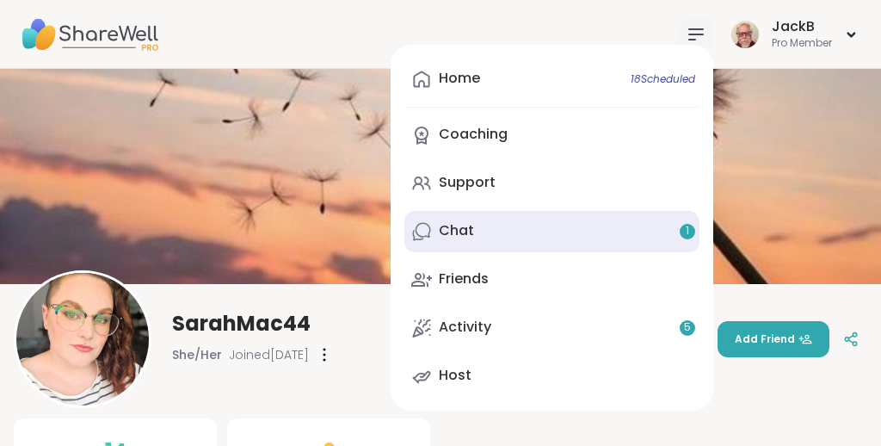
click at [514, 236] on link "Chat 1" at bounding box center [552, 231] width 295 height 41
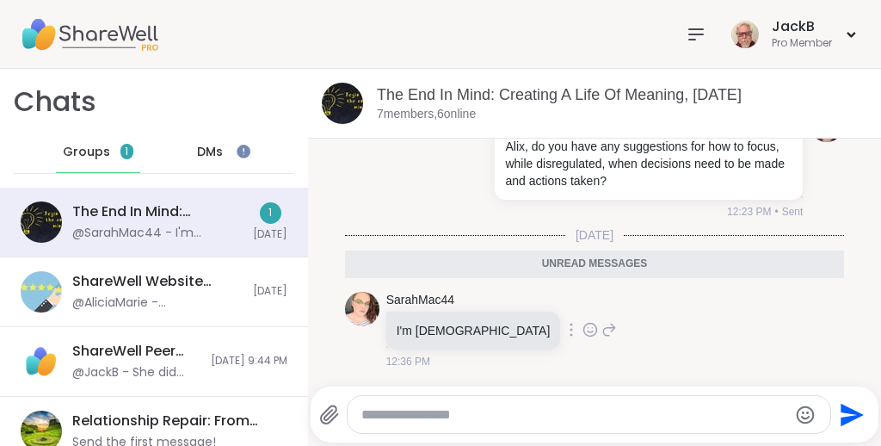
click at [716, 307] on div "SarahMac44 I'm Canadian 12:36 PM" at bounding box center [595, 331] width 500 height 92
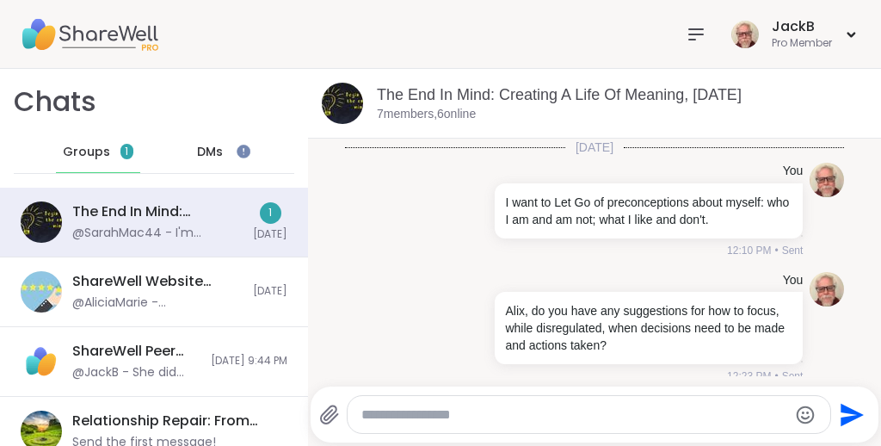
scroll to position [164, 0]
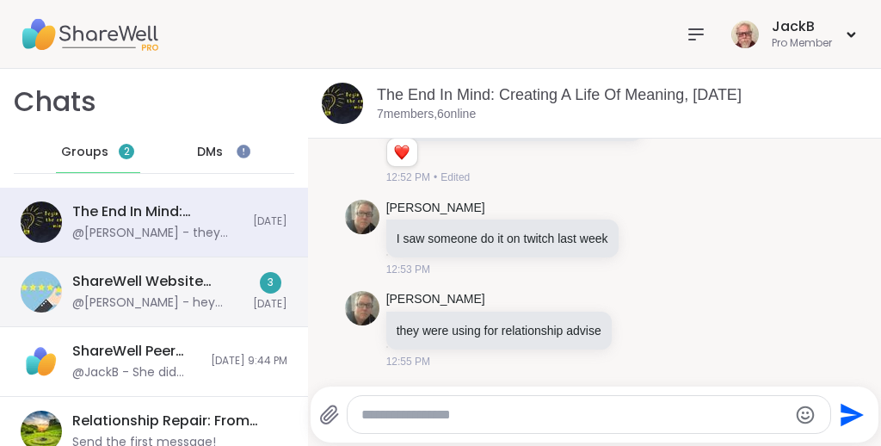
click at [210, 286] on div "ShareWell Website Feedback Session, [DATE]" at bounding box center [157, 281] width 170 height 19
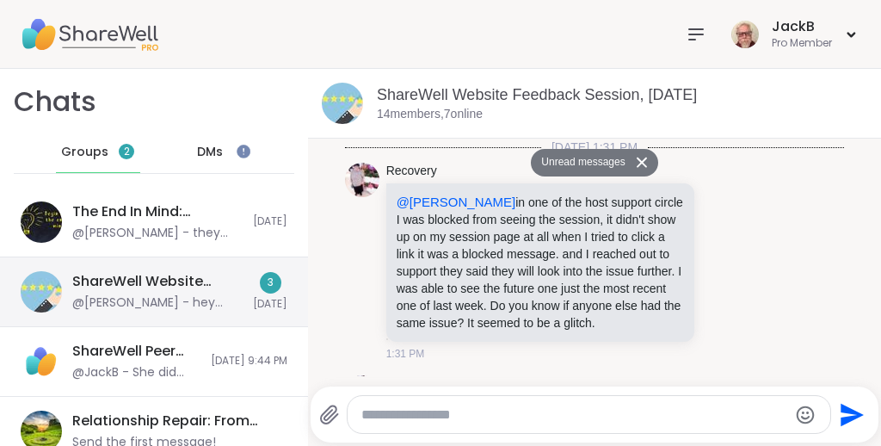
scroll to position [1731, 0]
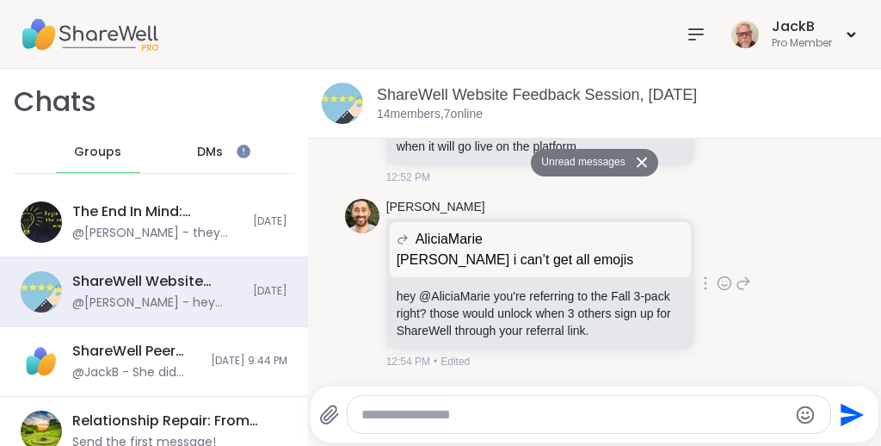
click at [825, 219] on div "[PERSON_NAME] AliciaMarie [PERSON_NAME] i can’t get all emojis [PERSON_NAME] i …" at bounding box center [595, 284] width 500 height 185
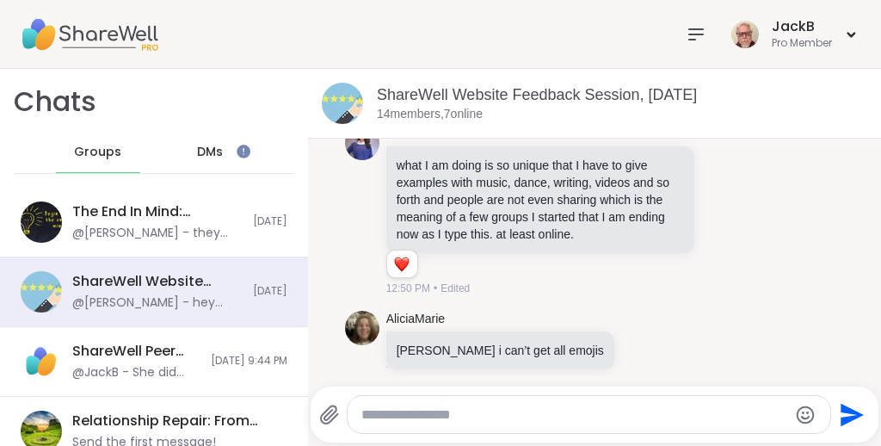
scroll to position [1078, 0]
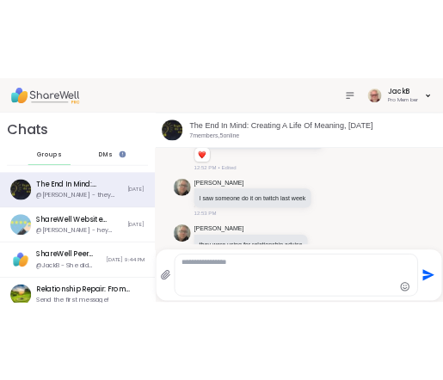
scroll to position [498, 0]
